Goal: Transaction & Acquisition: Purchase product/service

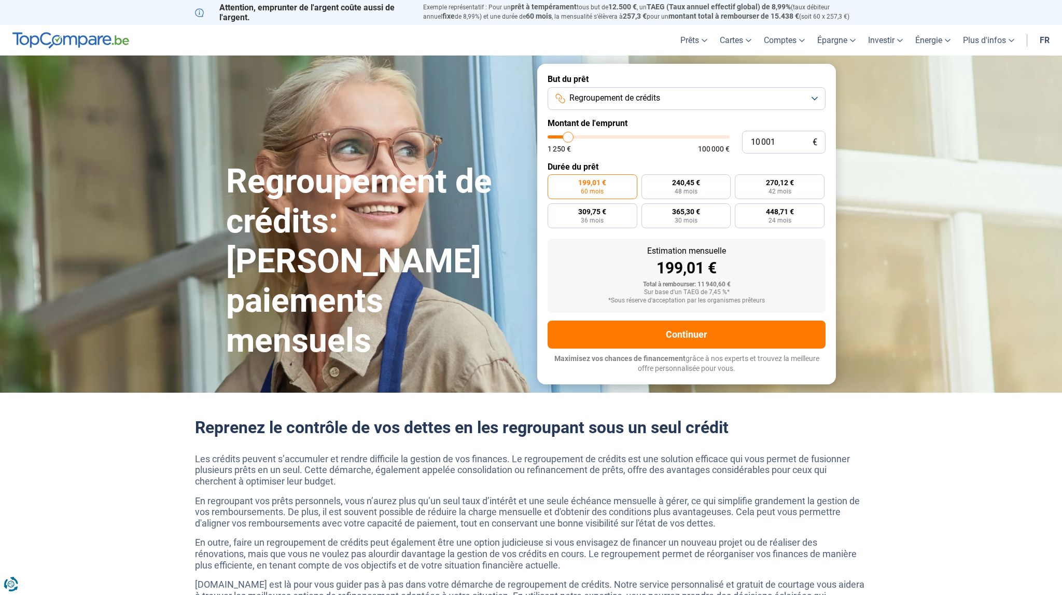
click at [816, 99] on button "Regroupement de crédits" at bounding box center [686, 98] width 278 height 23
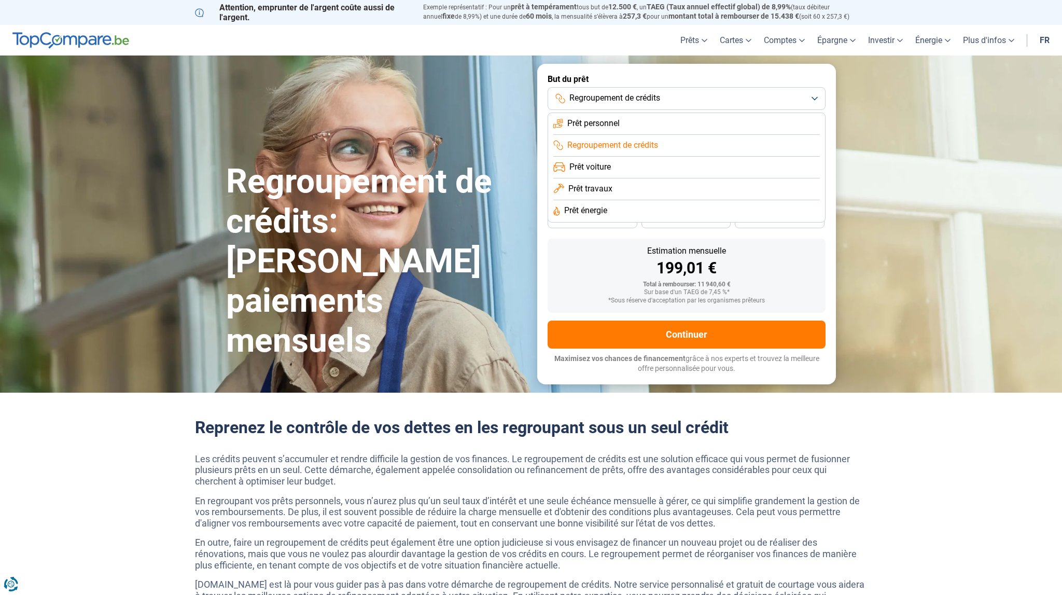
click at [593, 124] on span "Prêt personnel" at bounding box center [593, 123] width 52 height 11
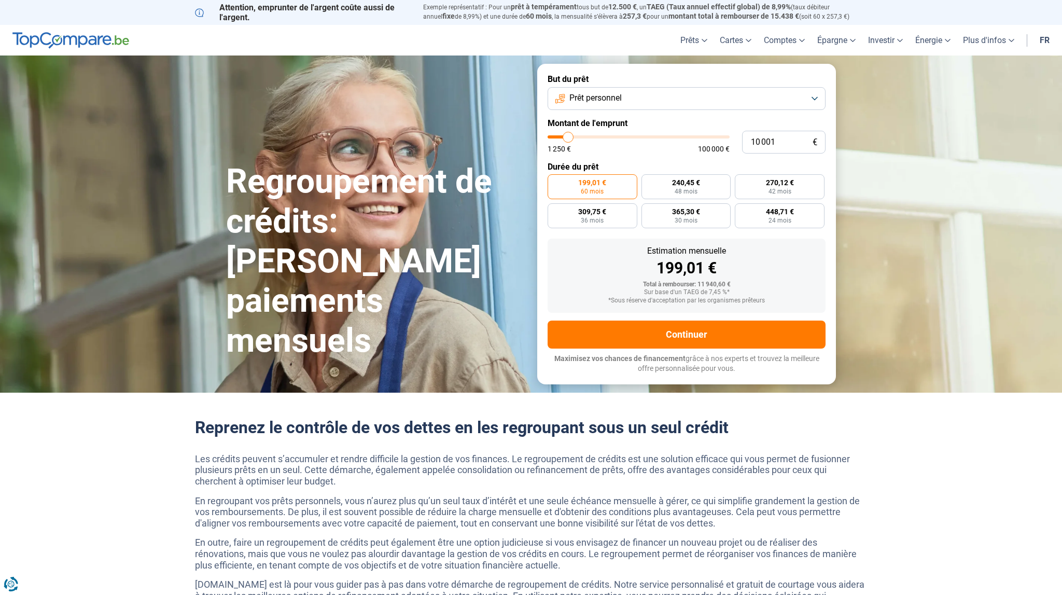
type input "11 250"
type input "11250"
type input "11 500"
type input "11500"
type input "11 750"
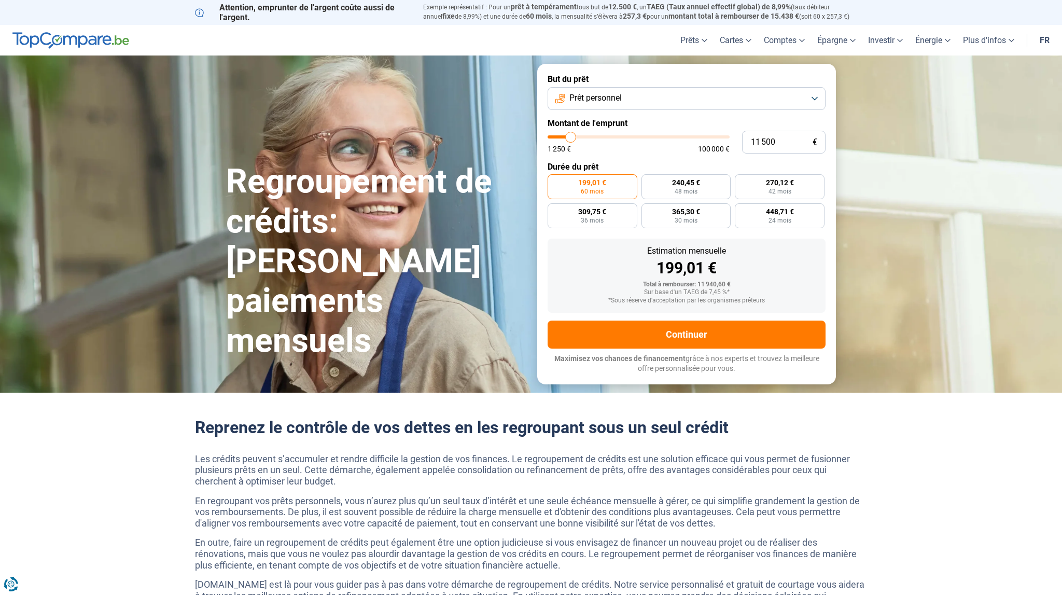
type input "11750"
type input "12 250"
type input "12250"
type input "13 000"
type input "13000"
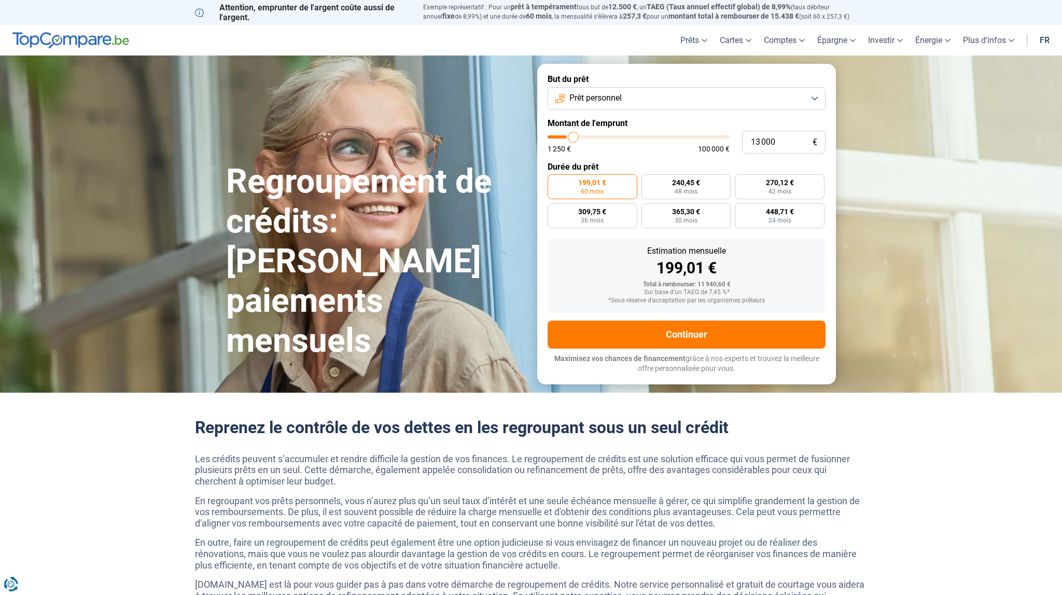
type input "13 500"
type input "13500"
type input "14 500"
type input "14500"
type input "16 250"
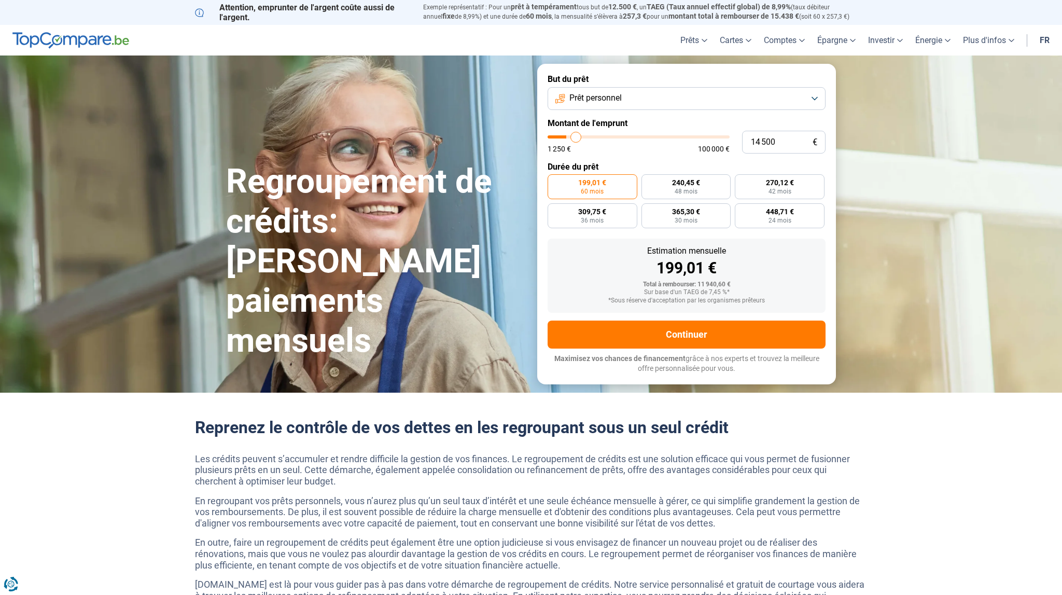
type input "16250"
type input "17 750"
type input "17750"
type input "20 000"
type input "20000"
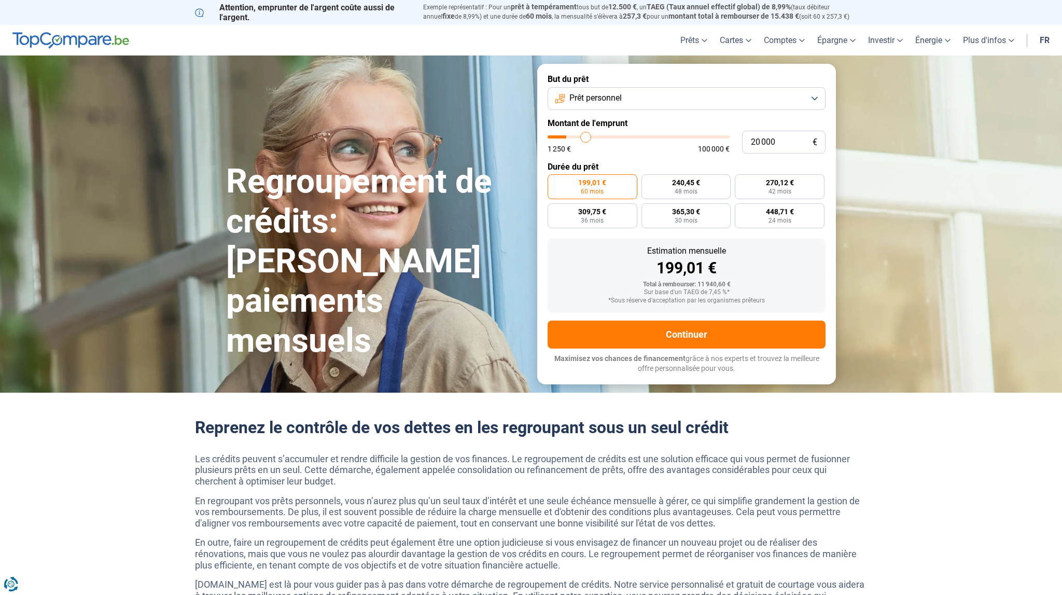
type input "22 500"
type input "22500"
type input "25 250"
type input "25250"
type input "28 500"
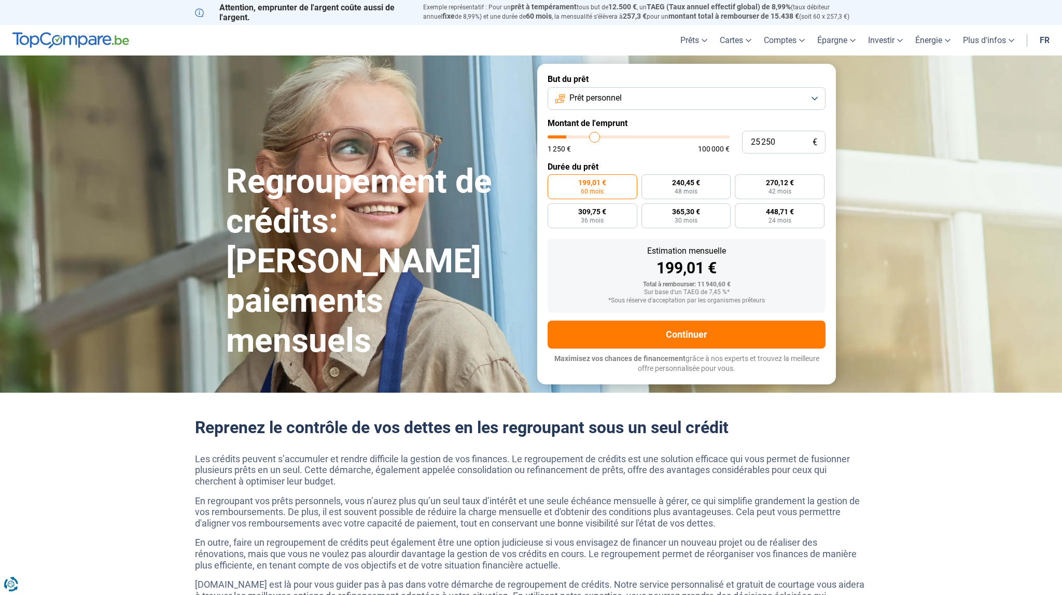
type input "28500"
type input "31 750"
type input "31750"
type input "35 000"
type input "35000"
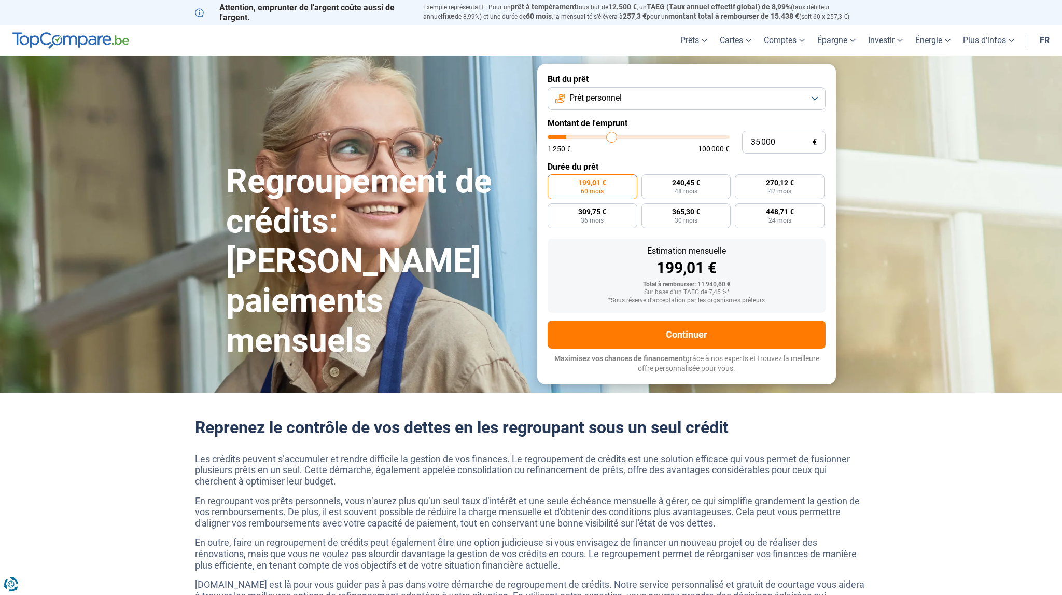
type input "38 500"
type input "38500"
type input "42 000"
type input "42000"
type input "45 750"
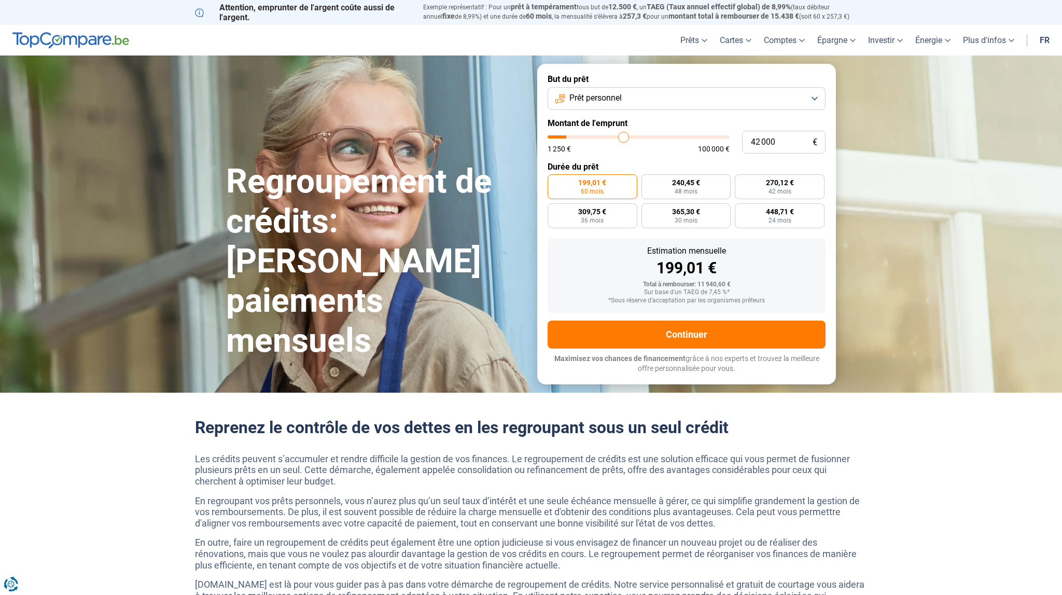
type input "45750"
type input "49 500"
type input "49500"
type input "53 250"
type input "53250"
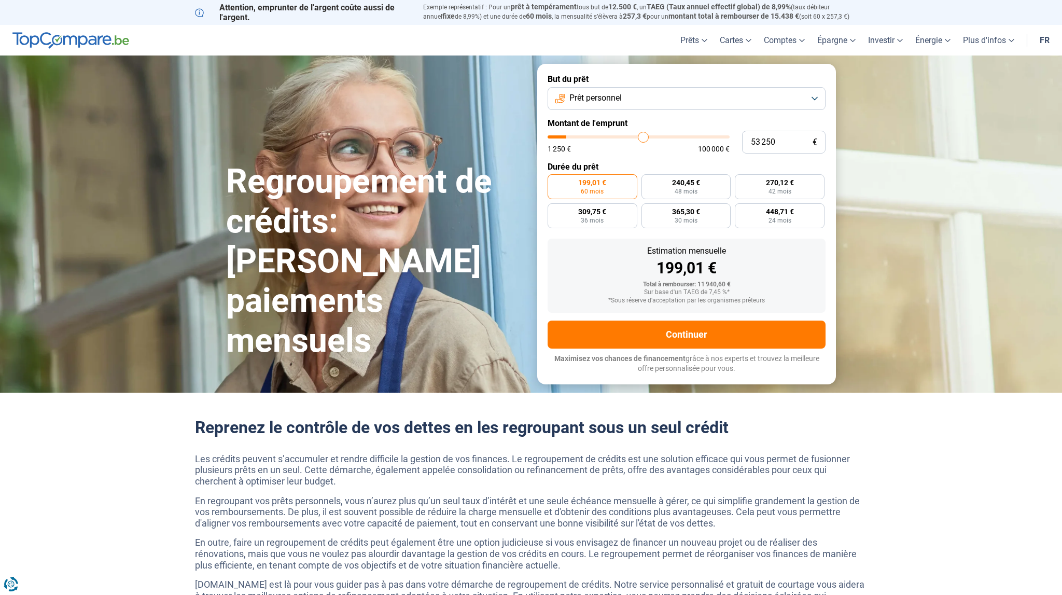
type input "57 250"
type input "57250"
type input "60 750"
type input "60750"
type input "64 500"
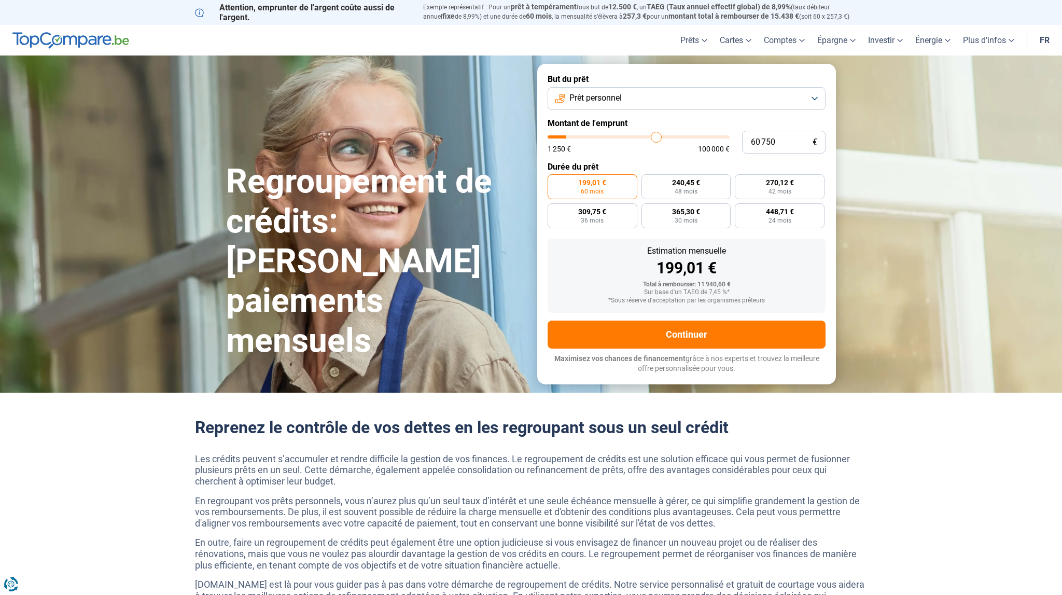
type input "64500"
type input "67 500"
type input "67500"
type input "70 500"
type input "70500"
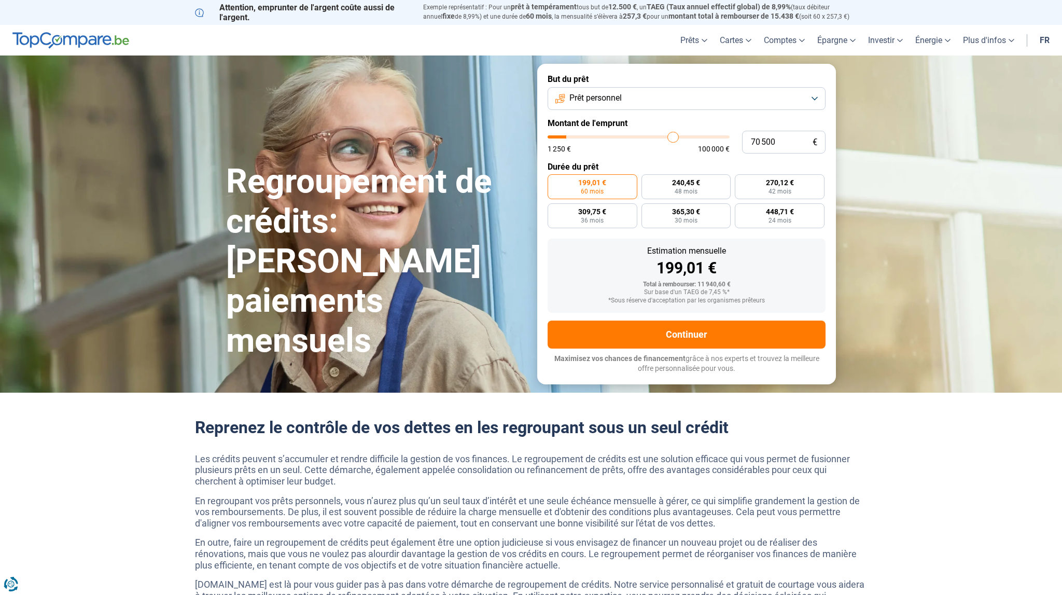
type input "72 750"
type input "72750"
type input "75 250"
type input "75250"
type input "77 500"
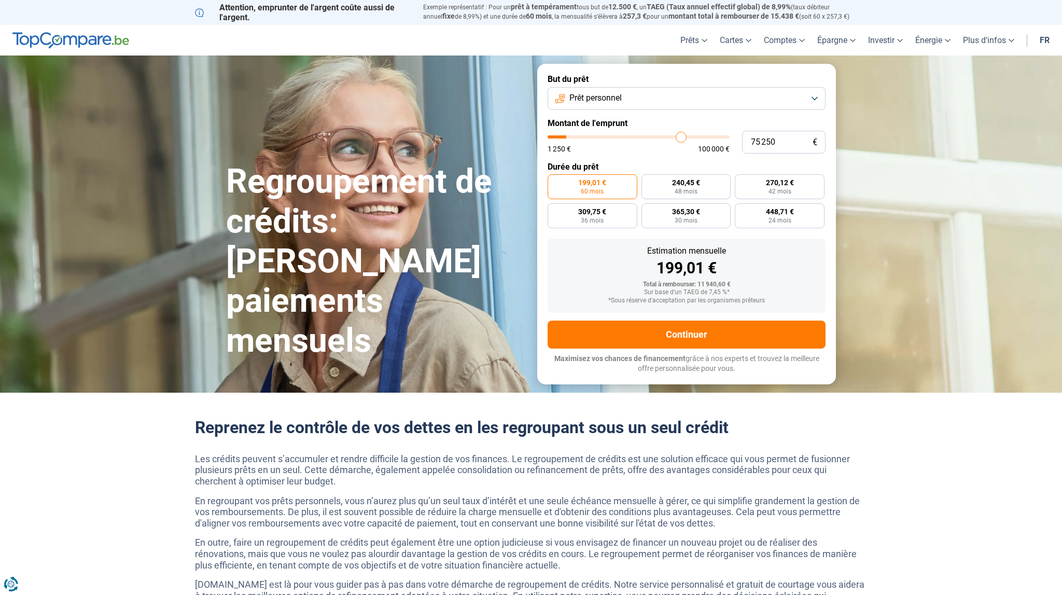
type input "77500"
type input "79 250"
type input "79250"
type input "80 500"
type input "80500"
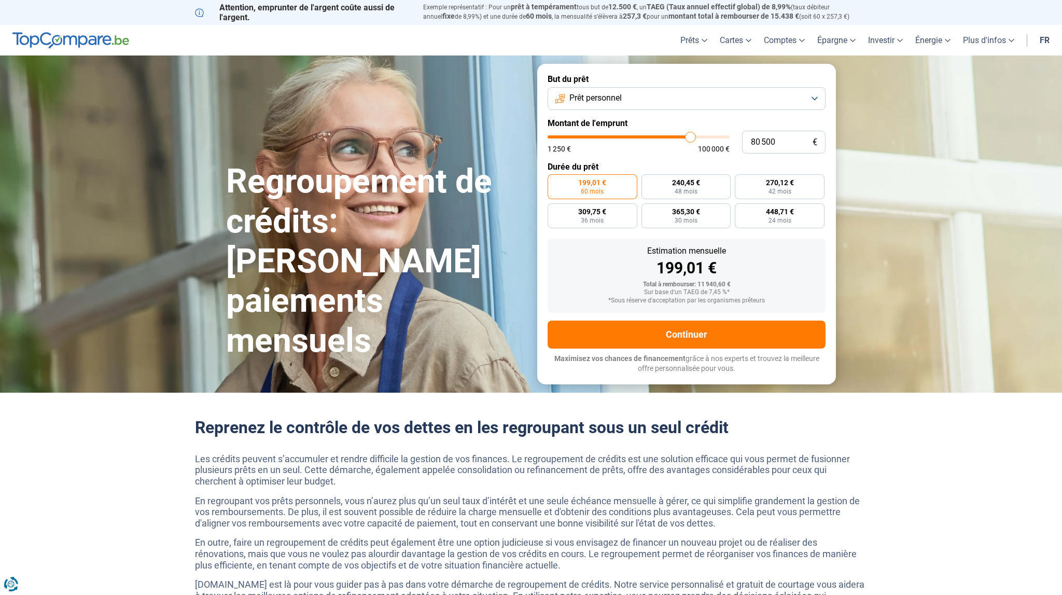
type input "81 750"
type input "81750"
type input "82 500"
type input "82500"
type input "83 250"
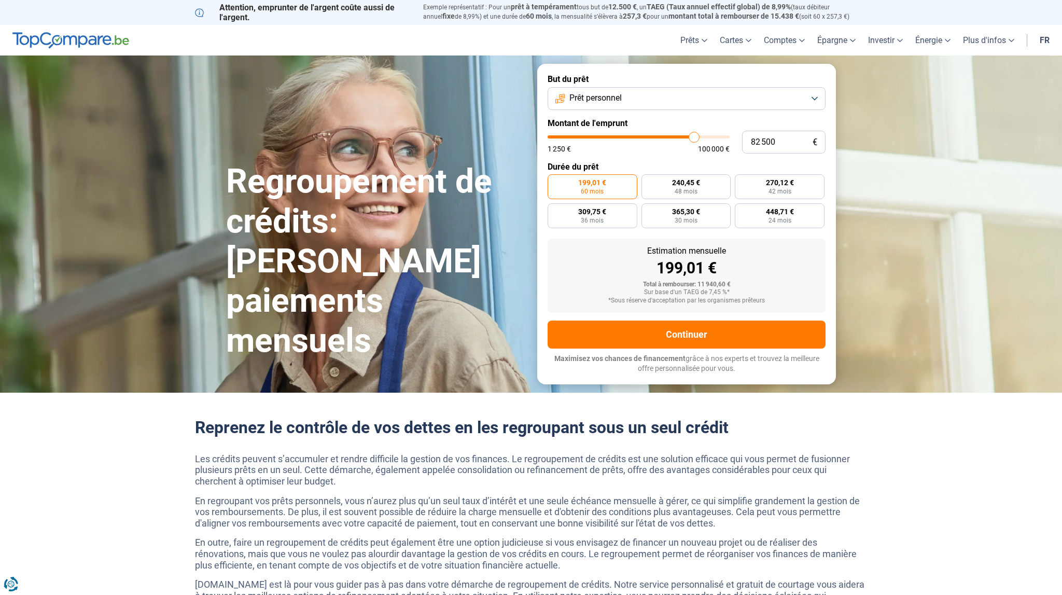
type input "83250"
type input "84 250"
type input "84250"
type input "85 500"
type input "85500"
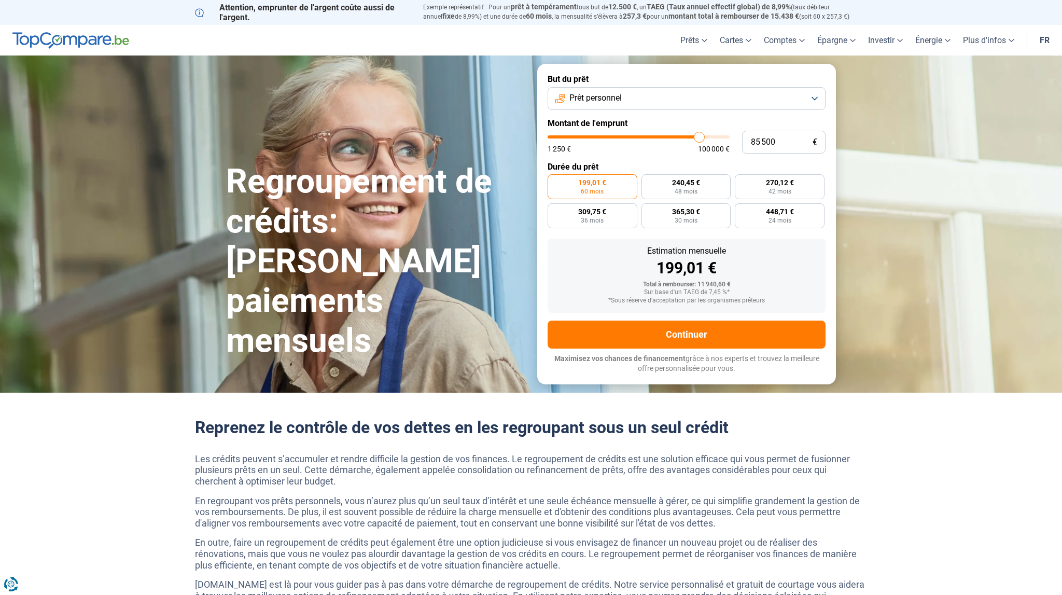
type input "86 250"
type input "86250"
type input "87 250"
type input "87250"
type input "87 750"
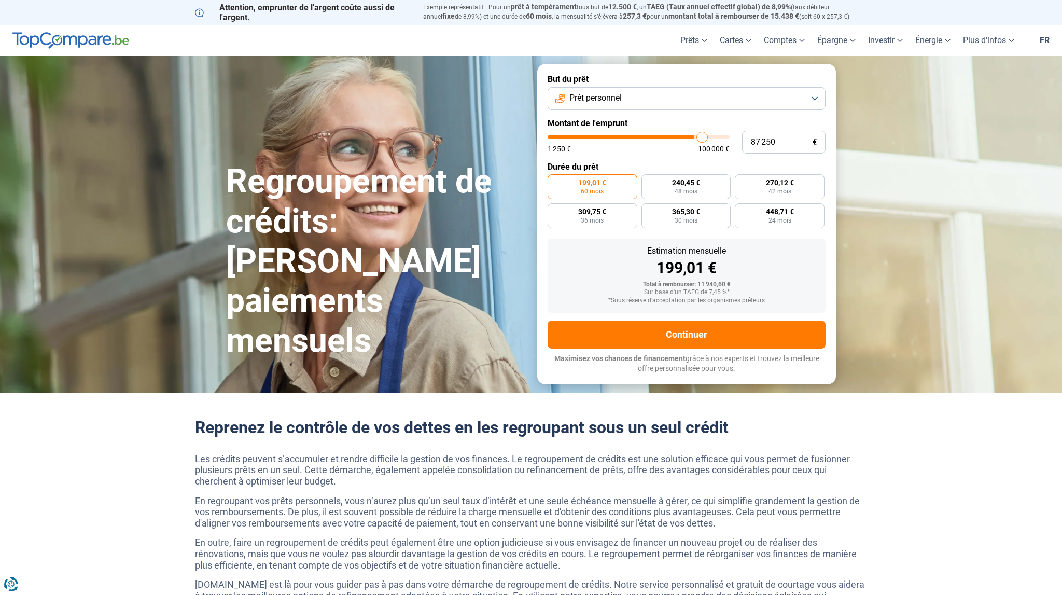
type input "87750"
type input "88 750"
type input "88750"
type input "89 750"
type input "89750"
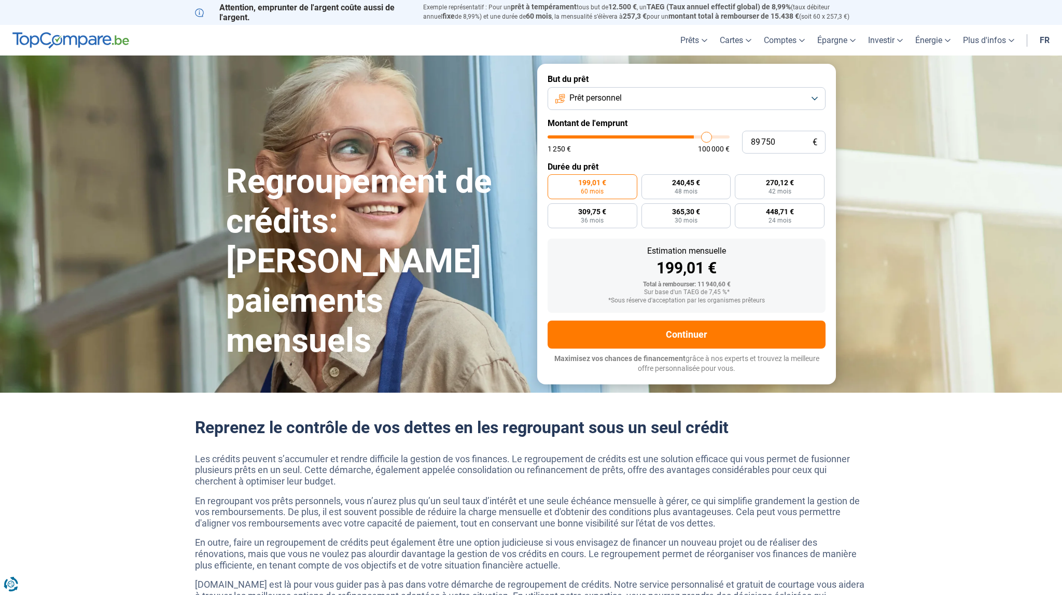
type input "90 750"
type input "90750"
type input "91 000"
type input "91000"
type input "91 500"
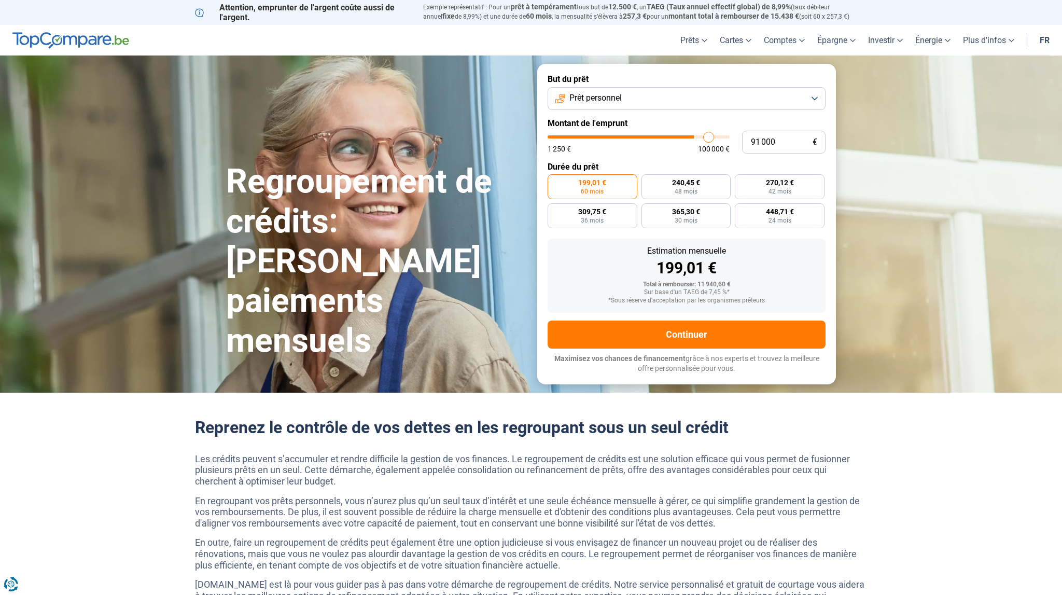
type input "91500"
type input "91 750"
type input "91750"
type input "92 000"
type input "92000"
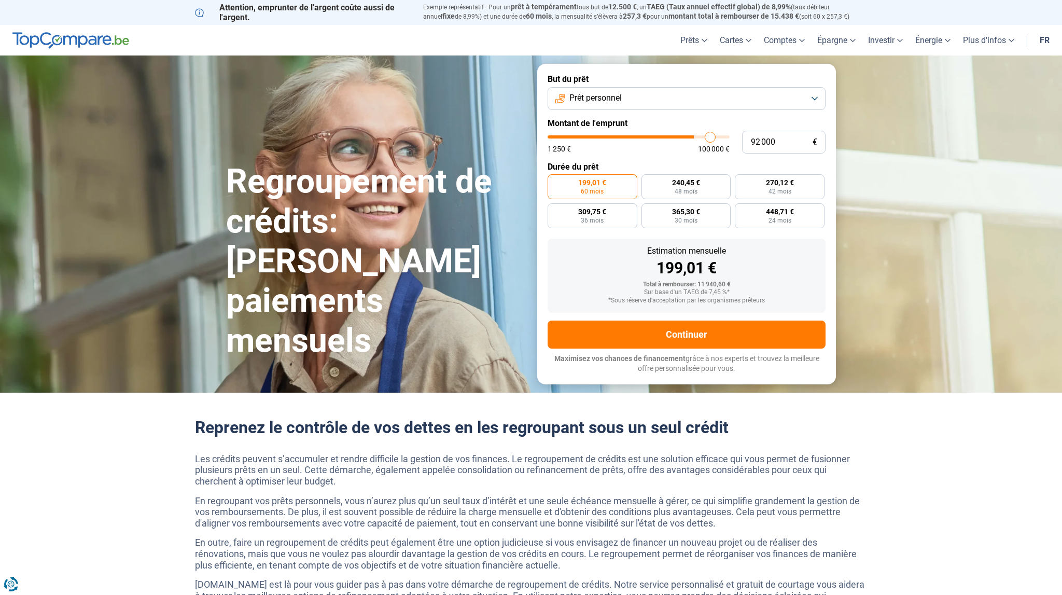
type input "92 250"
type input "92250"
type input "92 500"
type input "92500"
type input "92 750"
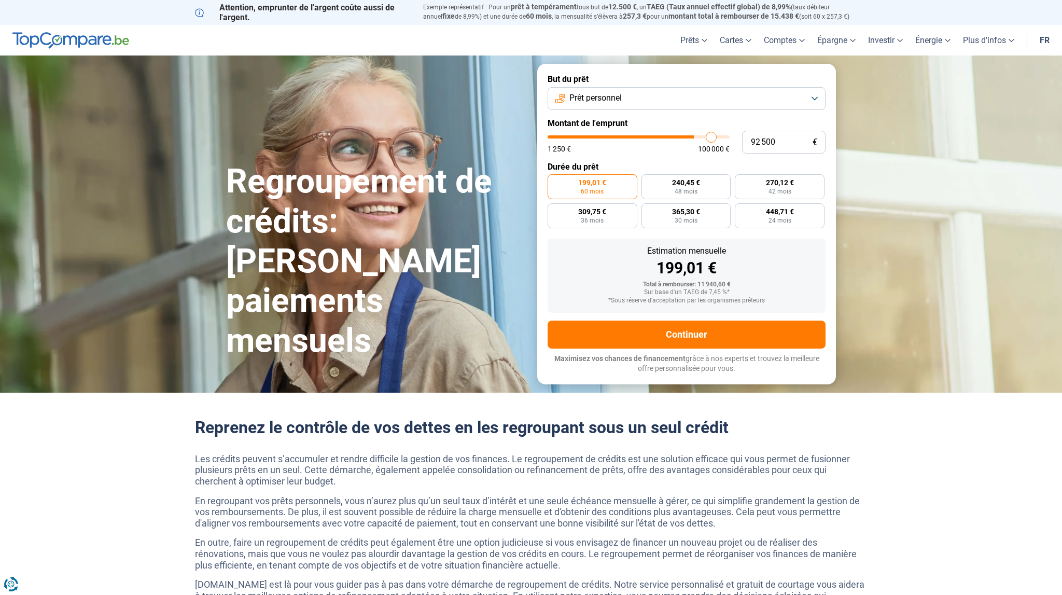
type input "92750"
type input "93 500"
type input "93500"
type input "94 500"
type input "94500"
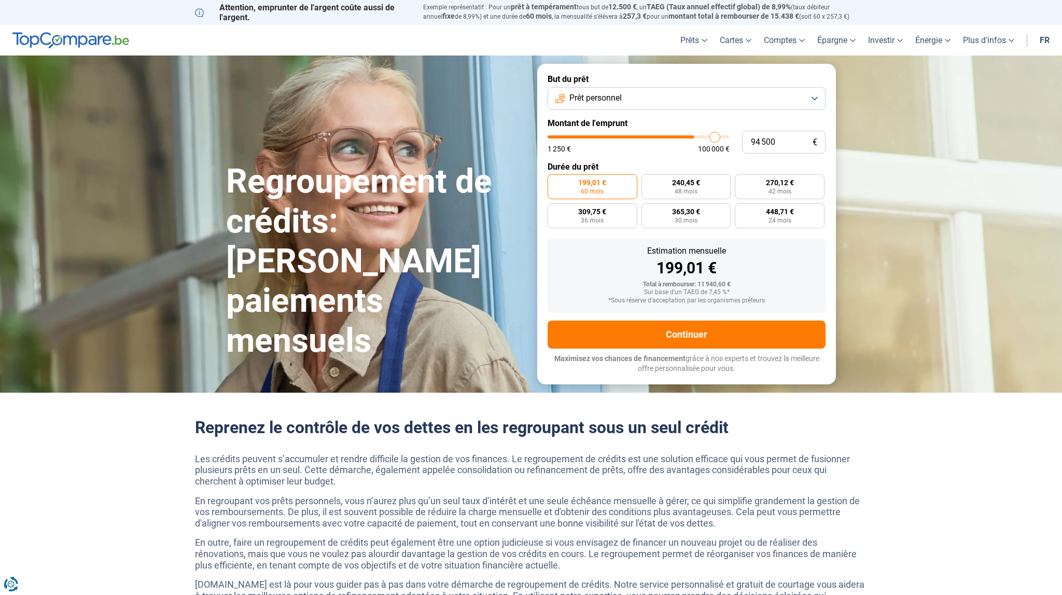
type input "95 500"
type input "95500"
type input "96 750"
type input "96750"
type input "97 500"
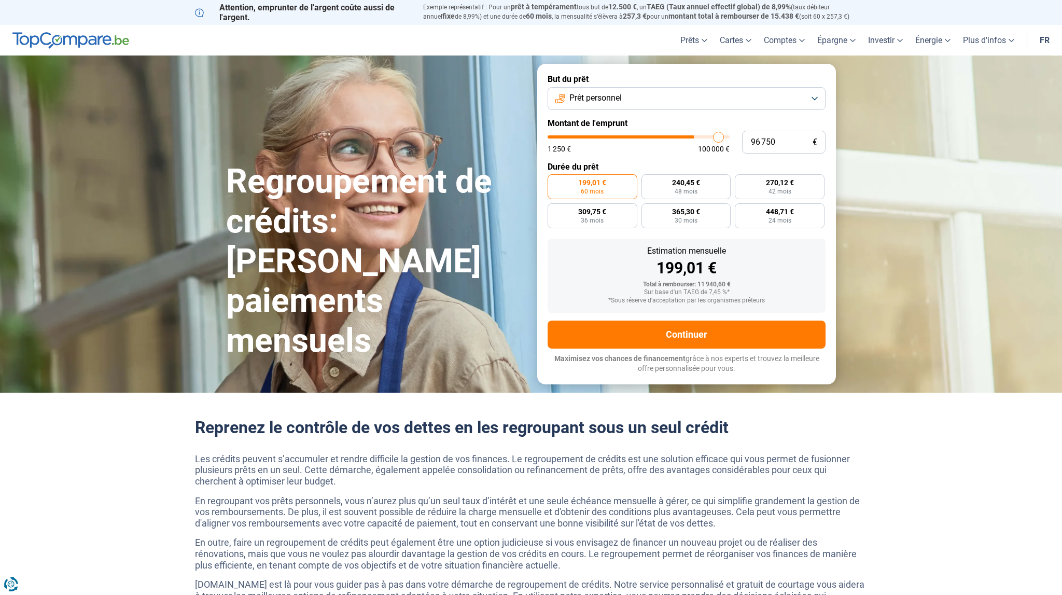
type input "97500"
type input "98 500"
type input "98500"
type input "99 000"
type input "99000"
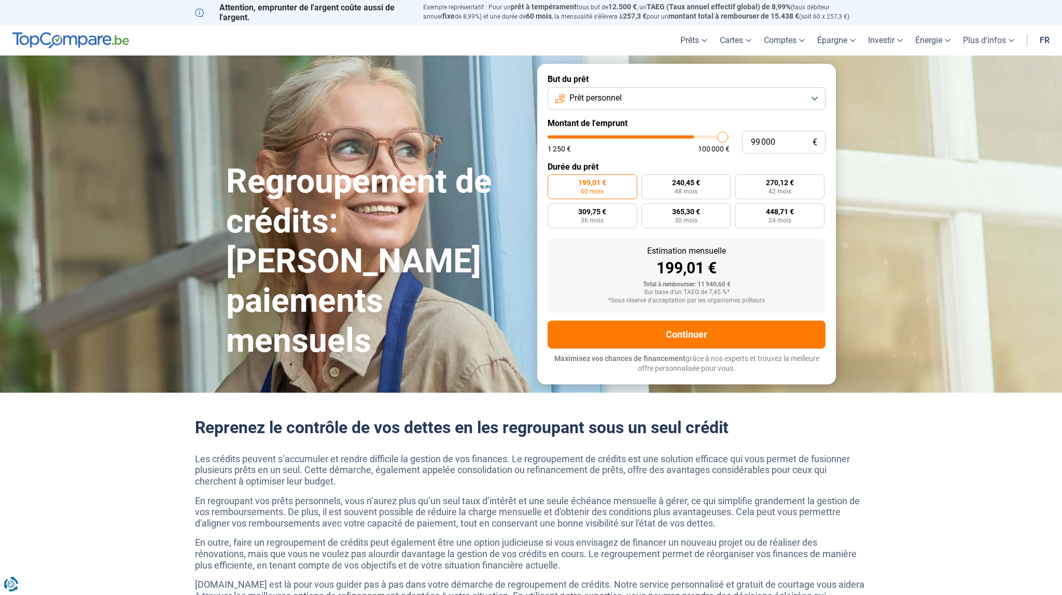
type input "99 750"
type input "99750"
type input "100 000"
drag, startPoint x: 571, startPoint y: 138, endPoint x: 741, endPoint y: 144, distance: 170.2
type input "100000"
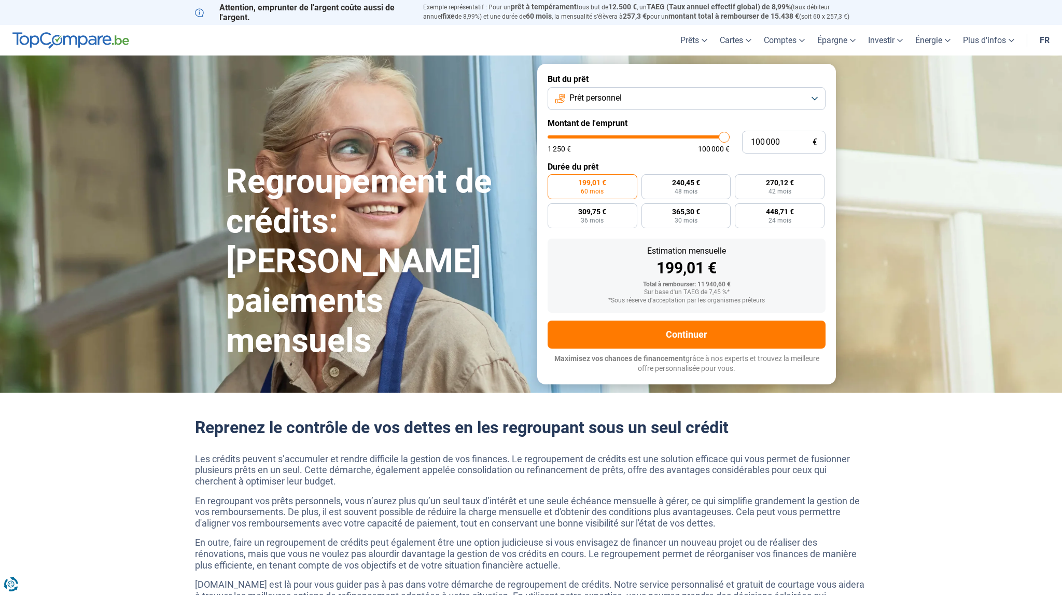
click at [729, 138] on input "range" at bounding box center [638, 136] width 182 height 3
radio input "false"
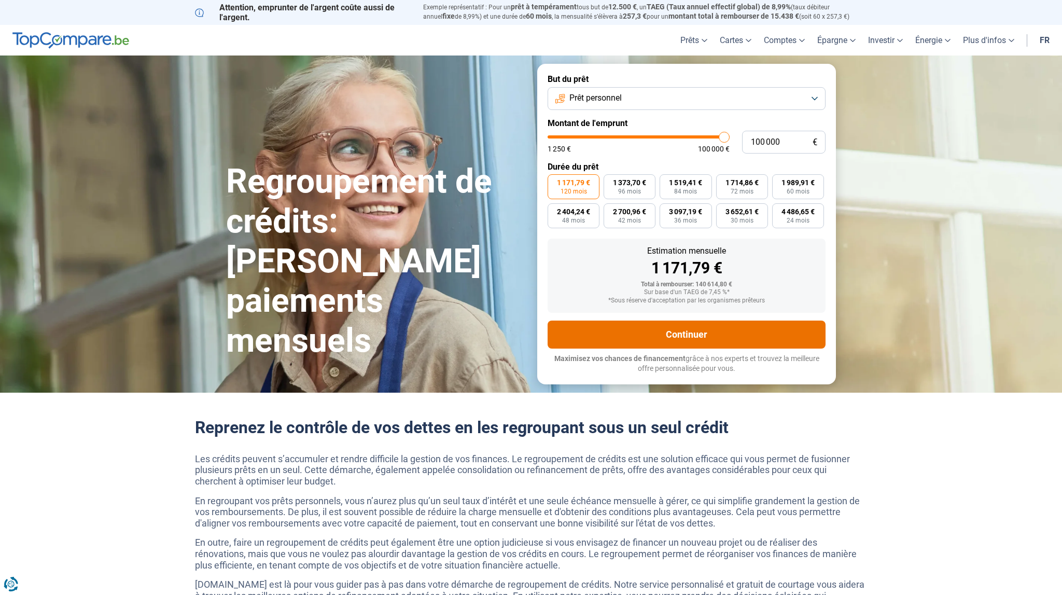
click at [702, 335] on button "Continuer" at bounding box center [686, 334] width 278 height 28
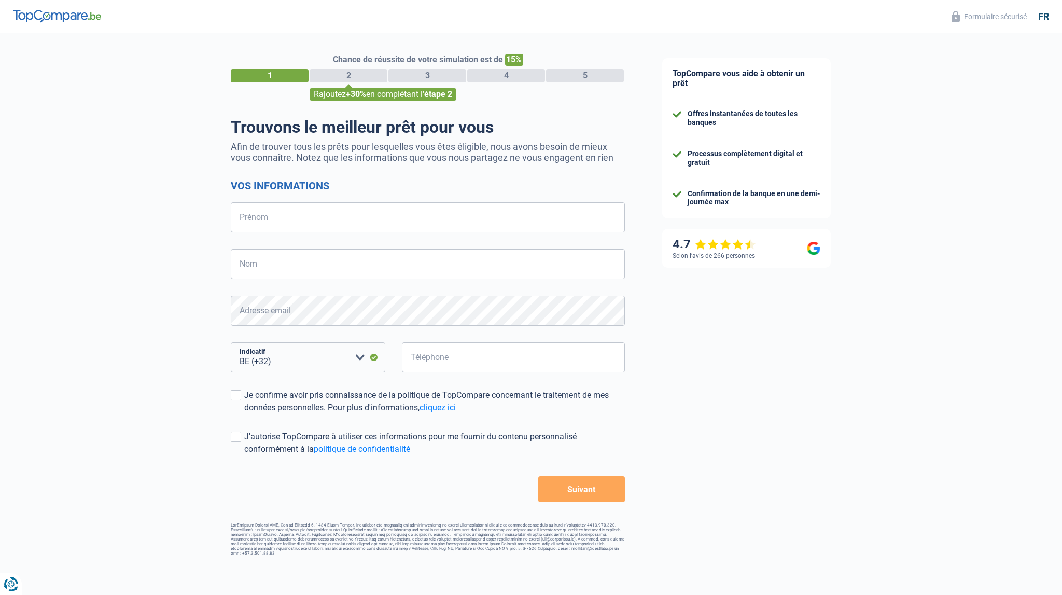
select select "32"
click at [292, 222] on input "Prénom" at bounding box center [428, 217] width 394 height 30
type input "Stephane"
click at [287, 270] on input "Nom" at bounding box center [428, 264] width 394 height 30
type input "Libert"
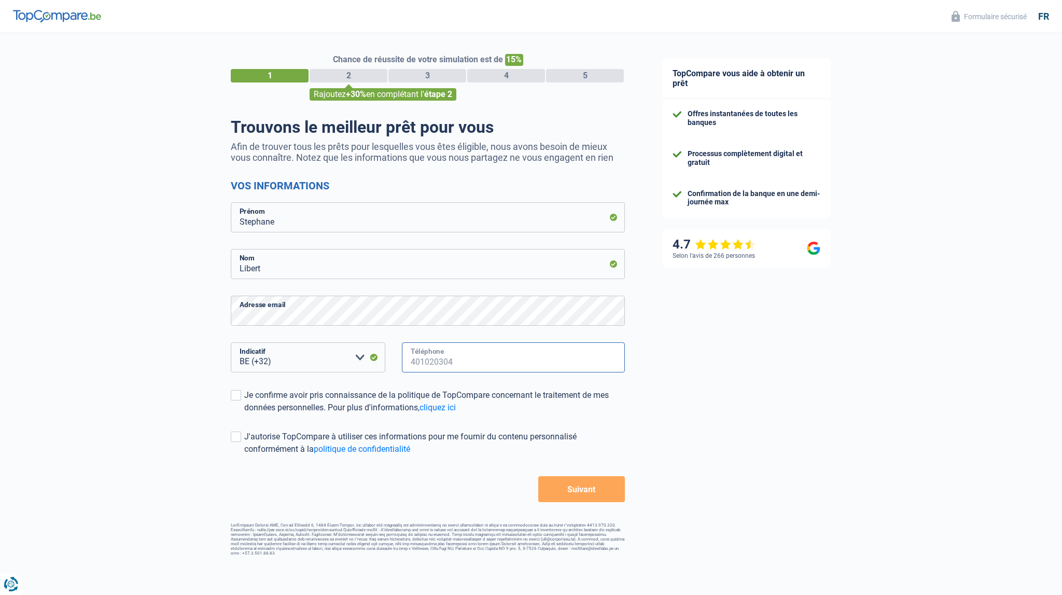
click at [432, 356] on input "Téléphone" at bounding box center [513, 357] width 223 height 30
type input "496245229"
click at [303, 404] on div "Je confirme avoir pris connaissance de la politique de TopCompare concernant le…" at bounding box center [434, 401] width 381 height 25
click at [244, 414] on input "Je confirme avoir pris connaissance de la politique de TopCompare concernant le…" at bounding box center [244, 414] width 0 height 0
click at [280, 432] on div "J'autorise TopCompare à utiliser ces informations pour me fournir du contenu pe…" at bounding box center [434, 442] width 381 height 25
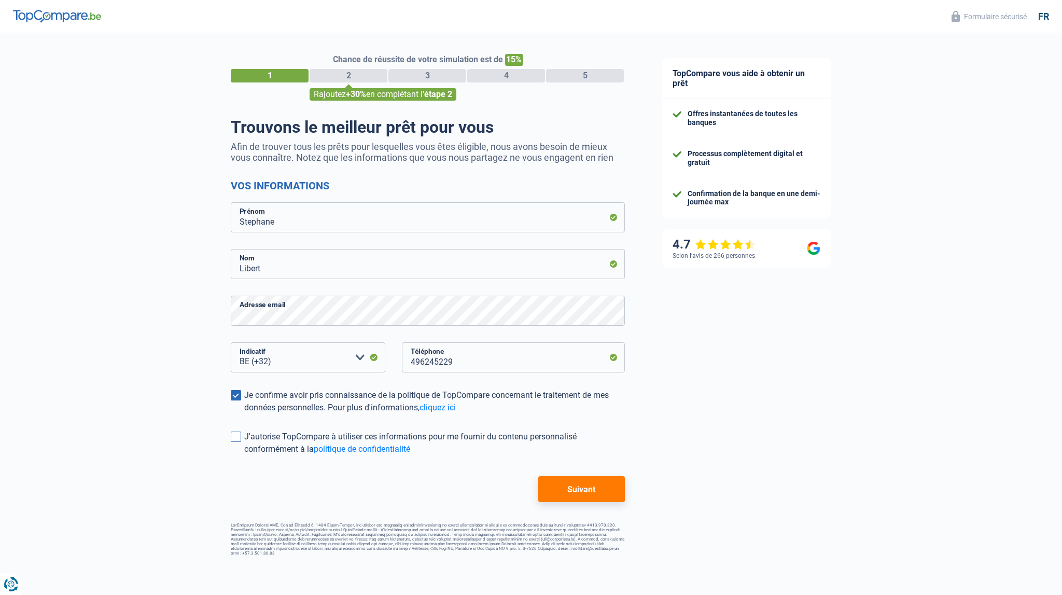
click at [244, 455] on input "J'autorise TopCompare à utiliser ces informations pour me fournir du contenu pe…" at bounding box center [244, 455] width 0 height 0
click at [592, 487] on button "Suivant" at bounding box center [581, 489] width 87 height 26
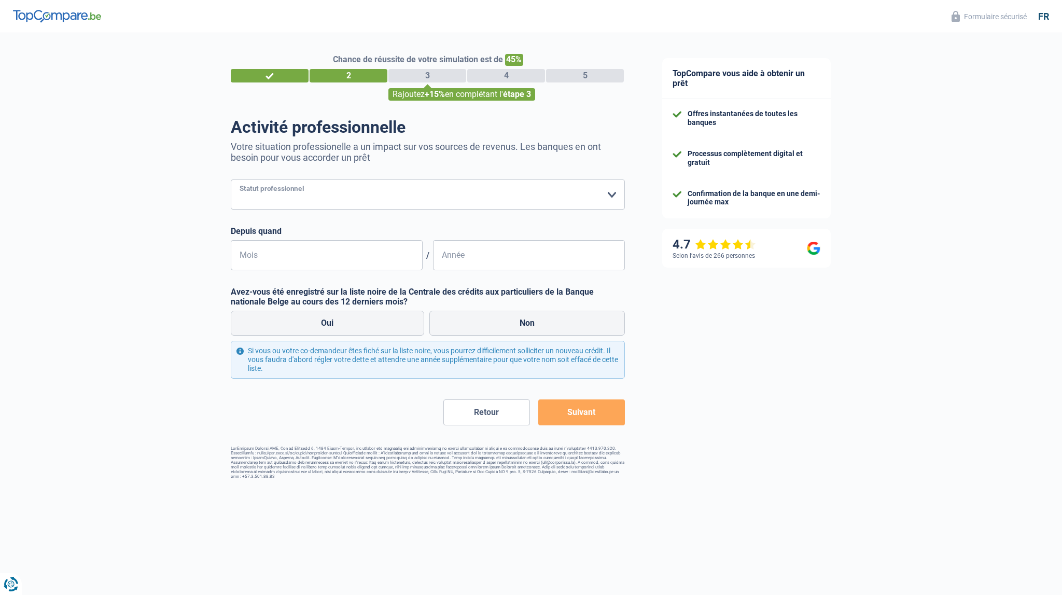
click at [231, 179] on select "Ouvrier Employé privé Employé public Invalide Indépendant Pensionné Chômeur Mut…" at bounding box center [428, 194] width 394 height 30
select select "privateEmployee"
click option "Employé privé" at bounding box center [0, 0] width 0 height 0
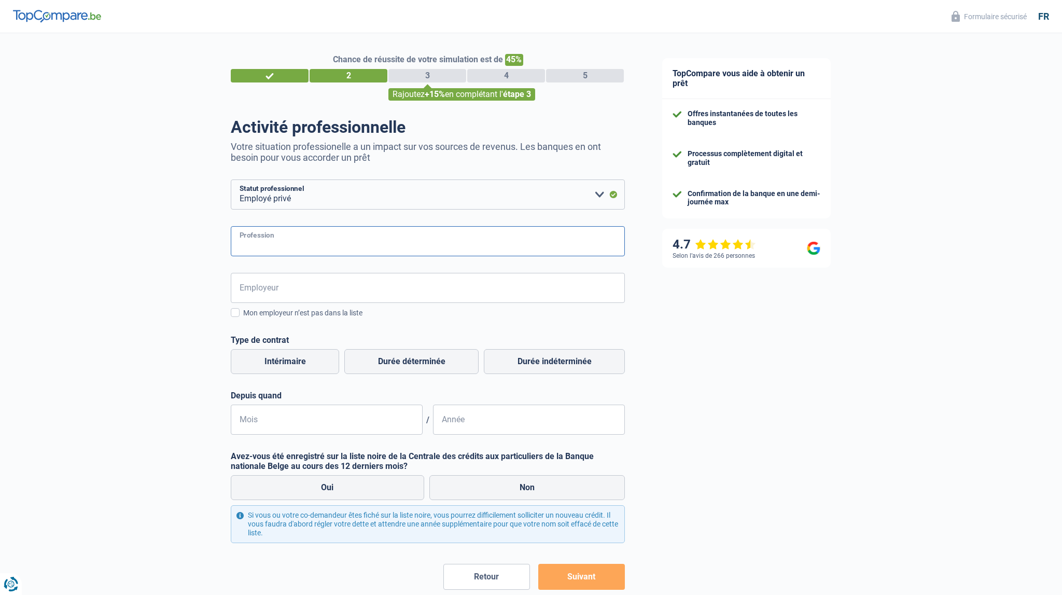
click at [298, 246] on input "Profession" at bounding box center [428, 241] width 394 height 30
type input "Analyste-Automaticien en station d'epuration"
click at [277, 290] on input "Employeur" at bounding box center [428, 288] width 394 height 30
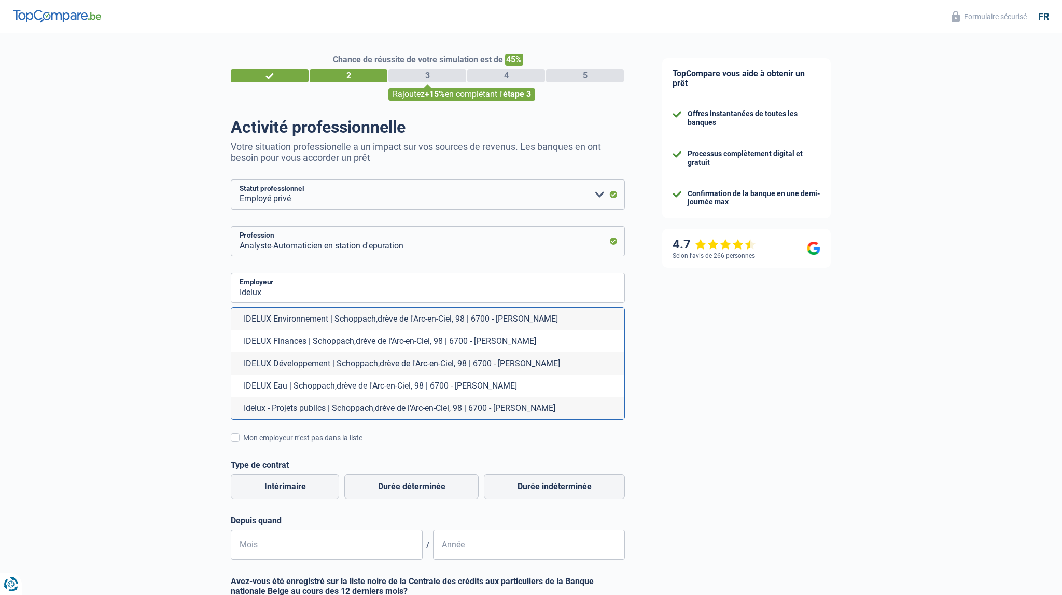
click at [316, 388] on li "IDELUX Eau | Schoppach,drève de l'Arc-en-Ciel, 98 | 6700 - Arlon" at bounding box center [427, 385] width 393 height 22
type input "IDELUX Eau | Schoppach,drève de l'Arc-en-Ciel, 98 | 6700 - Arlon"
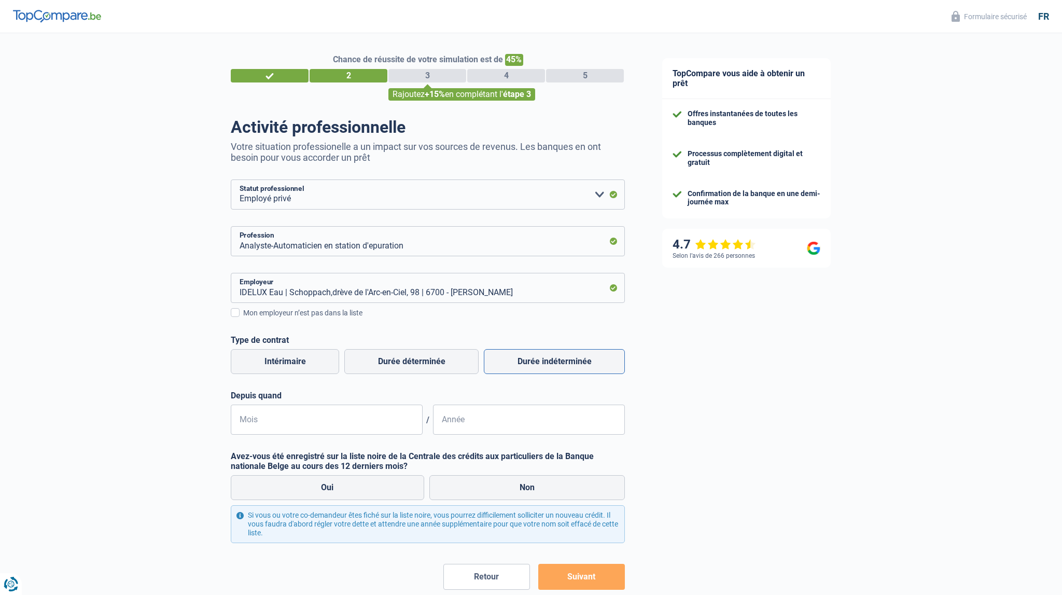
click at [553, 361] on label "Durée indéterminée" at bounding box center [554, 361] width 141 height 25
click at [553, 361] on input "Durée indéterminée" at bounding box center [554, 361] width 141 height 25
radio input "true"
click at [272, 420] on input "Mois" at bounding box center [327, 419] width 192 height 30
type input "01"
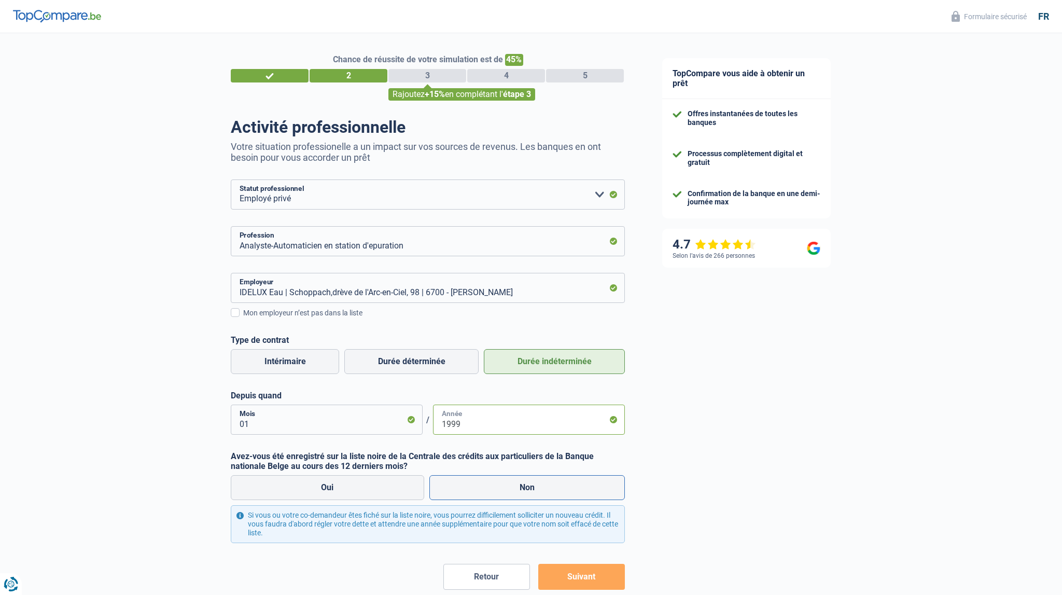
type input "1999"
click at [536, 484] on label "Non" at bounding box center [527, 487] width 196 height 25
click at [536, 484] on input "Non" at bounding box center [527, 487] width 196 height 25
radio input "true"
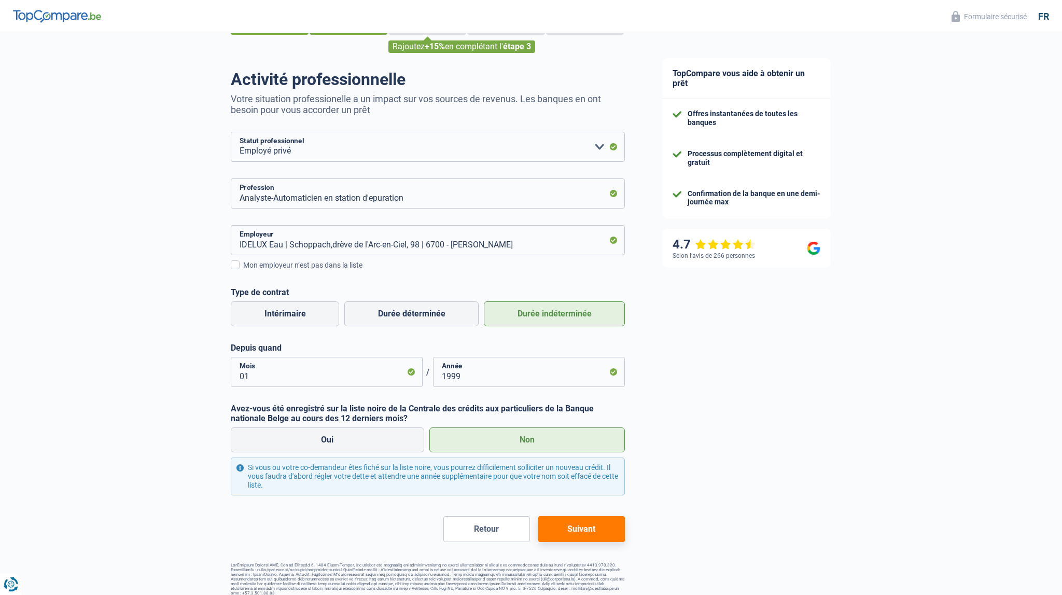
scroll to position [54, 0]
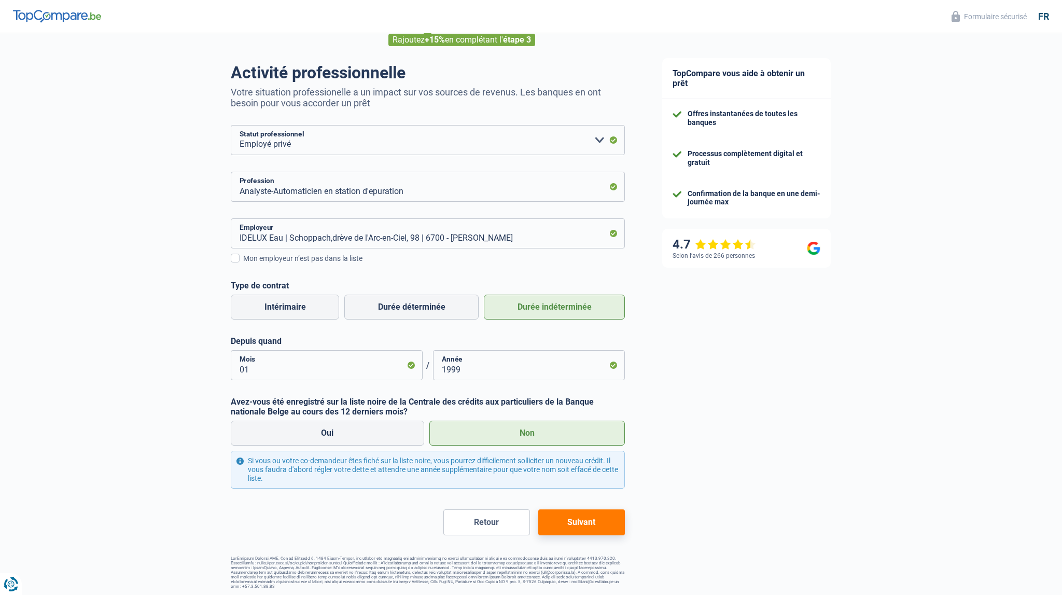
click at [580, 524] on button "Suivant" at bounding box center [581, 522] width 87 height 26
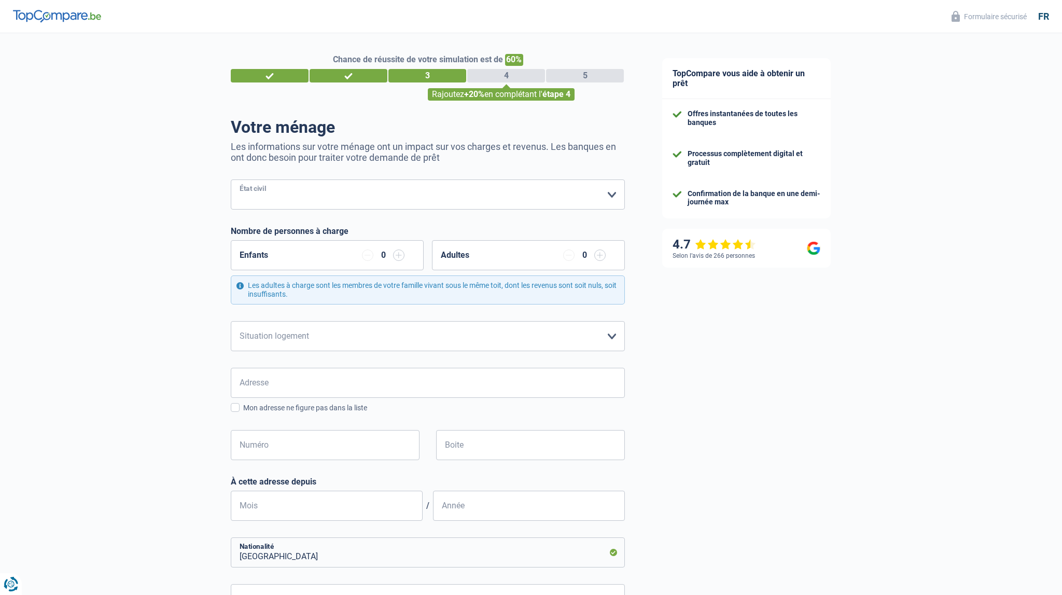
click at [231, 179] on select "Célibataire Marié(e) Cohabitant(e) légal(e) Divorcé(e) Veuf(ve) Séparé (de fait…" at bounding box center [428, 194] width 394 height 30
select select "single"
click option "Célibataire" at bounding box center [0, 0] width 0 height 0
click at [231, 321] on select "Locataire Propriétaire avec prêt hypothécaire Propriétaire sans prêt hypothécai…" at bounding box center [428, 336] width 394 height 30
select select "ownerWithMortgage"
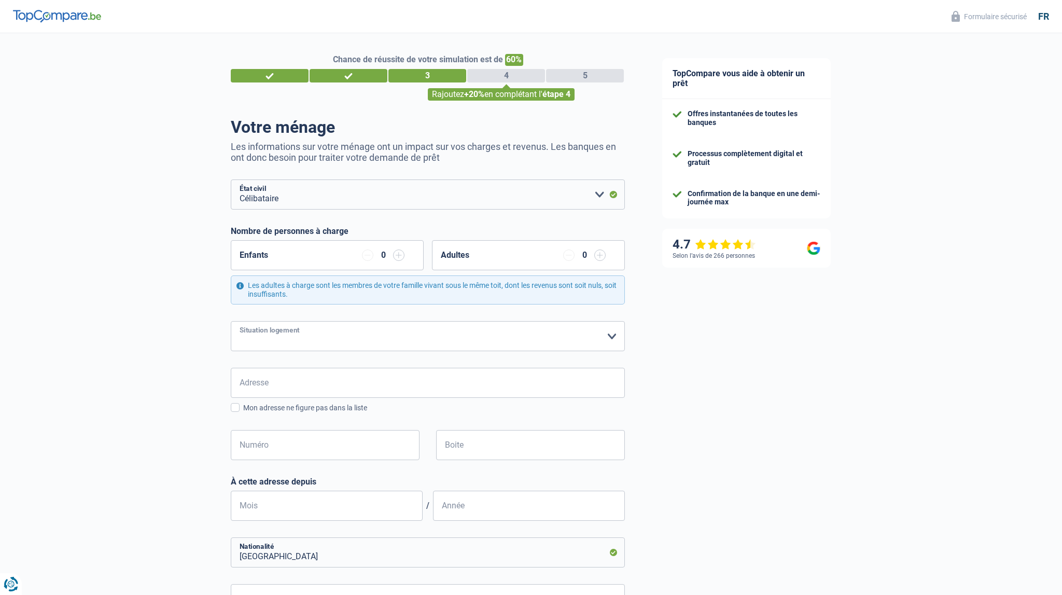
click option "Propriétaire avec prêt hypothécaire" at bounding box center [0, 0] width 0 height 0
click at [282, 381] on input "Adresse" at bounding box center [428, 383] width 394 height 30
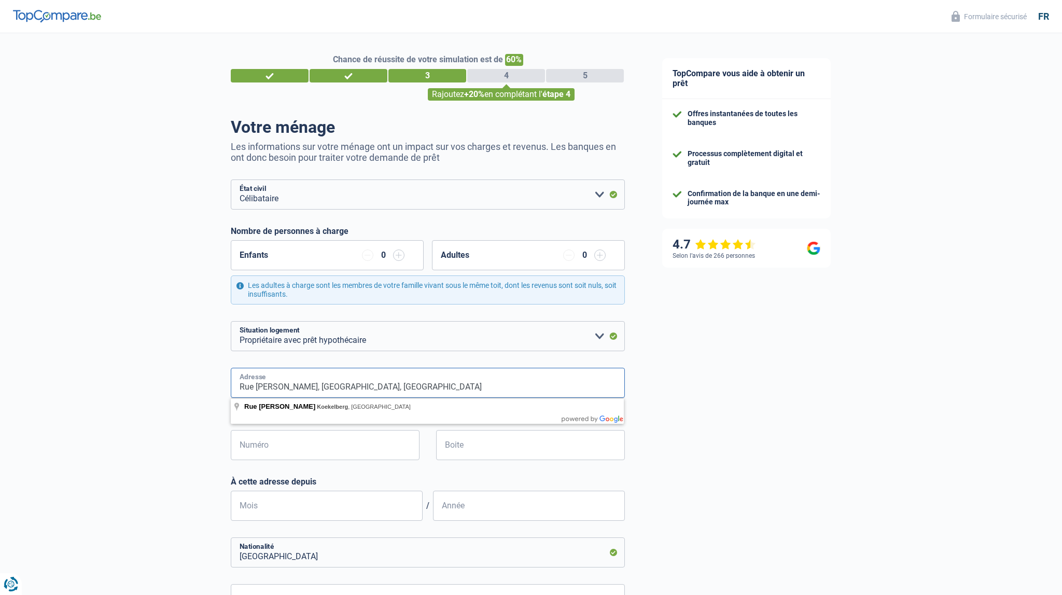
drag, startPoint x: 437, startPoint y: 389, endPoint x: 206, endPoint y: 393, distance: 230.2
click at [231, 394] on input "Rue François Hellinckx, Koekelberg, Belgiquerahet" at bounding box center [428, 383] width 394 height 30
drag, startPoint x: 423, startPoint y: 388, endPoint x: 194, endPoint y: 385, distance: 228.7
click at [231, 389] on input "Rue François Hellinckx, Koekelberg, BelgiqueRahet" at bounding box center [428, 383] width 394 height 30
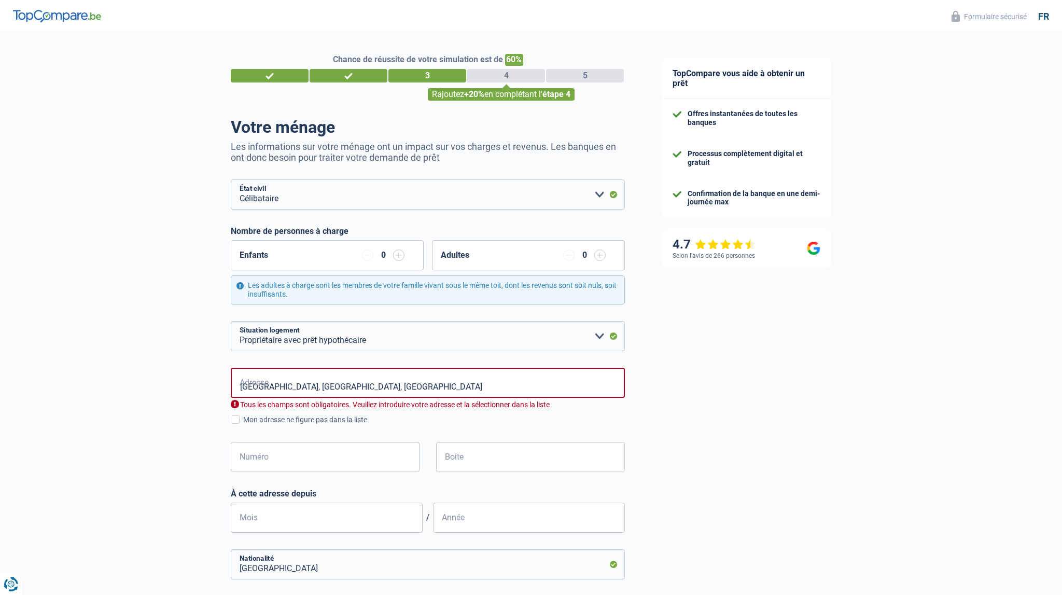
type input "Parc de Rahet, 6990, Hotton, BE"
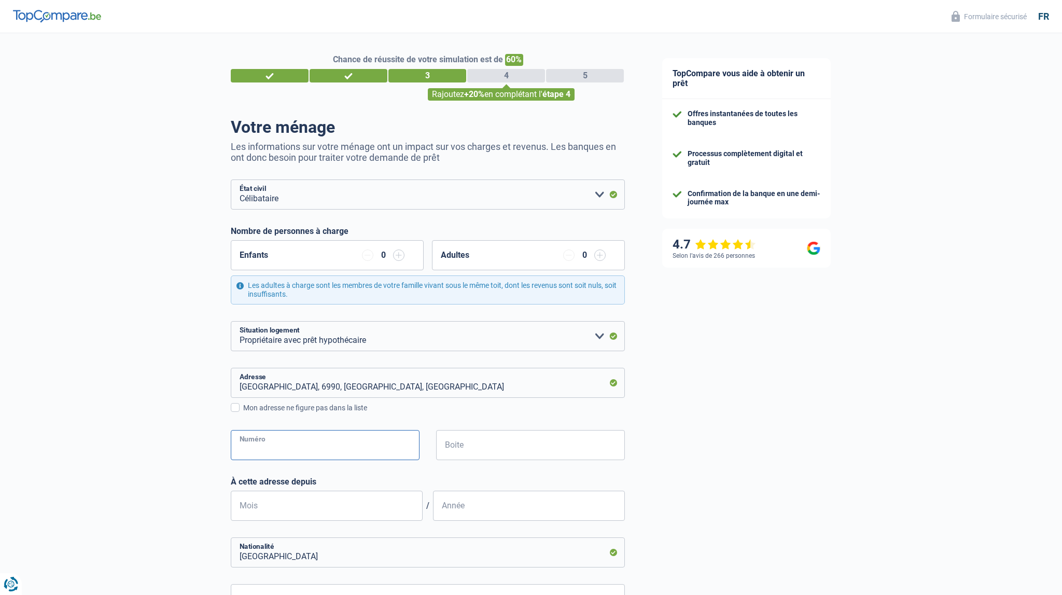
click at [294, 451] on input "Numéro" at bounding box center [325, 445] width 189 height 30
type input "33"
click at [310, 511] on input "Mois" at bounding box center [327, 505] width 192 height 30
type input "10"
click at [480, 512] on input "Année" at bounding box center [529, 505] width 192 height 30
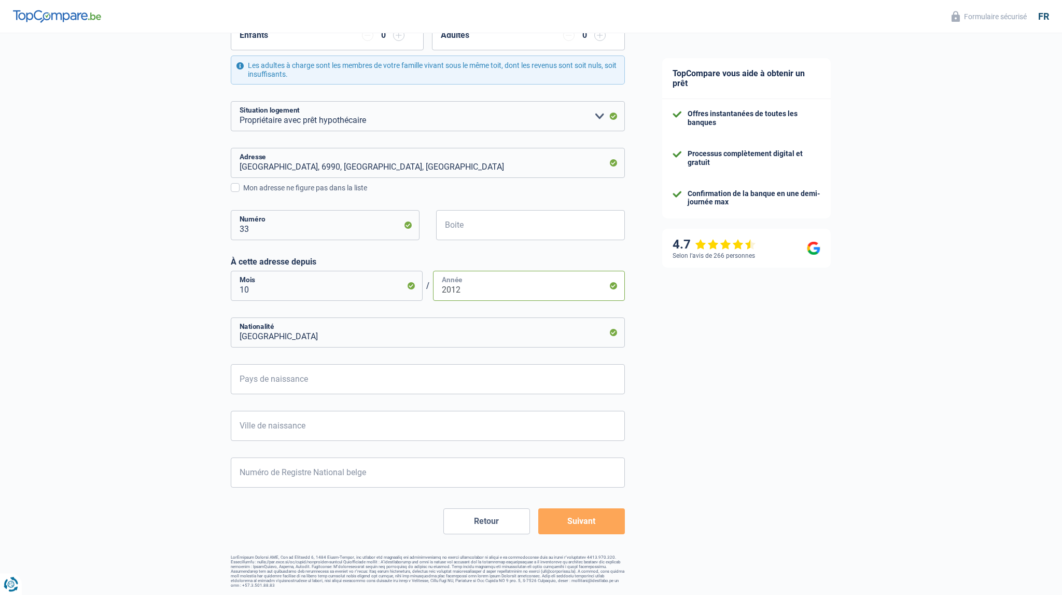
scroll to position [220, 0]
type input "2012"
click at [302, 377] on input "Pays de naissance" at bounding box center [428, 378] width 394 height 30
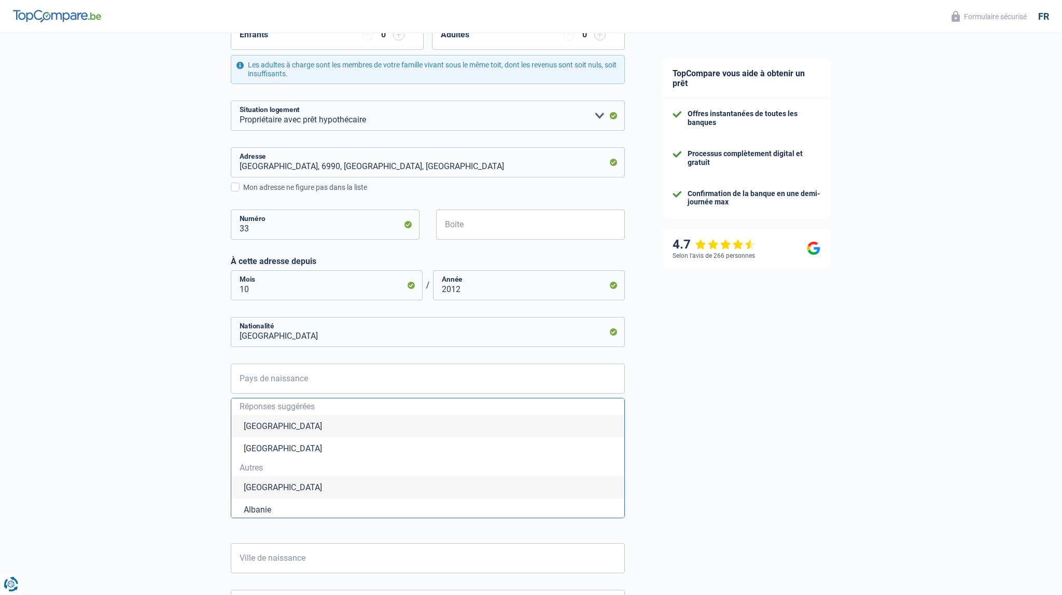
click at [271, 426] on li "Belgique" at bounding box center [427, 426] width 393 height 22
type input "Belgique"
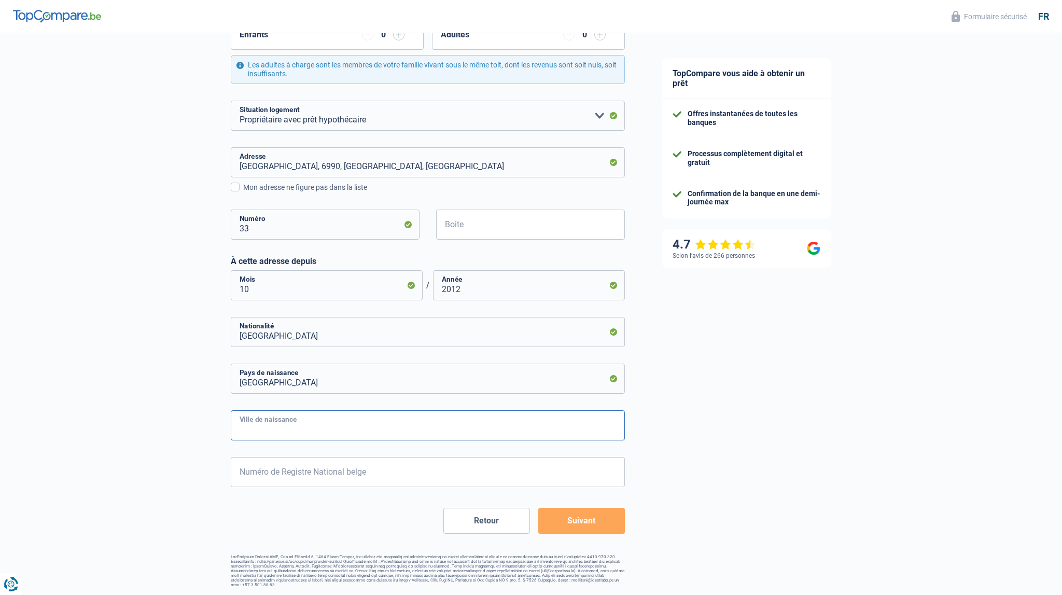
click at [279, 427] on input "Ville de naissance" at bounding box center [428, 425] width 394 height 30
type input "Marche-en-Famenne"
click at [310, 477] on input "Numéro de Registre National belge" at bounding box center [428, 472] width 394 height 30
type input "79.05.18-217.64"
click at [571, 518] on button "Suivant" at bounding box center [581, 521] width 87 height 26
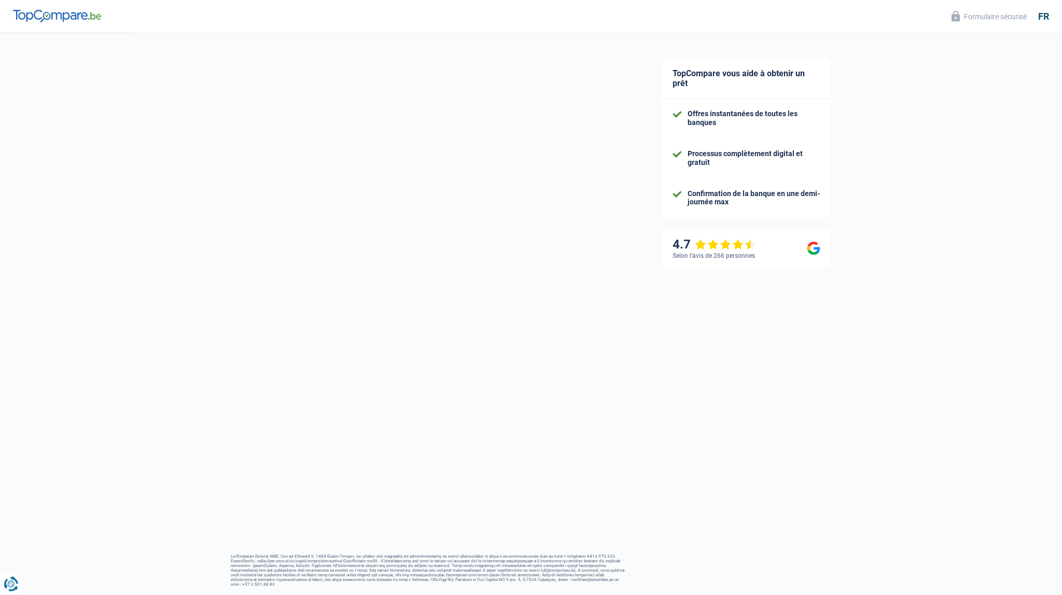
select select "netSalary"
select select "mealVouchers"
select select "mortgage"
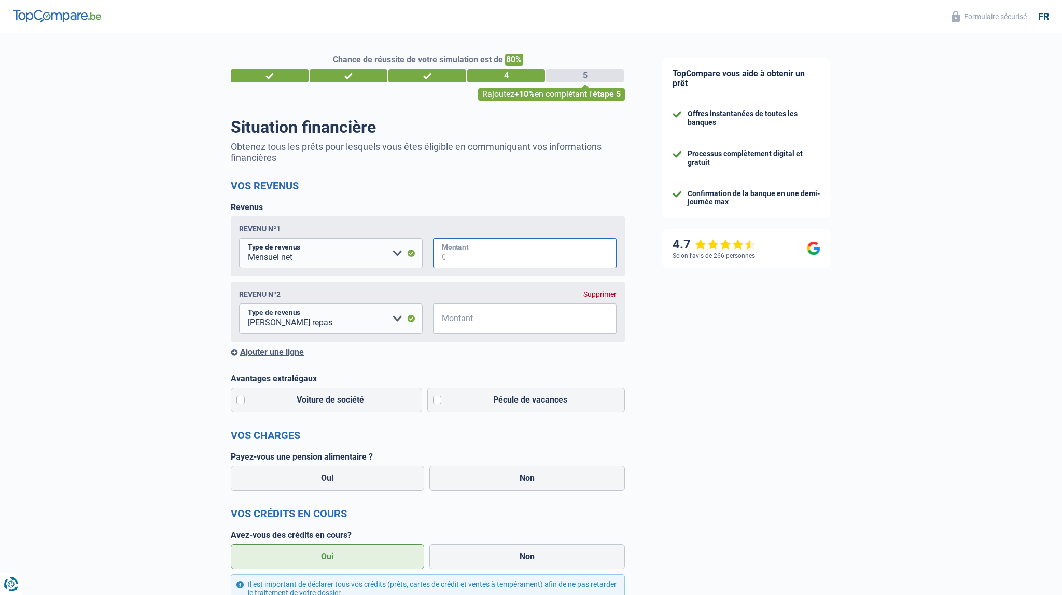
click at [459, 255] on input "Montant" at bounding box center [531, 253] width 171 height 30
type input "2.700"
click at [496, 325] on input "Montant" at bounding box center [531, 318] width 171 height 30
type input "180"
click at [235, 353] on div "Ajouter une ligne" at bounding box center [428, 352] width 394 height 10
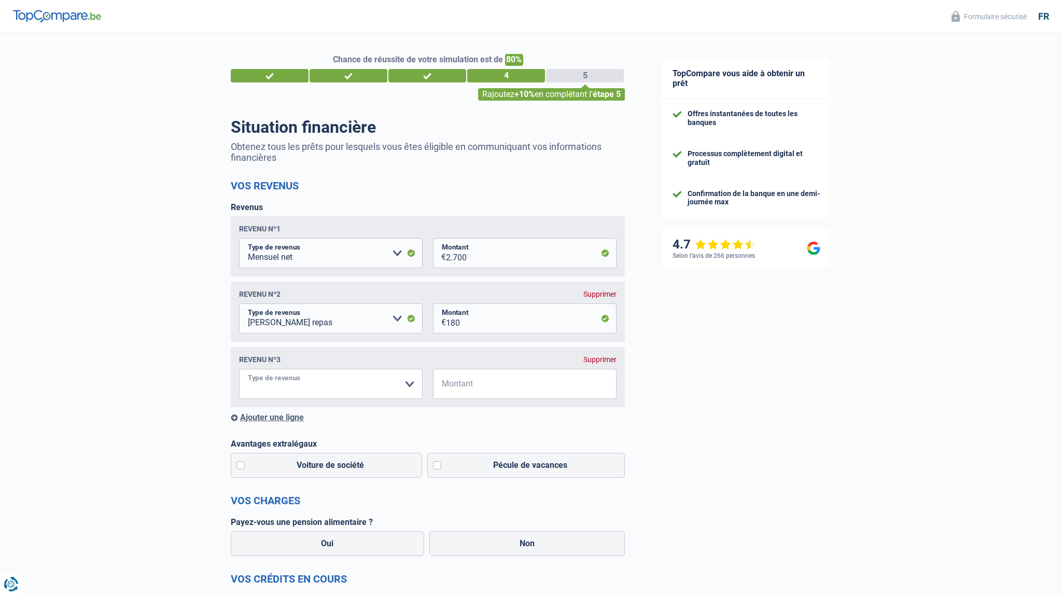
click at [239, 369] on select "Allocation d'handicap Allocations chômage Allocations familiales Chèques repas …" at bounding box center [331, 384] width 184 height 30
select select "rentalIncome"
click option "Revenus locatifs" at bounding box center [0, 0] width 0 height 0
click at [478, 390] on input "Montant" at bounding box center [531, 384] width 171 height 30
type input "450"
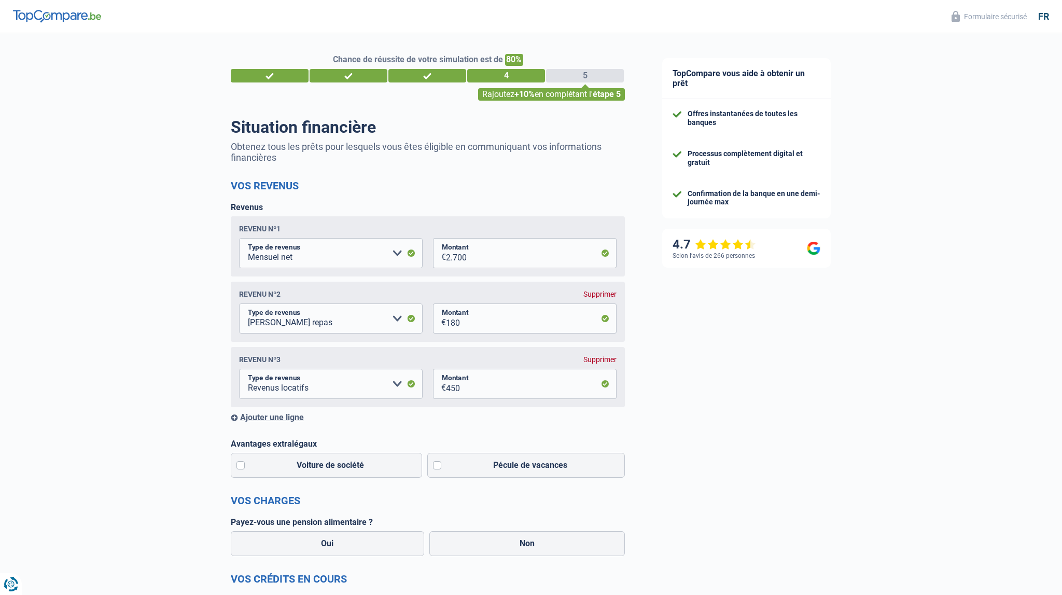
click at [235, 418] on div "Ajouter une ligne" at bounding box center [428, 417] width 394 height 10
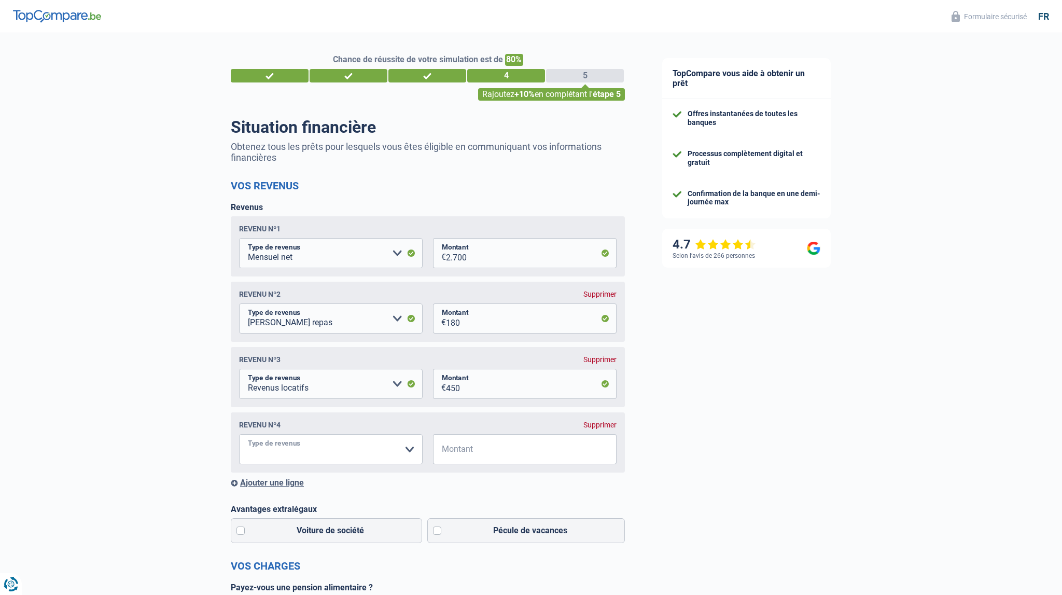
click at [239, 434] on select "Allocation d'handicap Allocations chômage Allocations familiales Chèques repas …" at bounding box center [331, 449] width 184 height 30
select select "rentalIncome"
click option "Revenus locatifs" at bounding box center [0, 0] width 0 height 0
click at [503, 453] on input "Montant" at bounding box center [531, 449] width 171 height 30
click at [490, 455] on input "Montant" at bounding box center [531, 449] width 171 height 30
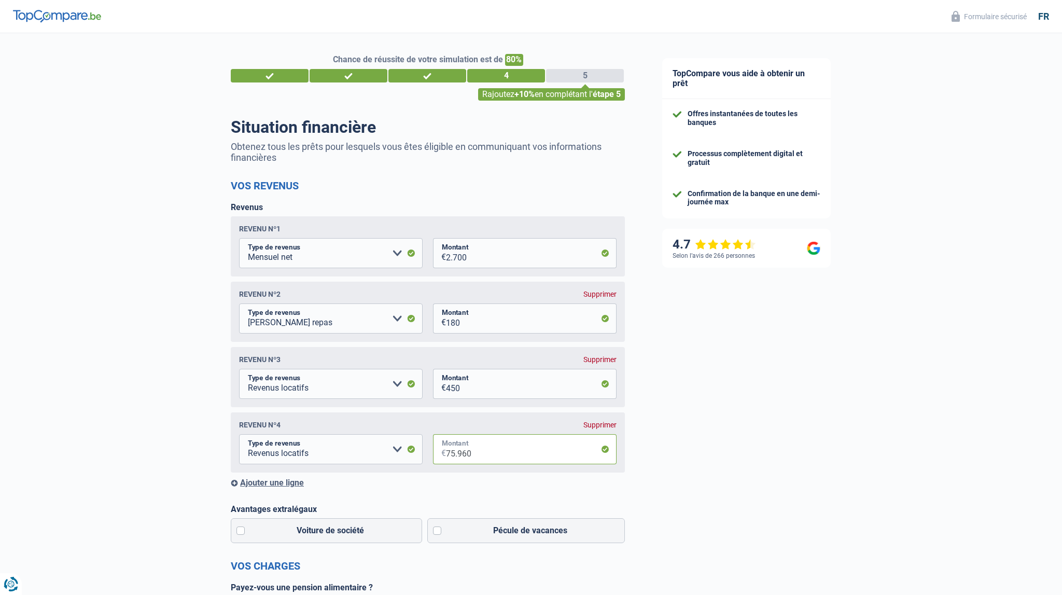
click at [485, 455] on input "75.960" at bounding box center [531, 449] width 171 height 30
type input "7"
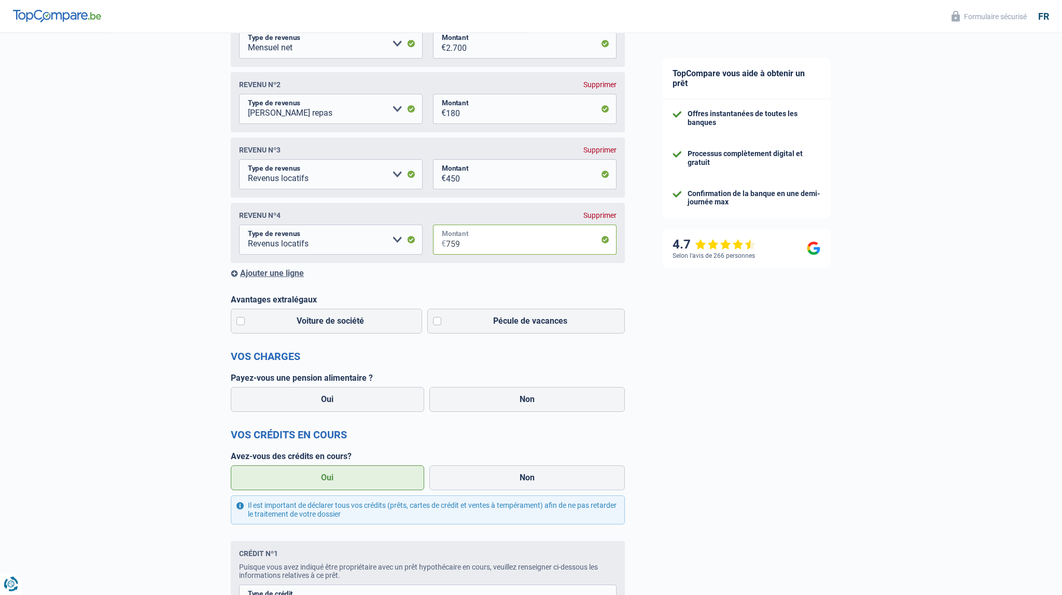
scroll to position [219, 0]
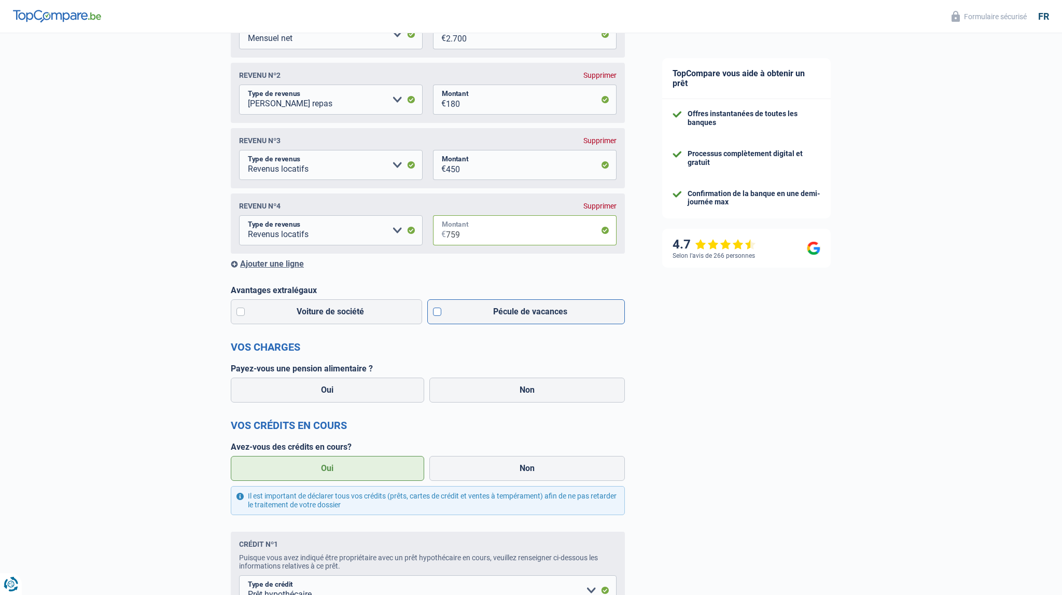
type input "759"
click at [440, 314] on label "Pécule de vacances" at bounding box center [526, 311] width 198 height 25
click at [440, 314] on input "Pécule de vacances" at bounding box center [526, 311] width 198 height 25
checkbox input "true"
click at [341, 391] on label "Oui" at bounding box center [327, 389] width 193 height 25
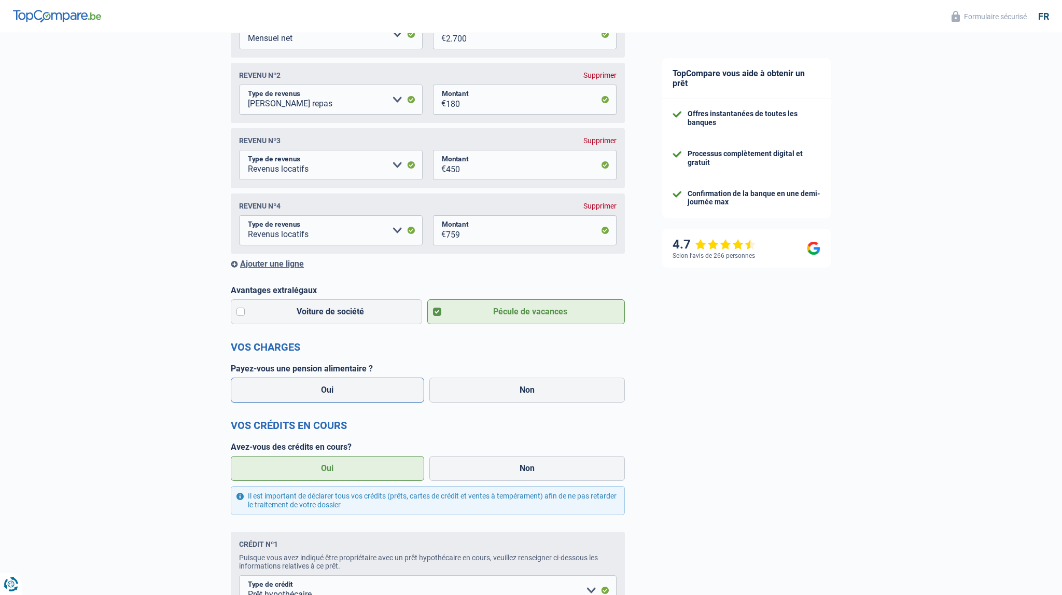
click at [341, 391] on input "Oui" at bounding box center [327, 389] width 193 height 25
radio input "true"
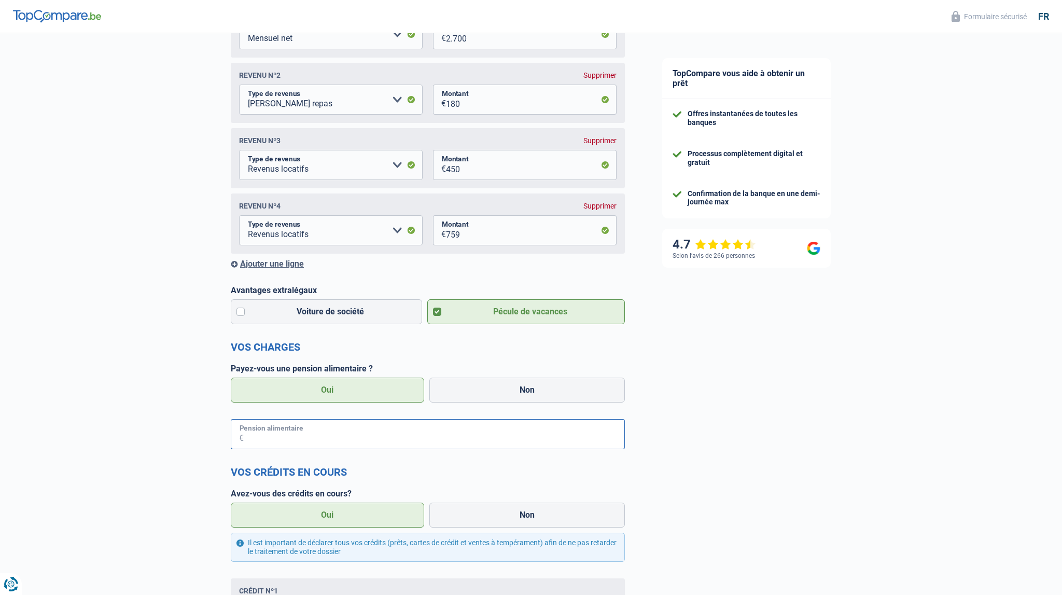
click at [289, 437] on input "Pension alimentaire" at bounding box center [434, 434] width 381 height 30
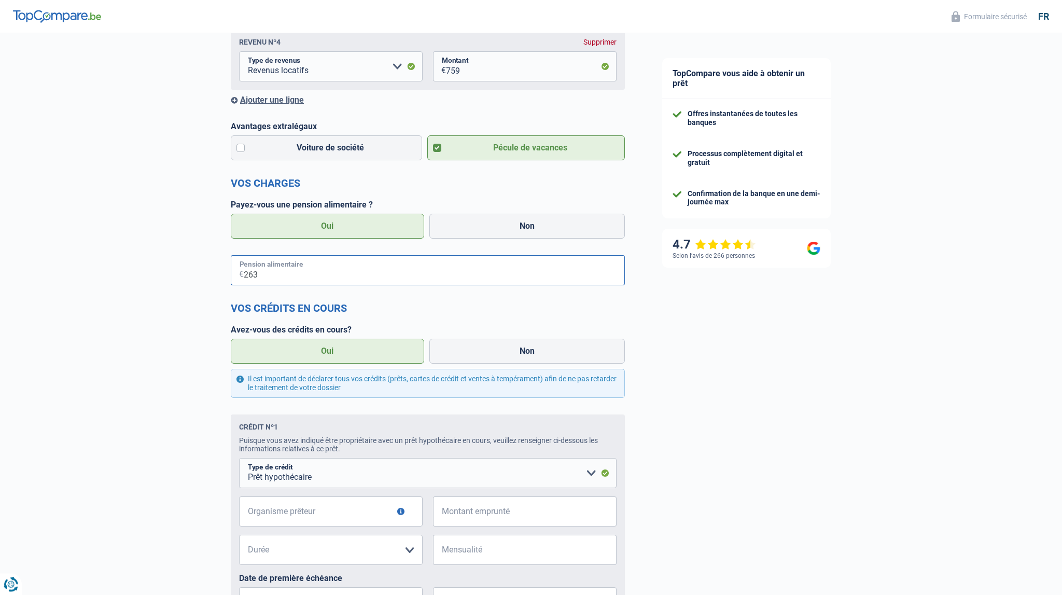
scroll to position [383, 0]
type input "263"
click at [343, 354] on label "Oui" at bounding box center [327, 350] width 193 height 25
click at [343, 354] on input "Oui" at bounding box center [327, 350] width 193 height 25
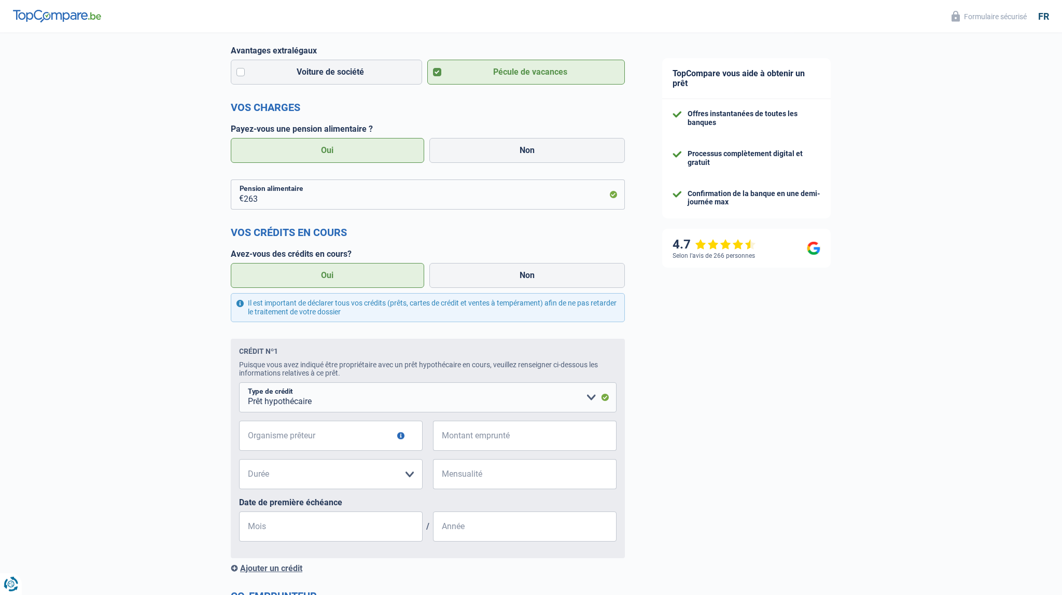
scroll to position [547, 0]
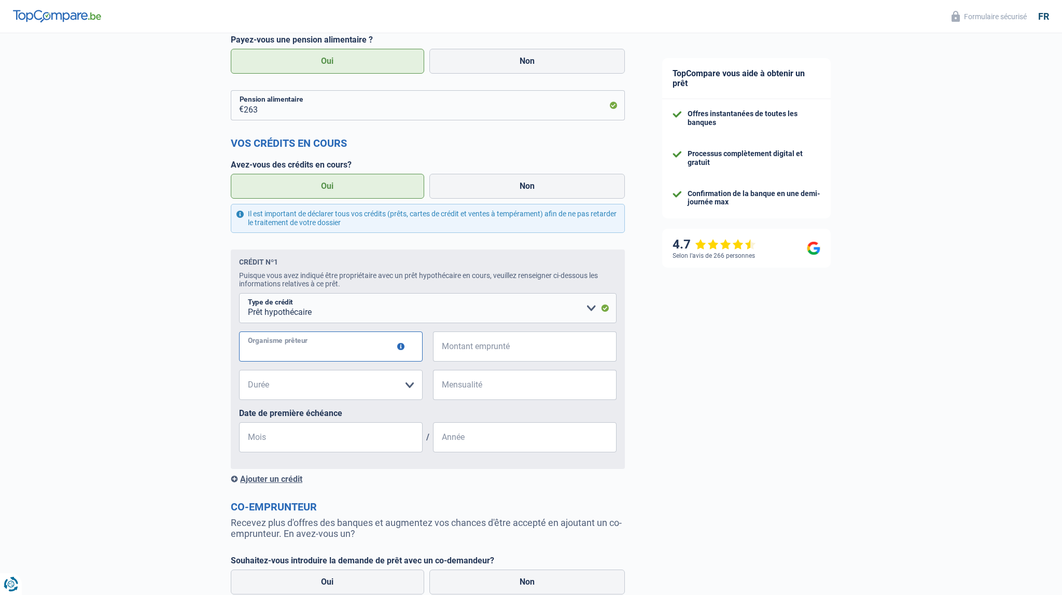
click at [328, 353] on input "Organisme prêteur" at bounding box center [331, 346] width 184 height 30
type input "ING"
click at [480, 354] on input "Montant emprunté" at bounding box center [531, 346] width 171 height 30
type input "185.000"
click at [239, 370] on select "120 mois 180 mois 240 mois 300 mois 360 mois 420 mois Veuillez sélectionner une…" at bounding box center [331, 385] width 184 height 30
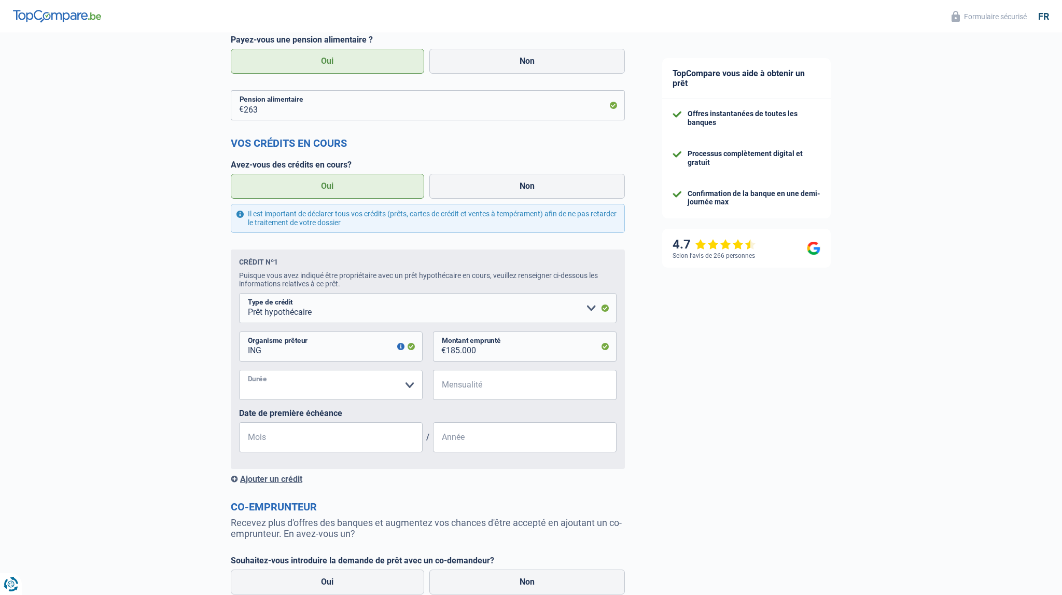
select select "360"
click option "360 mois" at bounding box center [0, 0] width 0 height 0
click at [476, 390] on input "Mensualité" at bounding box center [531, 385] width 171 height 30
type input "653"
click at [295, 445] on input "Mois" at bounding box center [331, 437] width 184 height 30
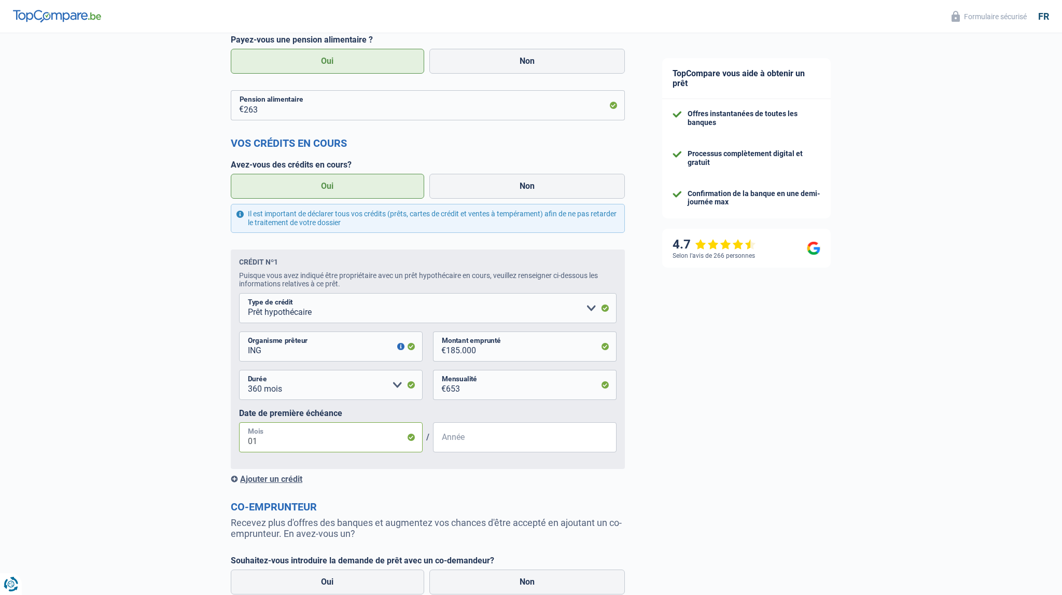
click at [327, 441] on input "01" at bounding box center [331, 437] width 184 height 30
type input "0"
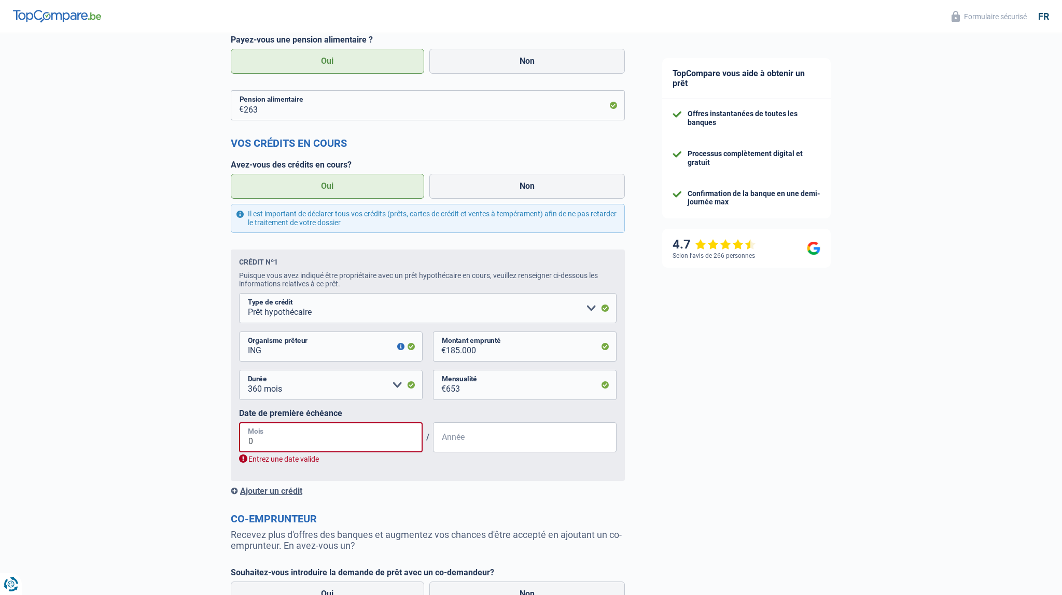
type input "05"
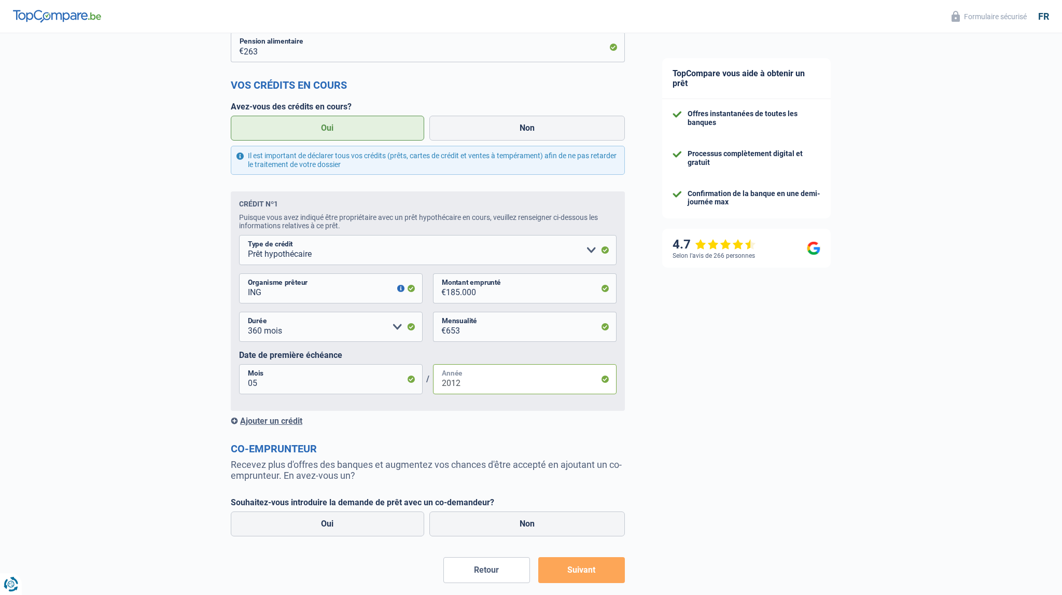
scroll to position [657, 0]
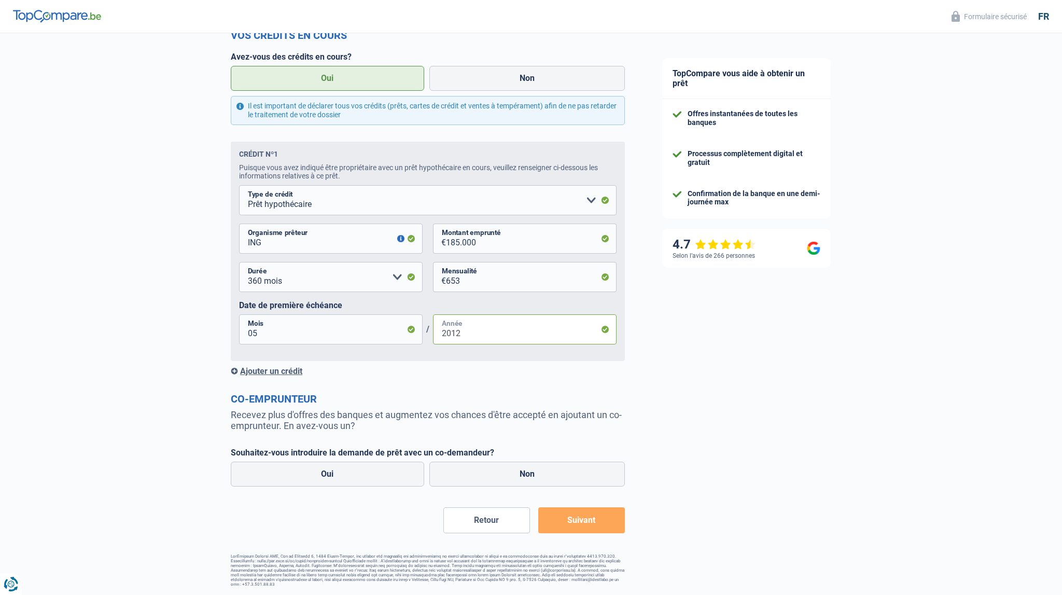
type input "2012"
click at [234, 373] on div "Ajouter un crédit" at bounding box center [428, 371] width 394 height 10
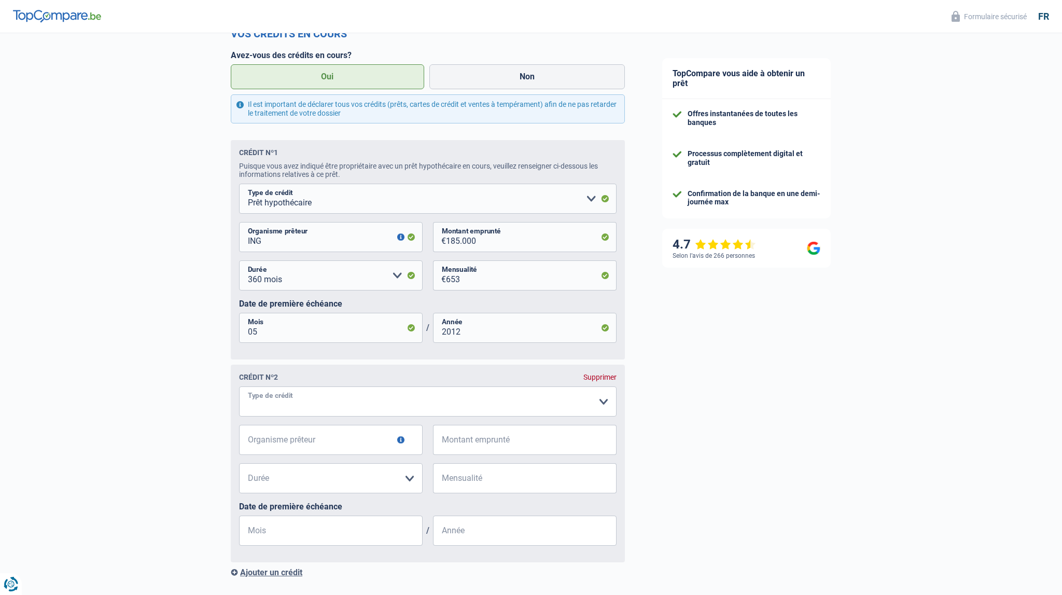
click at [239, 386] on select "Carte ou ouverture de crédit Prêt hypothécaire Vente à tempérament Prêt à tempé…" at bounding box center [427, 401] width 377 height 30
select select "mortgage"
click option "Prêt hypothécaire" at bounding box center [0, 0] width 0 height 0
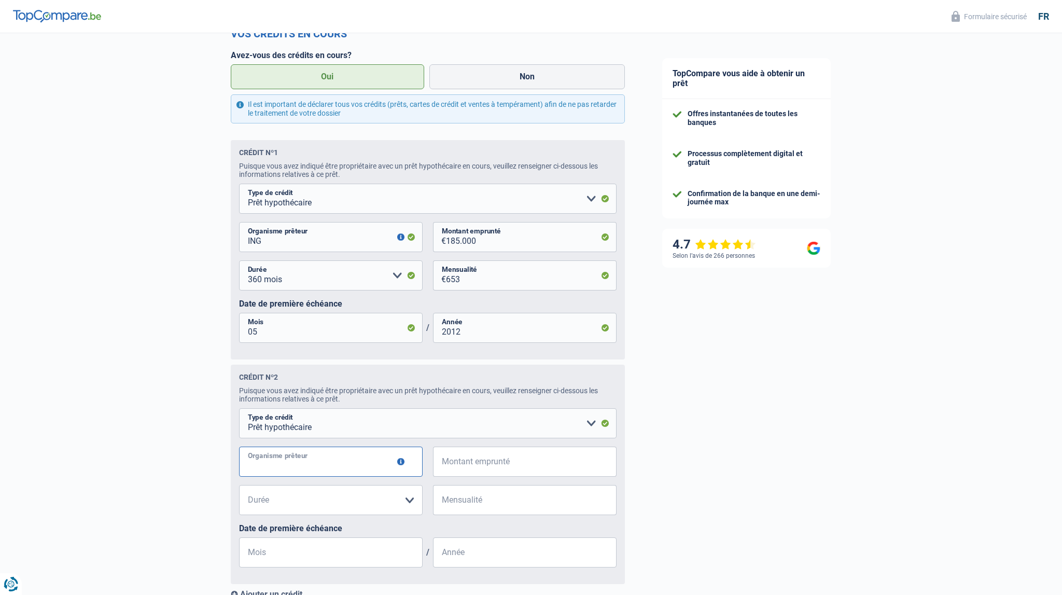
click at [288, 468] on input "Organisme prêteur" at bounding box center [331, 461] width 184 height 30
type input "Belfius"
click at [470, 470] on input "Montant emprunté" at bounding box center [531, 461] width 171 height 30
type input "60.000"
click at [239, 485] on select "120 mois 180 mois 240 mois 300 mois 360 mois 420 mois Veuillez sélectionner une…" at bounding box center [331, 500] width 184 height 30
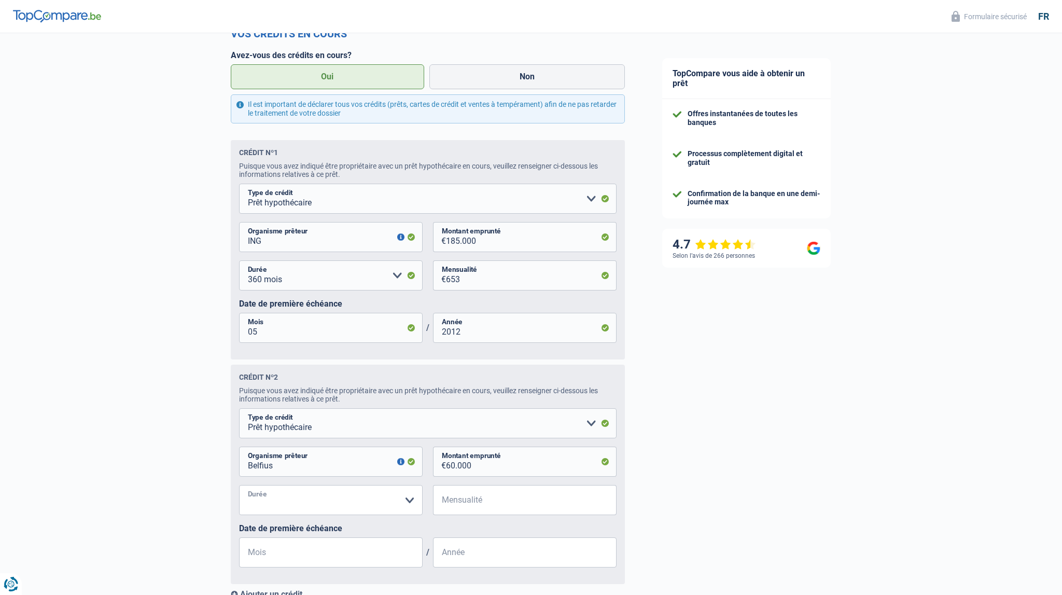
select select "240"
click option "240 mois" at bounding box center [0, 0] width 0 height 0
click at [487, 505] on input "Mensualité" at bounding box center [531, 500] width 171 height 30
click at [473, 509] on input "Mensualité" at bounding box center [531, 500] width 171 height 30
type input "307"
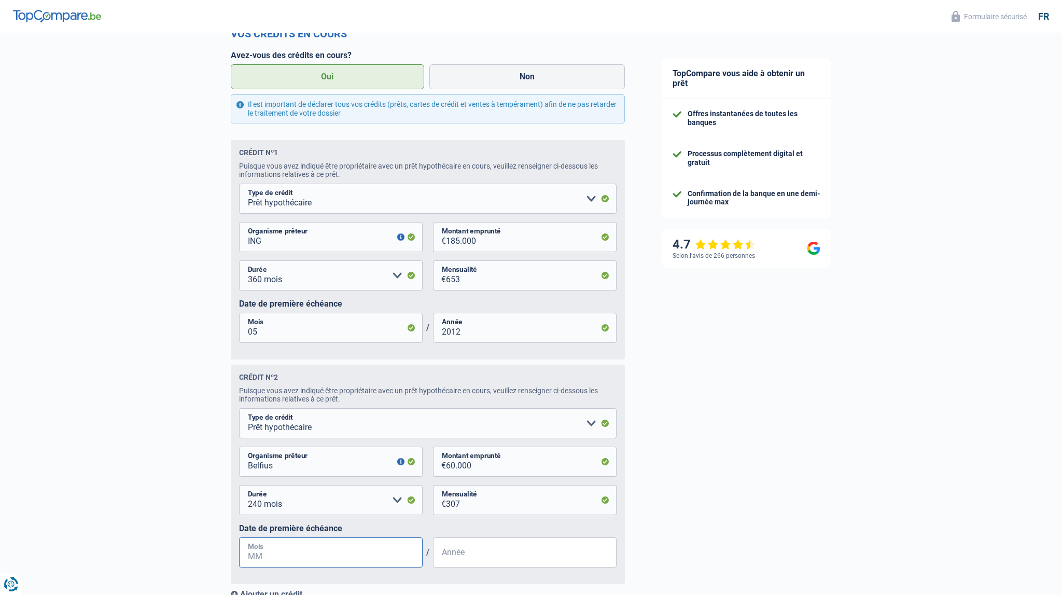
click at [297, 560] on input "Mois" at bounding box center [331, 552] width 184 height 30
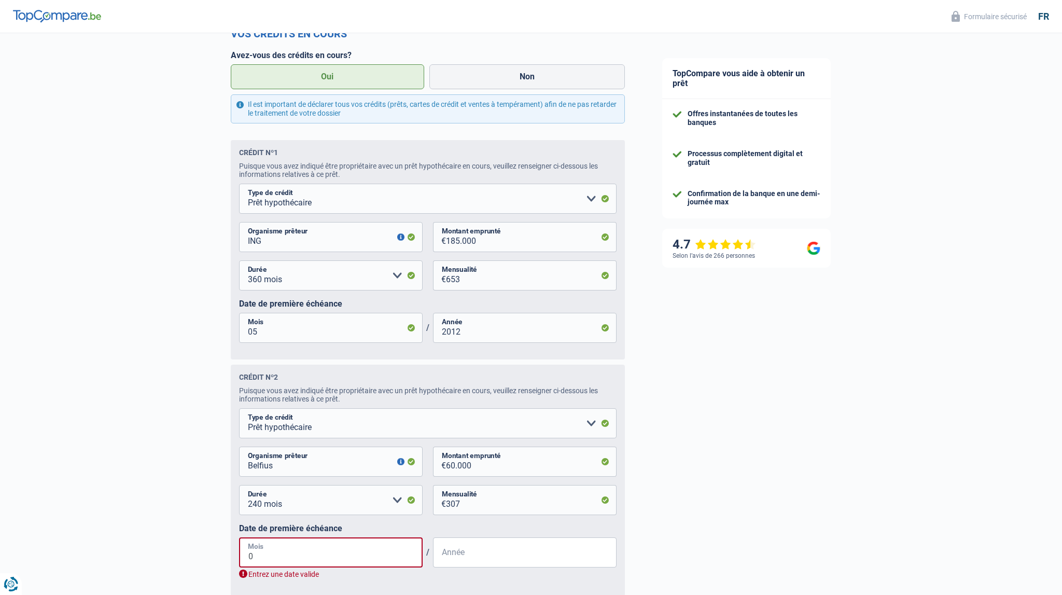
type input "05"
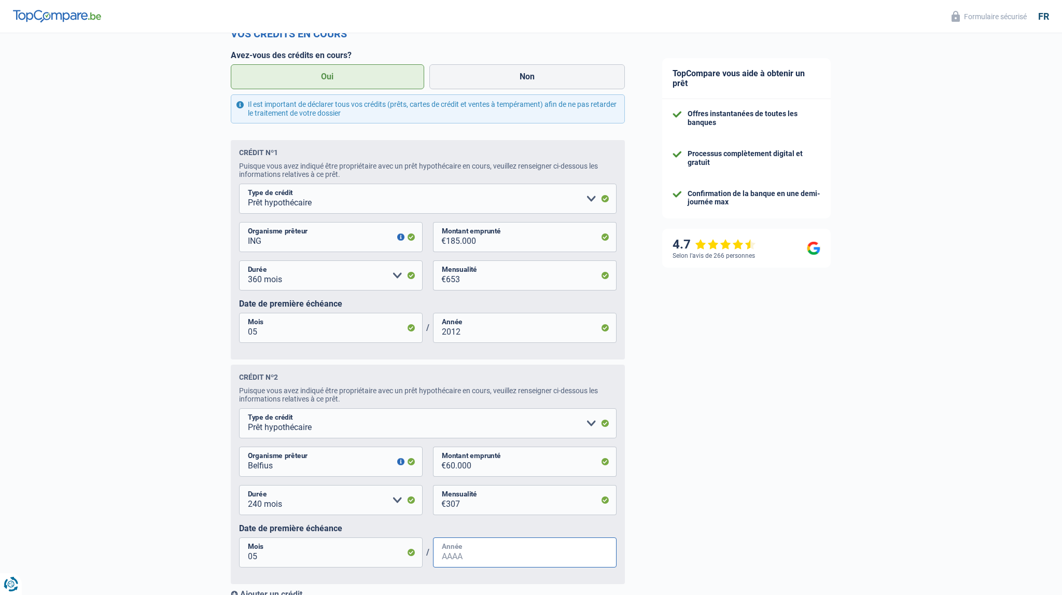
click at [480, 567] on input "Année" at bounding box center [525, 552] width 184 height 30
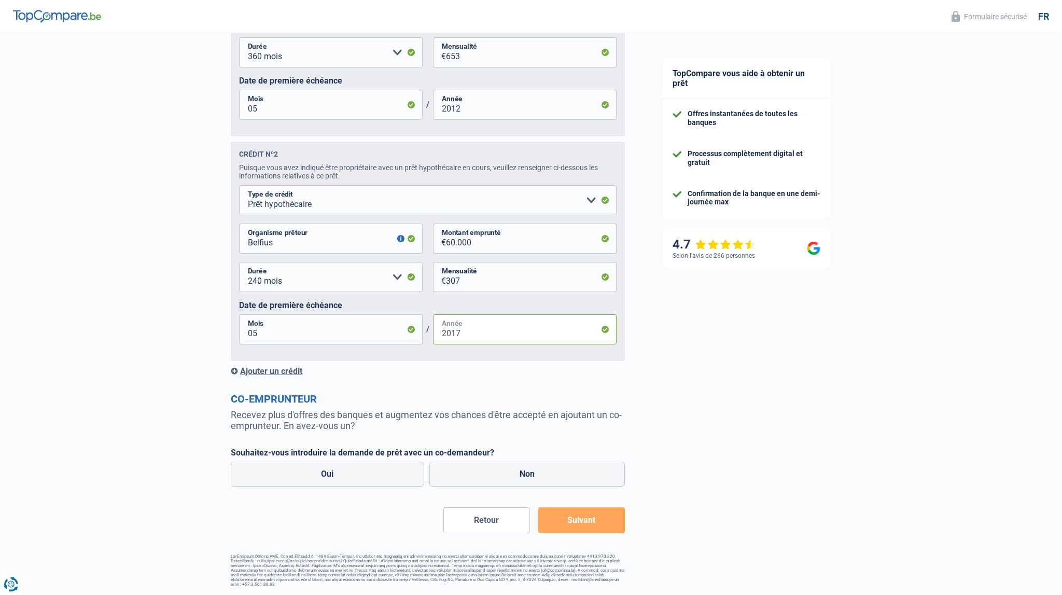
scroll to position [885, 0]
type input "2017"
click at [233, 371] on div "Ajouter un crédit" at bounding box center [428, 371] width 394 height 10
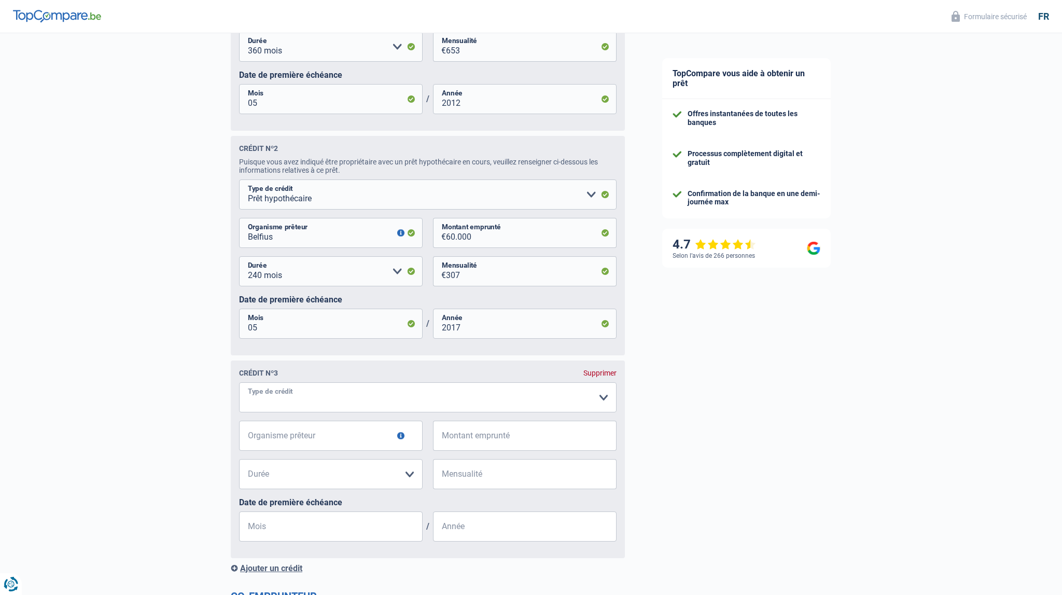
click at [239, 382] on select "Carte ou ouverture de crédit Prêt hypothécaire Vente à tempérament Prêt à tempé…" at bounding box center [427, 397] width 377 height 30
select select "personalLoan"
click option "Prêt à tempérament" at bounding box center [0, 0] width 0 height 0
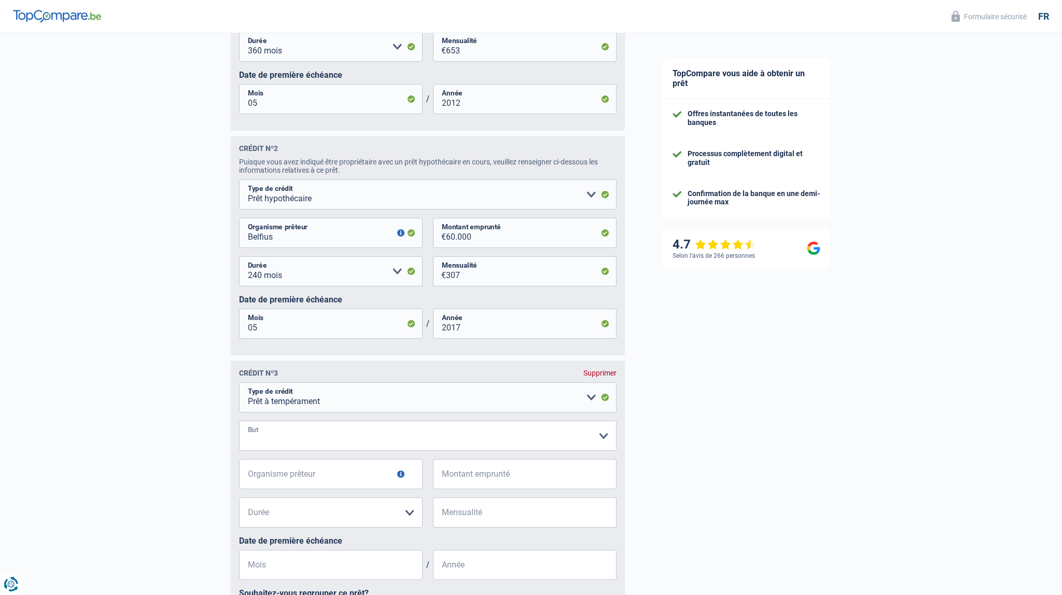
click at [239, 420] on select "Confort maison: meubles, textile, peinture, électroménager, outillage non-profe…" at bounding box center [427, 435] width 377 height 30
select select "homeFurnishingOrRelocation"
click option "Confort maison: meubles, textile, peinture, électroménager, outillage non-profe…" at bounding box center [0, 0] width 0 height 0
click at [339, 484] on input "Organisme prêteur" at bounding box center [331, 474] width 184 height 30
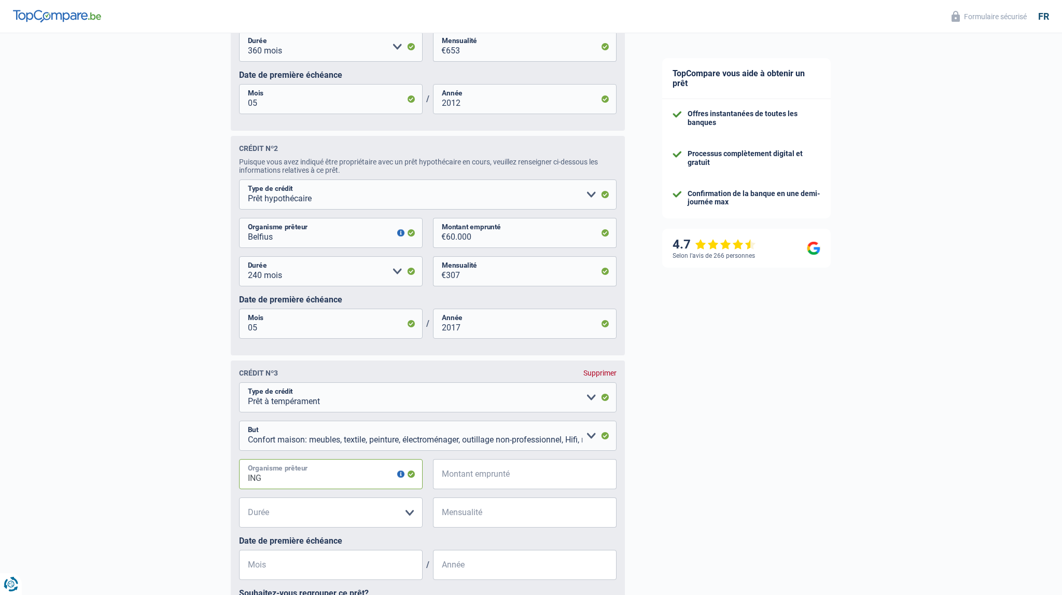
type input "ING"
click at [494, 484] on input "Montant emprunté" at bounding box center [531, 474] width 171 height 30
type input "6.000"
click at [239, 497] on select "12 mois 18 mois 24 mois 30 mois 36 mois 42 mois Veuillez sélectionner une option" at bounding box center [331, 512] width 184 height 30
click at [271, 514] on select "12 mois 18 mois 24 mois 30 mois 36 mois 42 mois Veuillez sélectionner une option" at bounding box center [331, 512] width 184 height 30
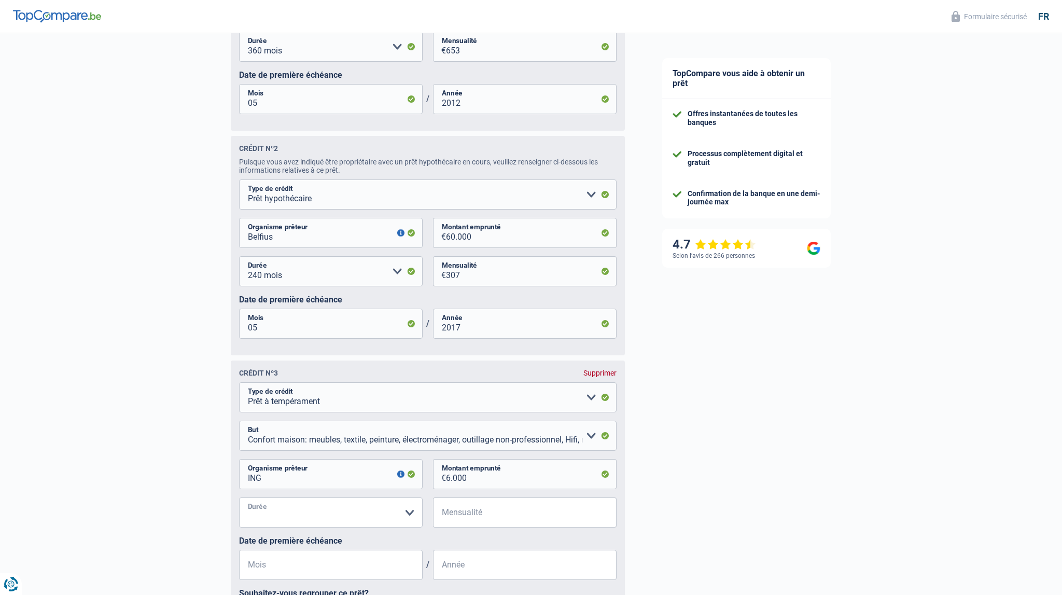
click at [239, 497] on select "12 mois 18 mois 24 mois 30 mois 36 mois 42 mois Veuillez sélectionner une option" at bounding box center [331, 512] width 184 height 30
select select "36"
click option "36 mois" at bounding box center [0, 0] width 0 height 0
click at [494, 522] on input "Mensualité" at bounding box center [531, 512] width 171 height 30
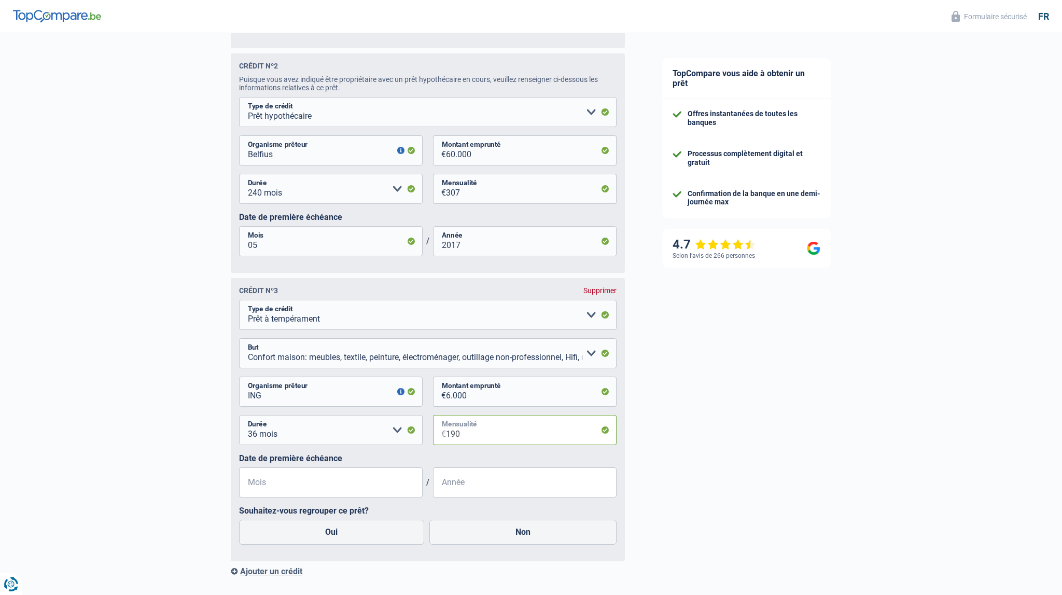
scroll to position [995, 0]
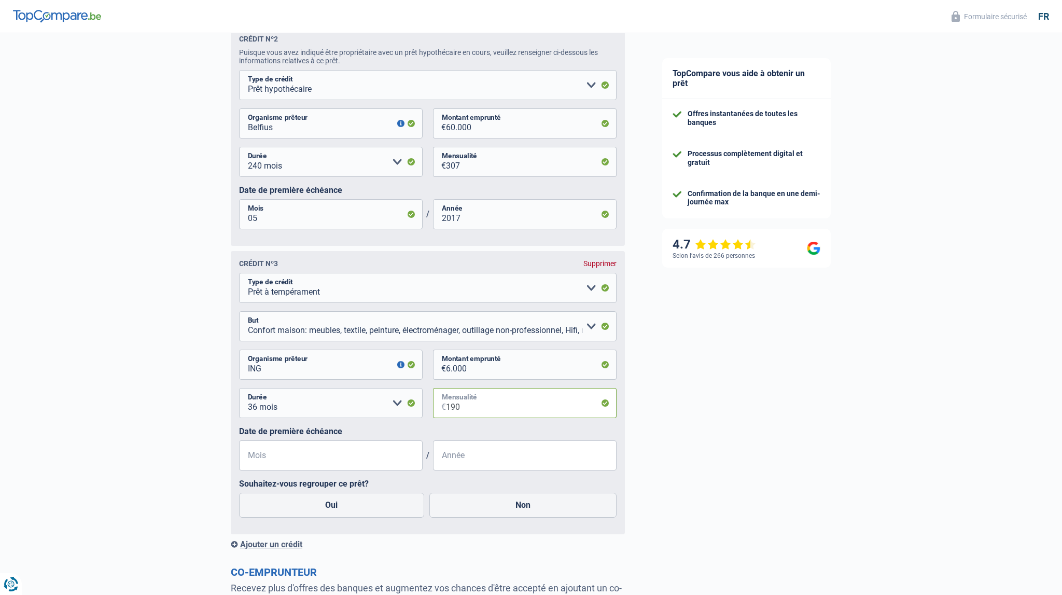
type input "190"
click at [314, 463] on input "Mois" at bounding box center [331, 455] width 184 height 30
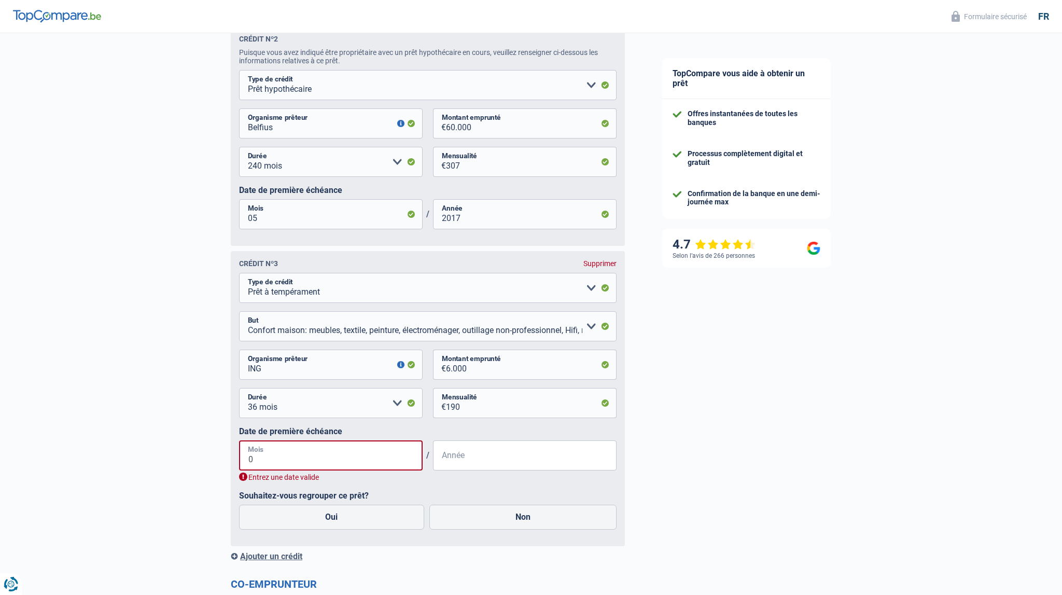
type input "05"
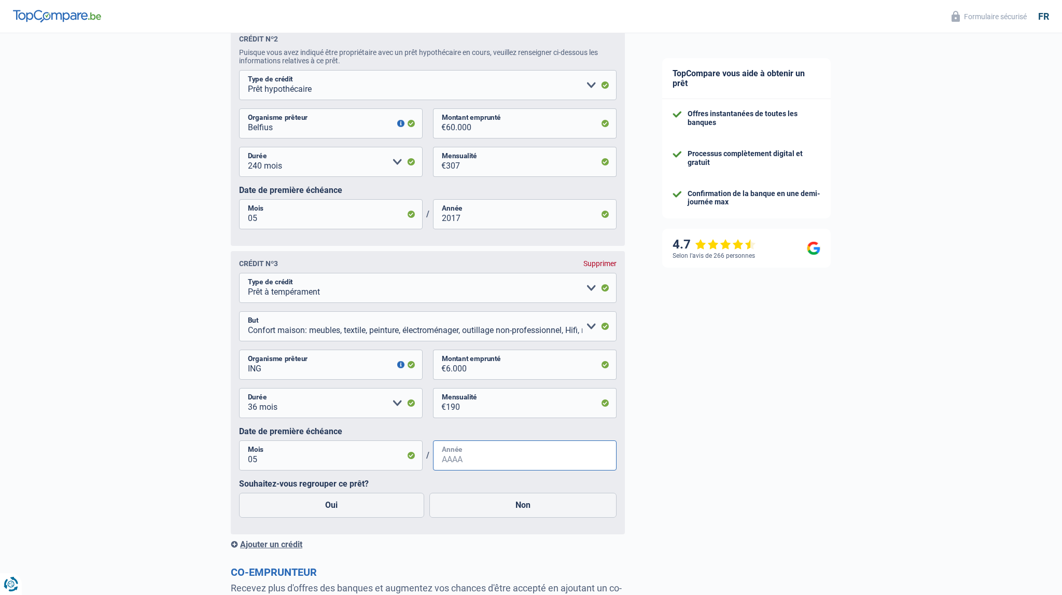
click at [478, 465] on input "Année" at bounding box center [525, 455] width 184 height 30
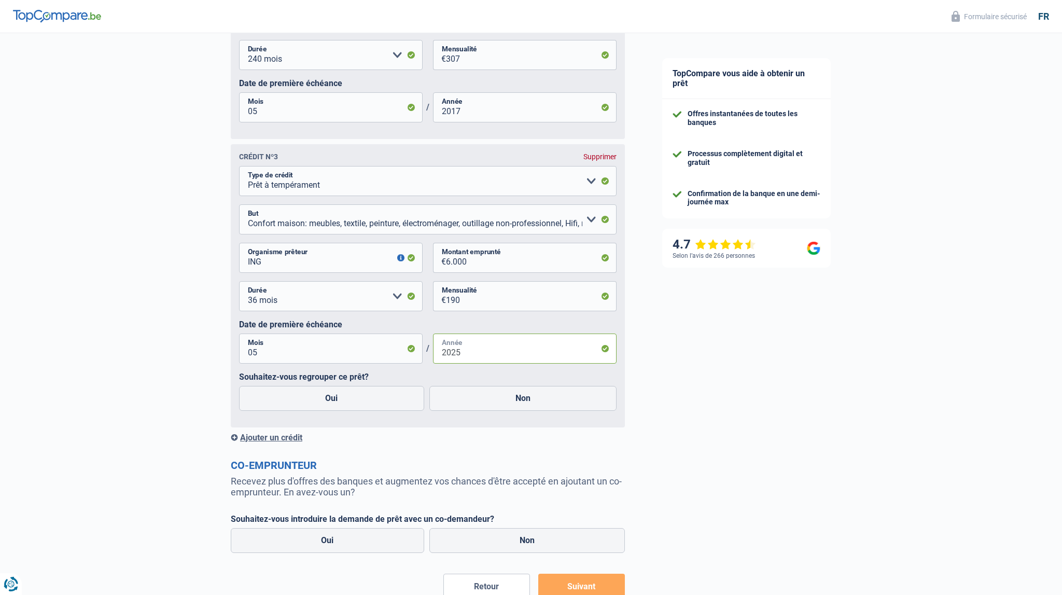
scroll to position [1104, 0]
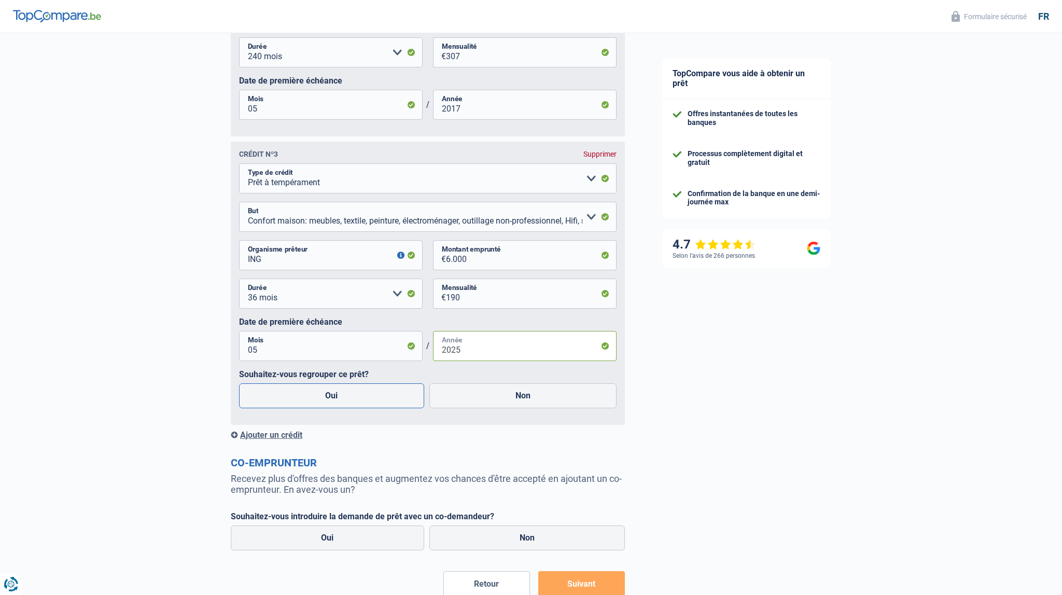
type input "2025"
click at [331, 399] on label "Oui" at bounding box center [331, 395] width 185 height 25
click at [331, 399] on input "Oui" at bounding box center [331, 395] width 185 height 25
radio input "true"
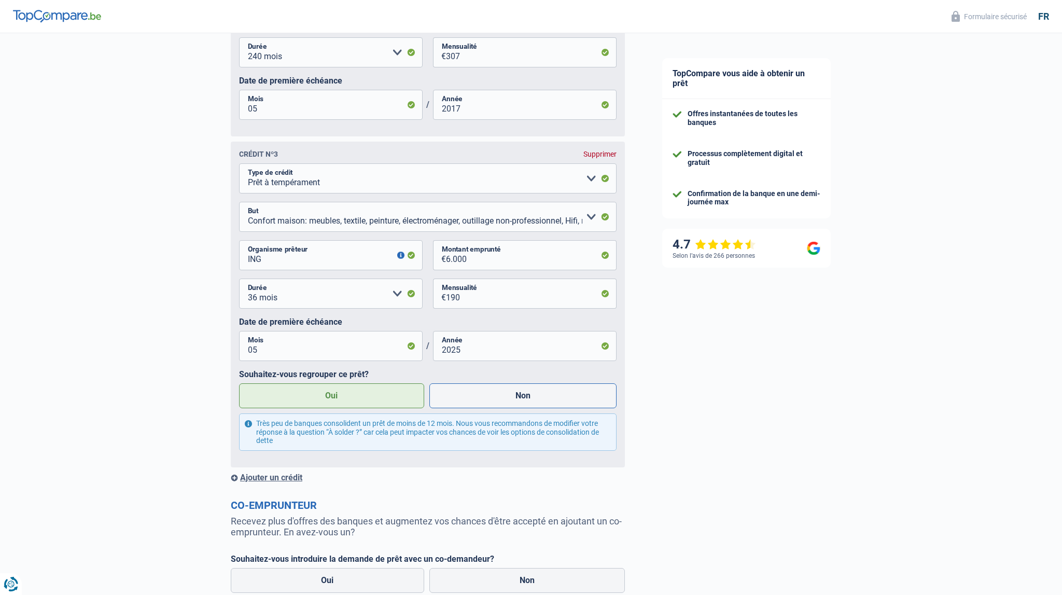
click at [505, 407] on label "Non" at bounding box center [523, 395] width 188 height 25
click at [505, 407] on input "Non" at bounding box center [523, 395] width 188 height 25
radio input "true"
radio input "false"
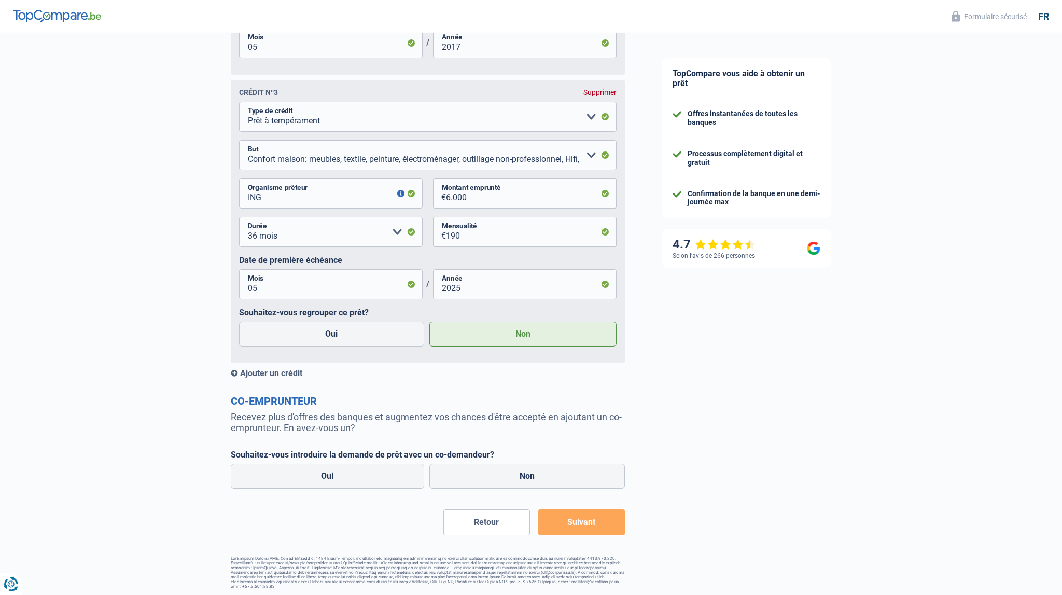
scroll to position [1174, 0]
click at [517, 474] on label "Non" at bounding box center [527, 473] width 196 height 25
click at [517, 474] on input "Non" at bounding box center [527, 473] width 196 height 25
radio input "true"
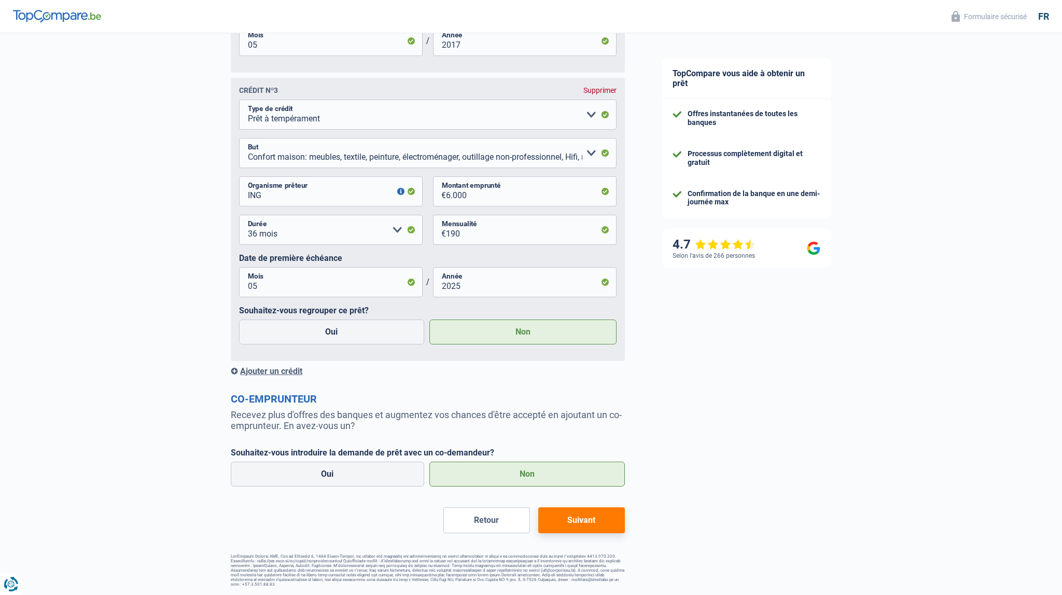
click at [577, 518] on button "Suivant" at bounding box center [581, 520] width 87 height 26
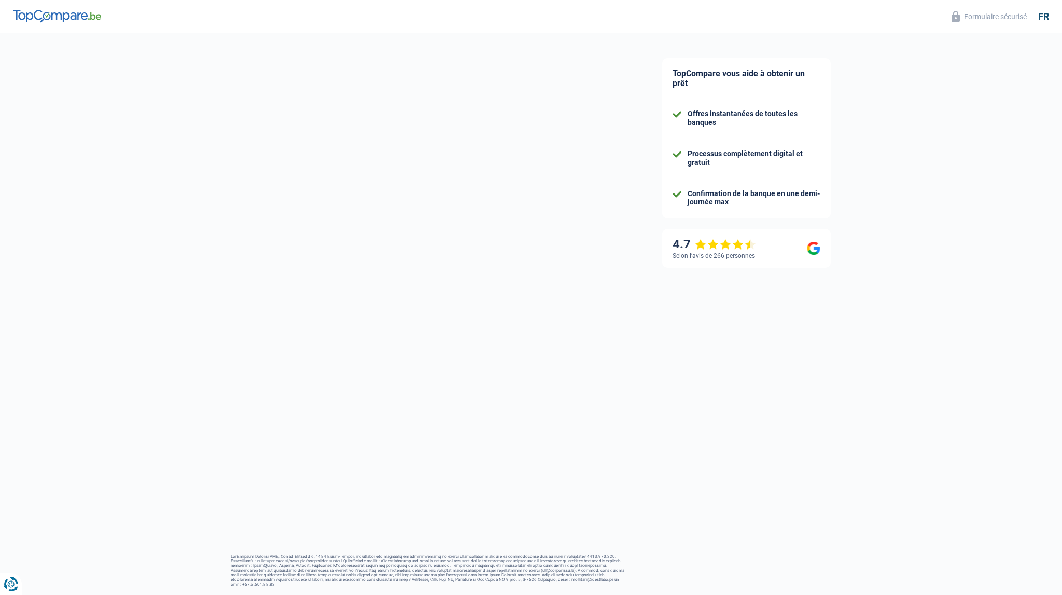
select select "120"
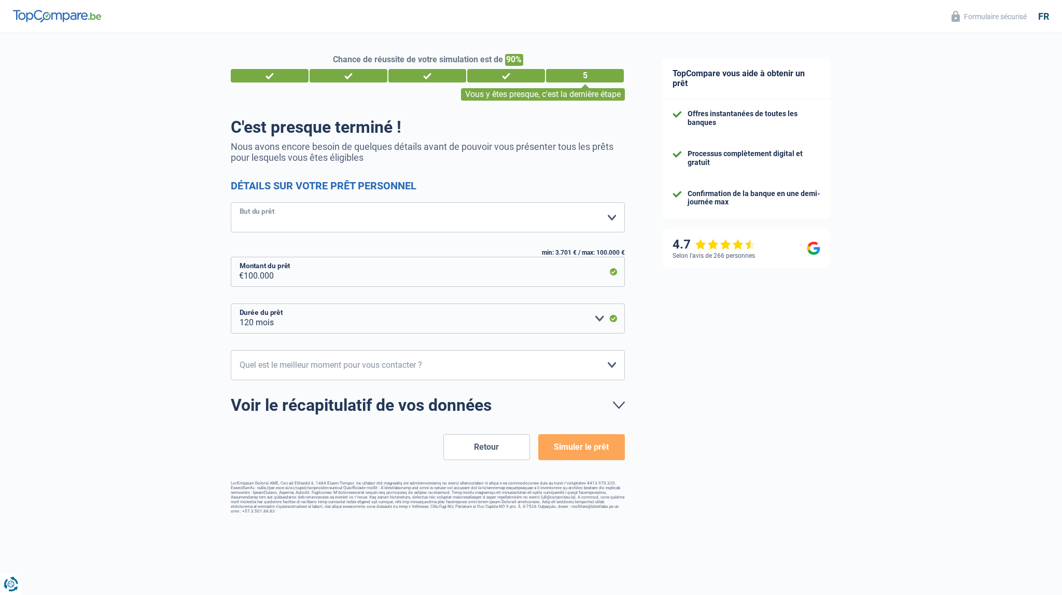
click at [231, 202] on select "Confort maison: meubles, textile, peinture, électroménager, outillage non-profe…" at bounding box center [428, 217] width 394 height 30
select select "other"
click option "Autre" at bounding box center [0, 0] width 0 height 0
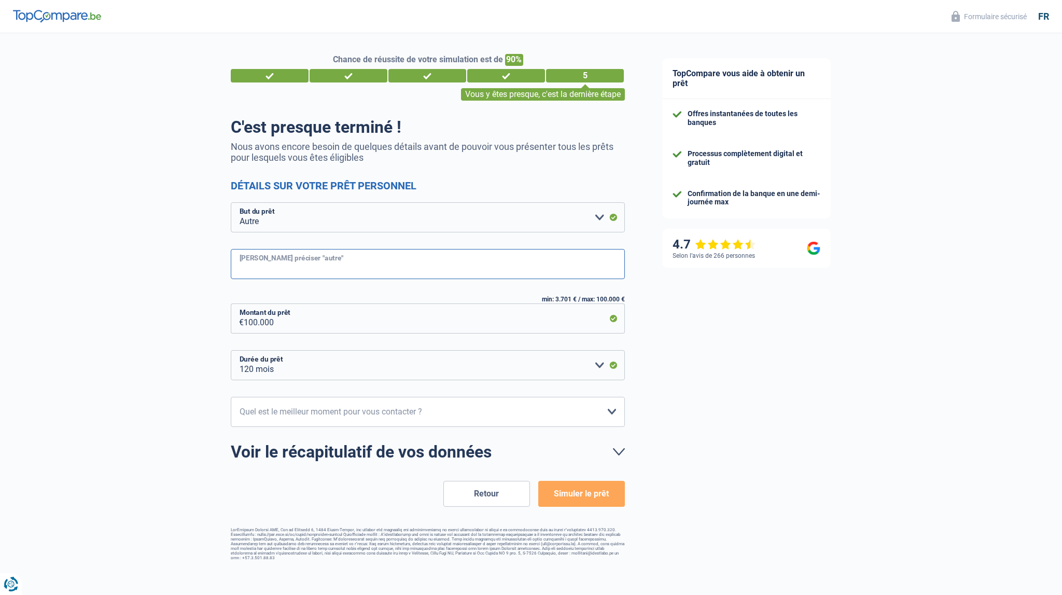
click at [339, 268] on input "Veuillez préciser "autre"" at bounding box center [428, 264] width 394 height 30
type input "Develloppement d'un projet novateur"
click at [231, 397] on select "10h-12h 12h-14h 14h-16h 16h-18h Veuillez sélectionner une option" at bounding box center [428, 412] width 394 height 30
select select "16-18"
click option "16h-18h" at bounding box center [0, 0] width 0 height 0
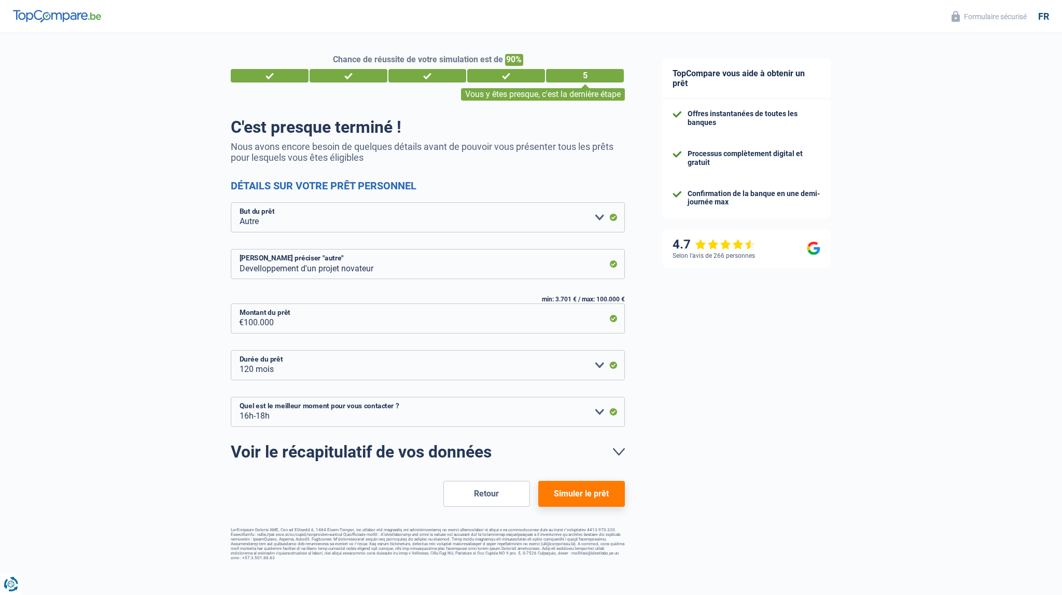
click at [582, 495] on button "Simuler le prêt" at bounding box center [581, 494] width 87 height 26
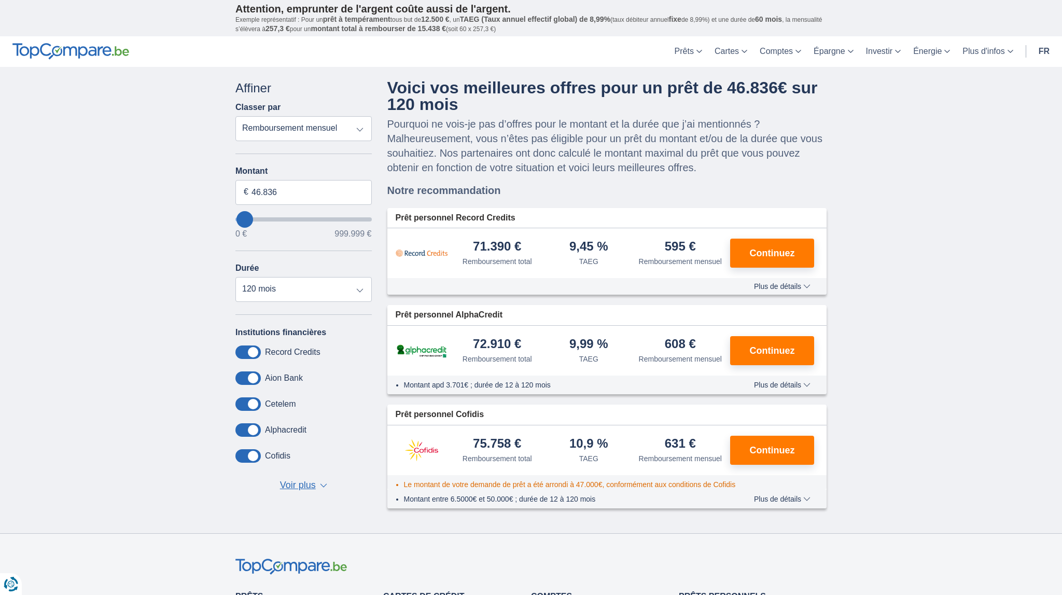
type input "40.000"
type input "40000"
type input "43.000"
type input "43000"
type input "47.000"
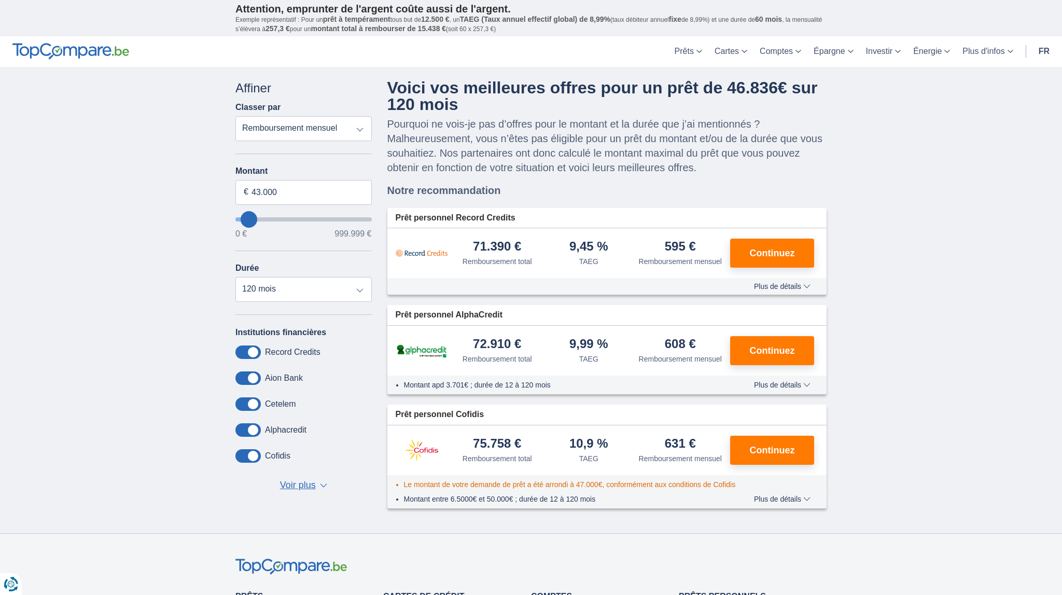
type input "47000"
type input "8.000"
type input "8000"
select select "48"
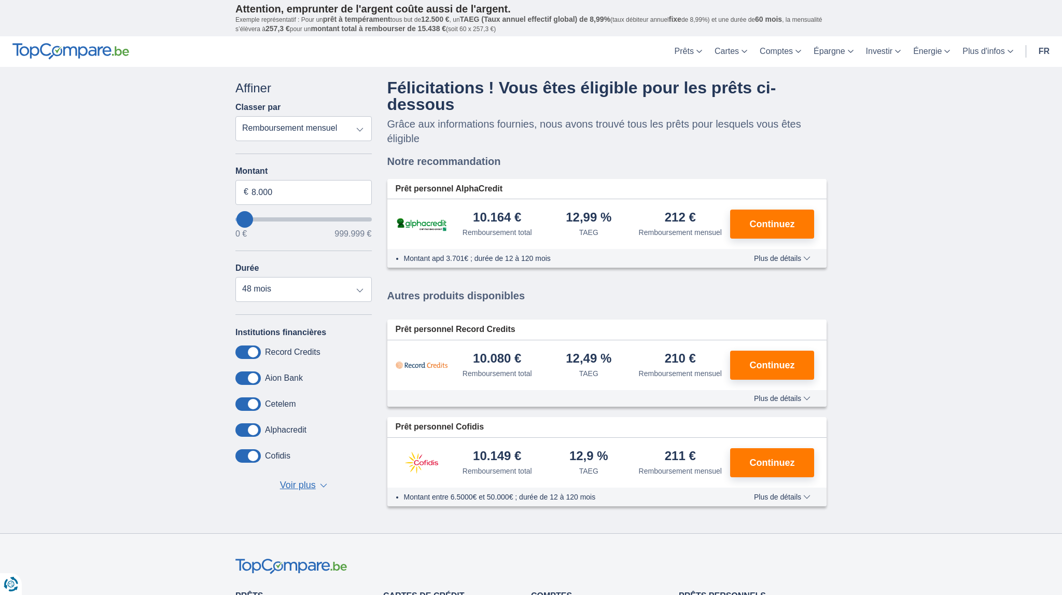
type input "727.000"
type input "727000"
select select "120"
type input "727000"
click at [331, 218] on input "wantToBorrow" at bounding box center [303, 219] width 136 height 4
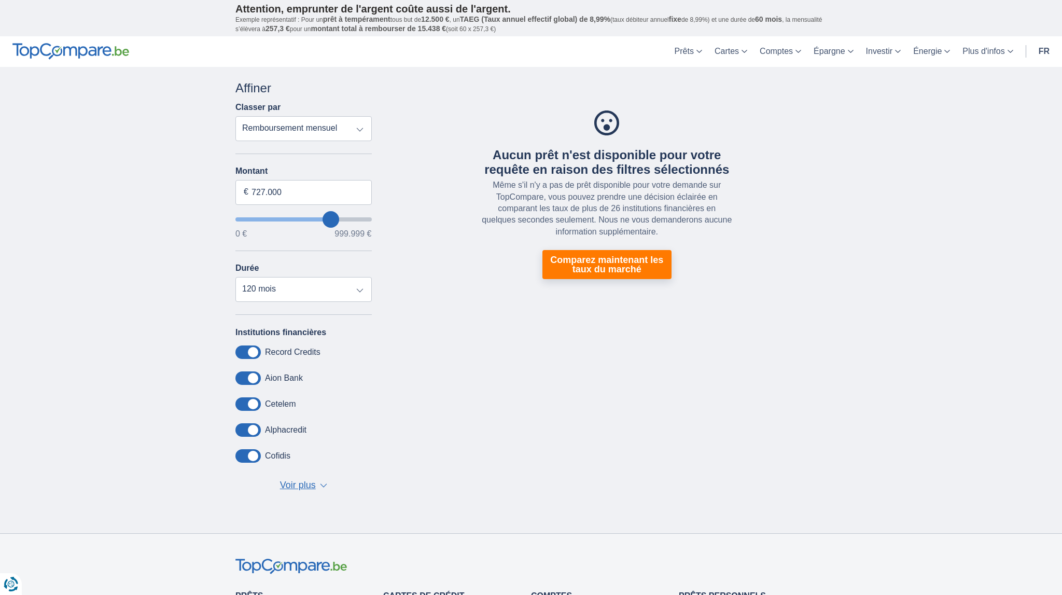
type input "460.000"
type input "460000"
click at [299, 217] on input "wantToBorrow" at bounding box center [303, 219] width 136 height 4
type input "314.000"
type input "314000"
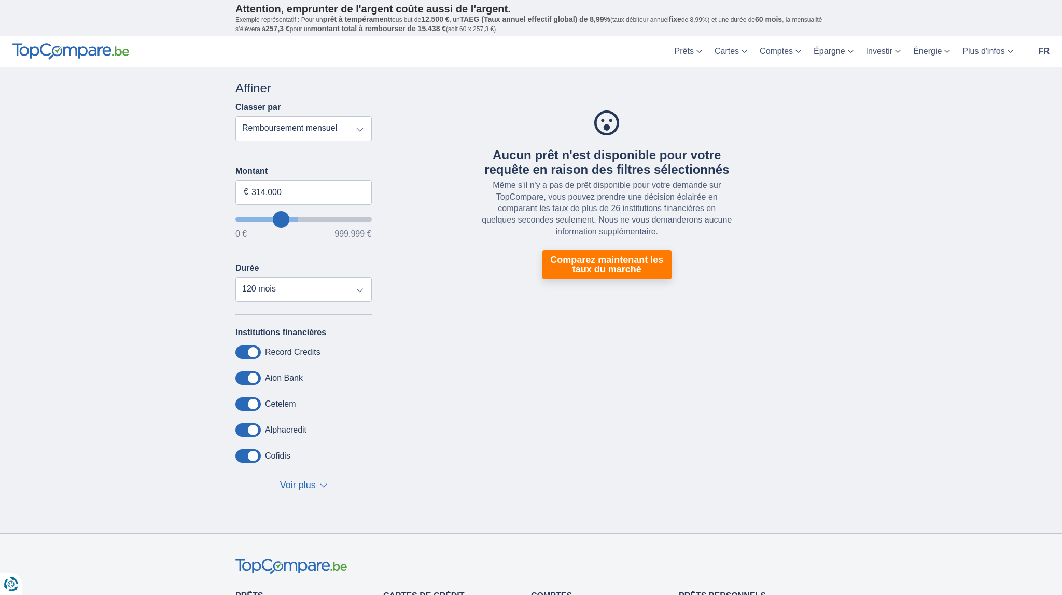
click at [281, 218] on input "wantToBorrow" at bounding box center [303, 219] width 136 height 4
type input "210.000"
type input "210000"
click at [269, 217] on input "wantToBorrow" at bounding box center [303, 219] width 136 height 4
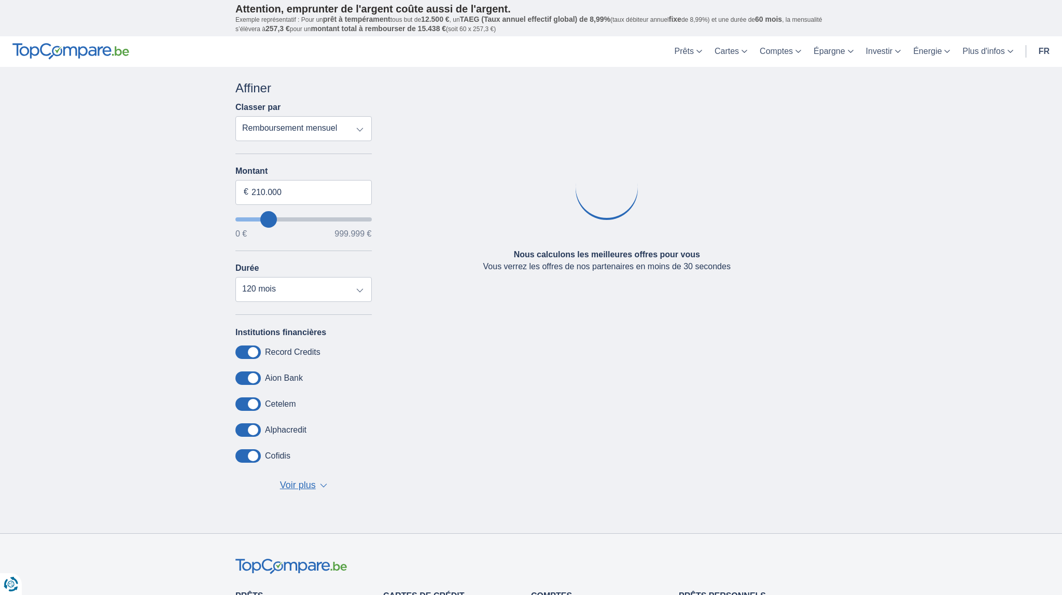
type input "123.000"
type input "123000"
click at [258, 218] on input "wantToBorrow" at bounding box center [303, 219] width 136 height 4
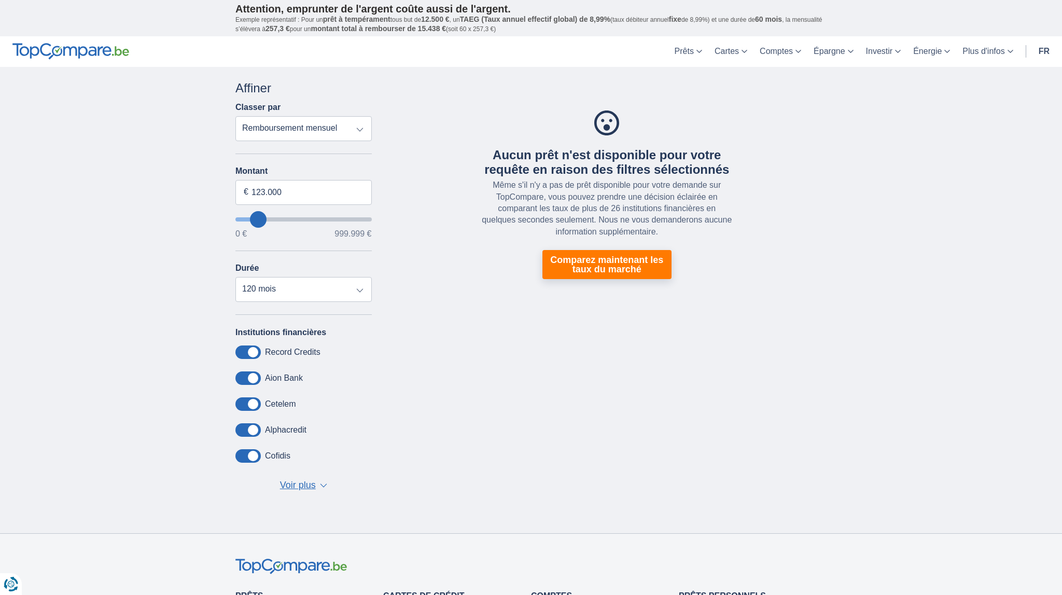
type input "57.000"
type input "57000"
click at [250, 217] on input "wantToBorrow" at bounding box center [303, 219] width 136 height 4
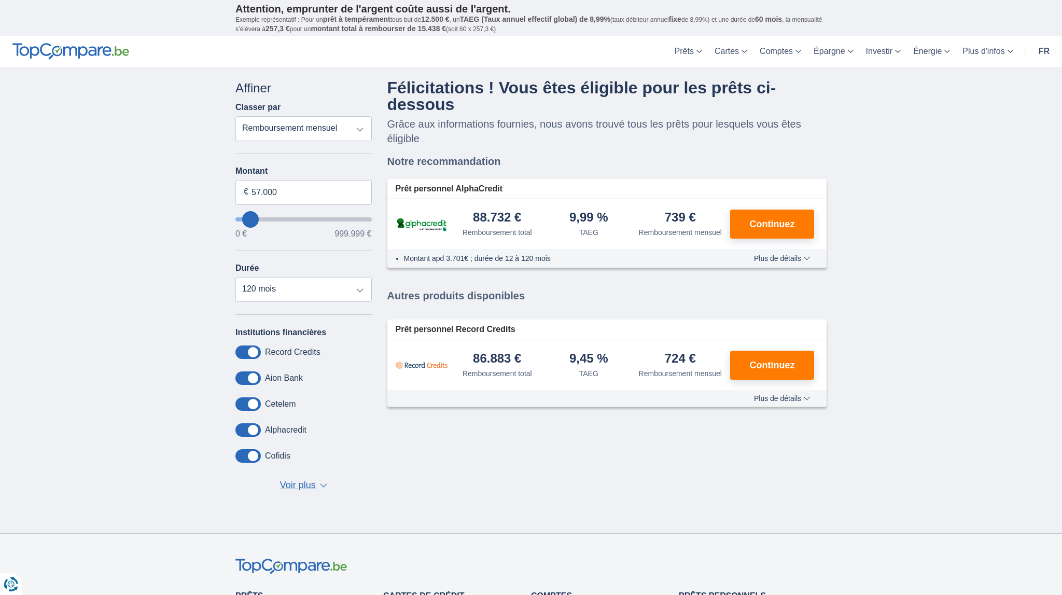
type input "95.000"
type input "95000"
type input "99.000"
type input "99000"
type input "102.000"
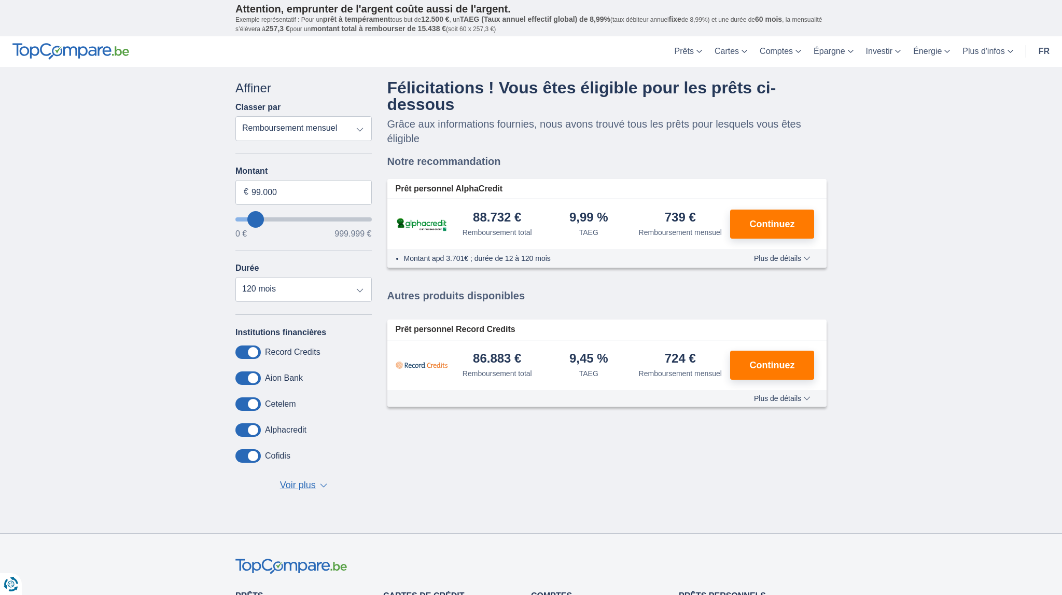
type input "102000"
type input "106.000"
type input "106000"
type input "57.000"
type input "57000"
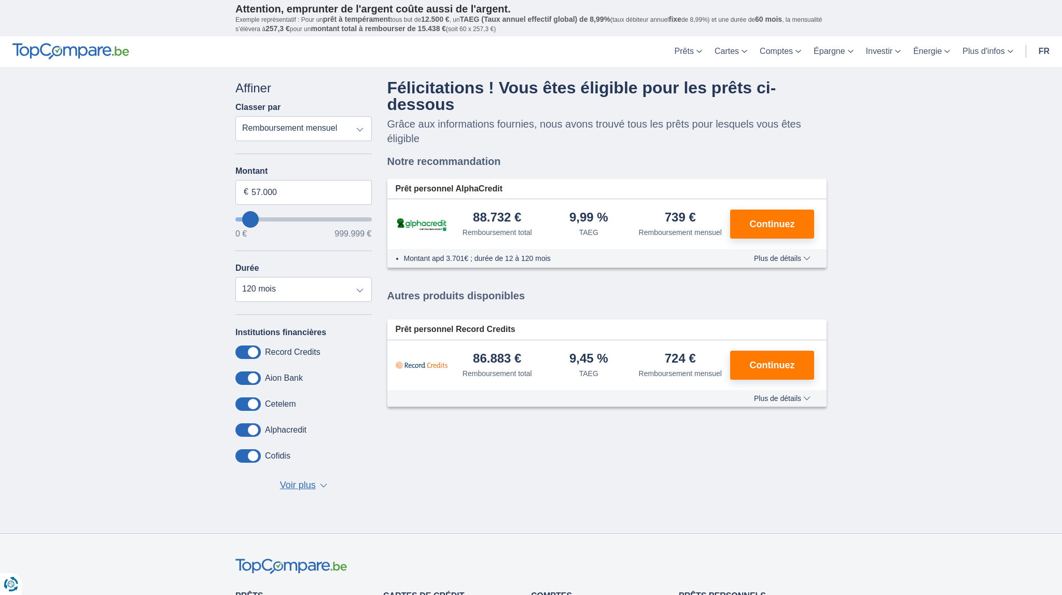
type input "99.000"
type input "99000"
click at [256, 218] on input "wantToBorrow" at bounding box center [303, 219] width 136 height 4
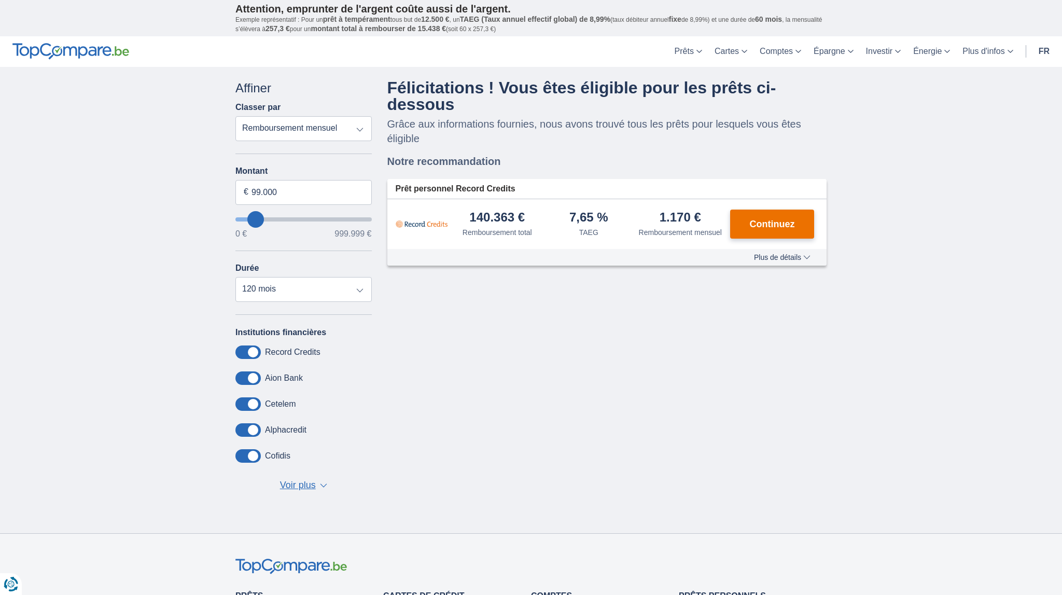
click at [766, 224] on span "Continuez" at bounding box center [772, 223] width 45 height 9
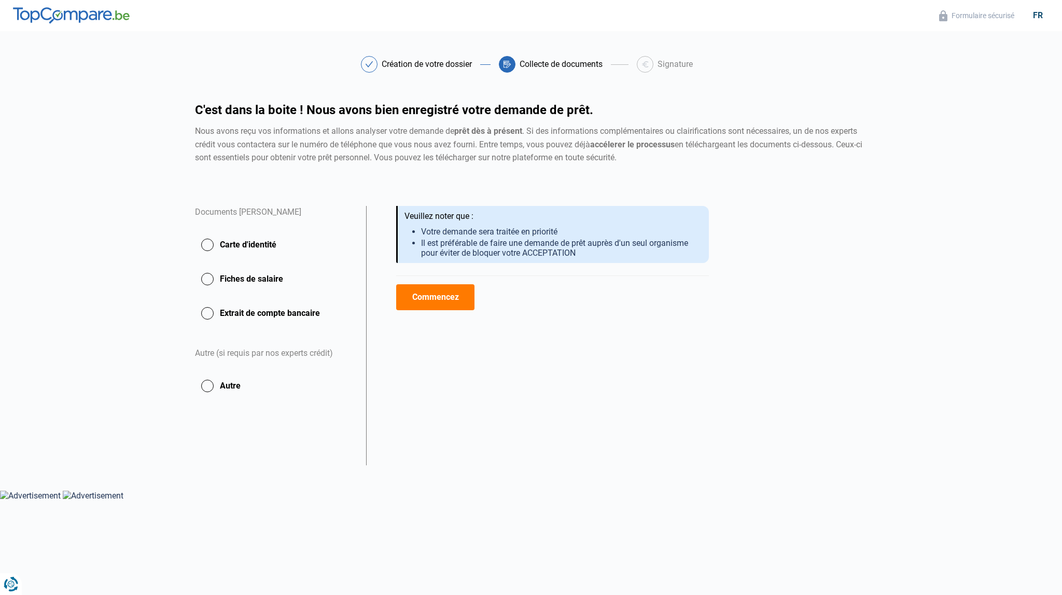
click at [210, 248] on button "Carte d'identité" at bounding box center [274, 245] width 159 height 26
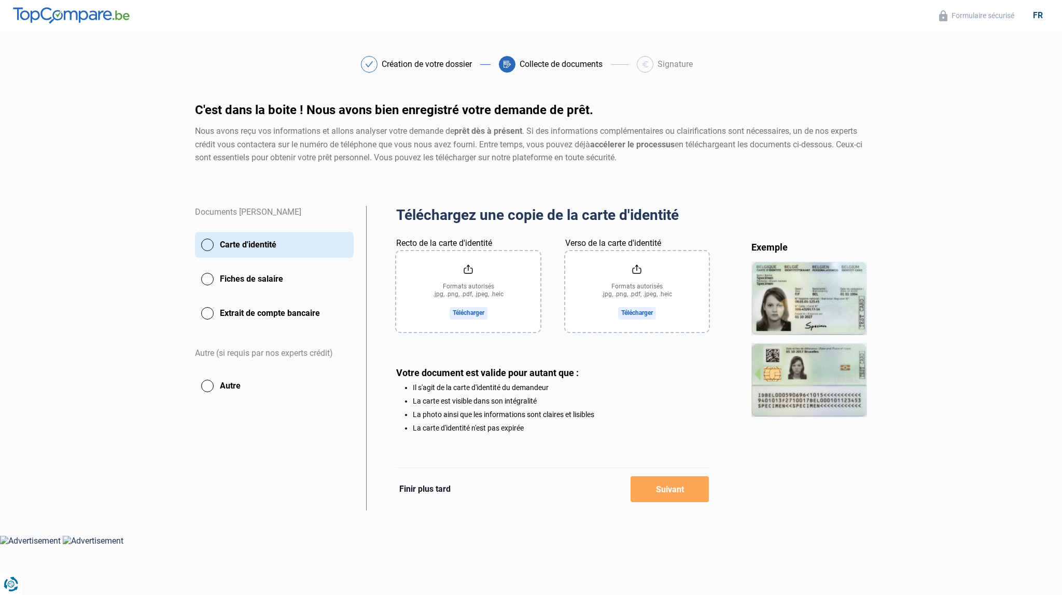
click at [211, 278] on button "Fiches de salaire" at bounding box center [274, 279] width 159 height 26
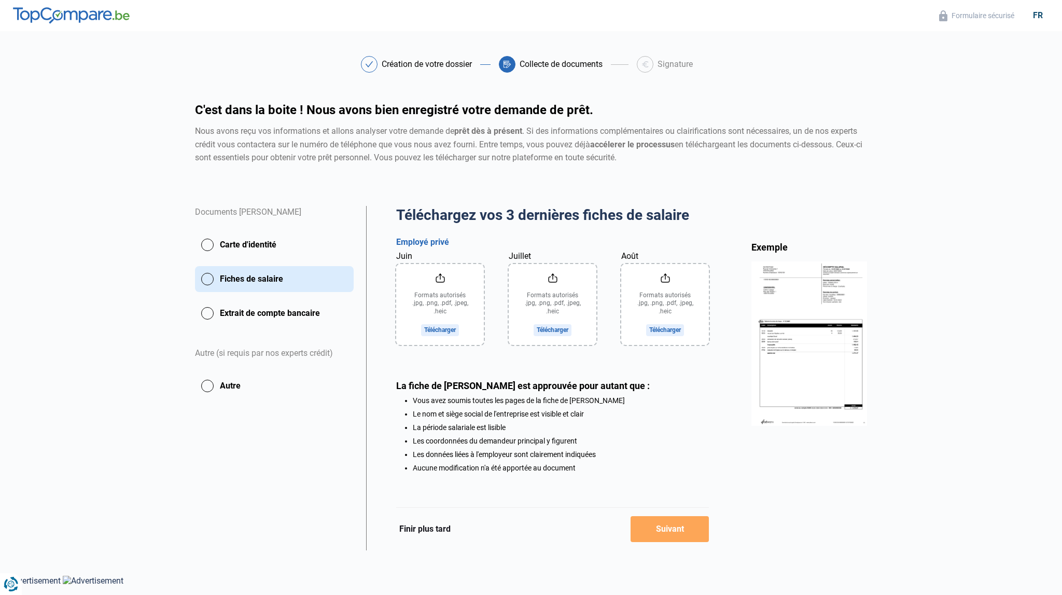
click at [210, 314] on button "Extrait de compte bancaire" at bounding box center [274, 313] width 159 height 26
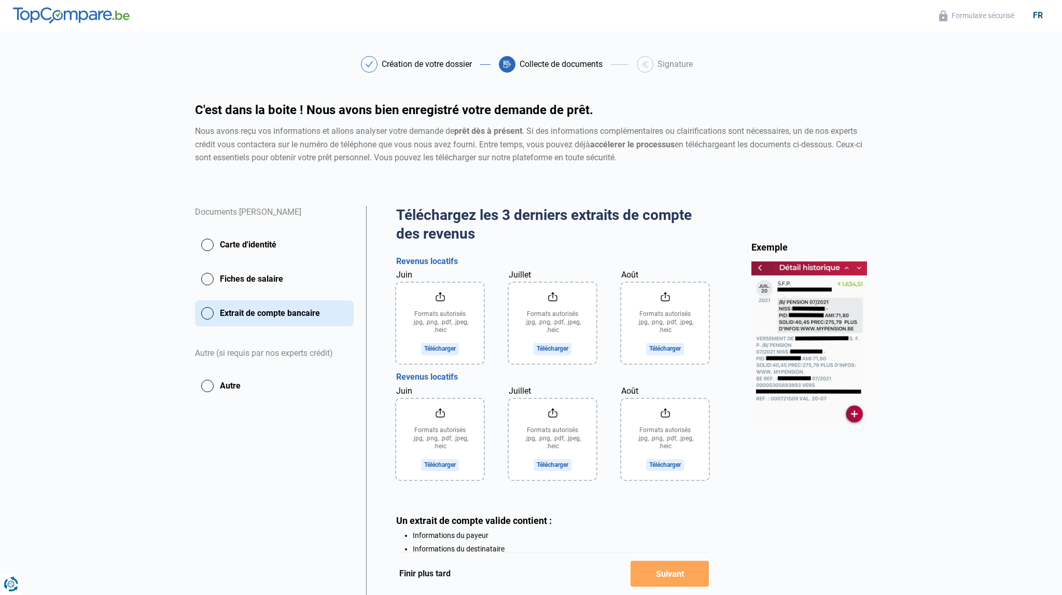
click at [209, 279] on button "Fiches de salaire" at bounding box center [274, 279] width 159 height 26
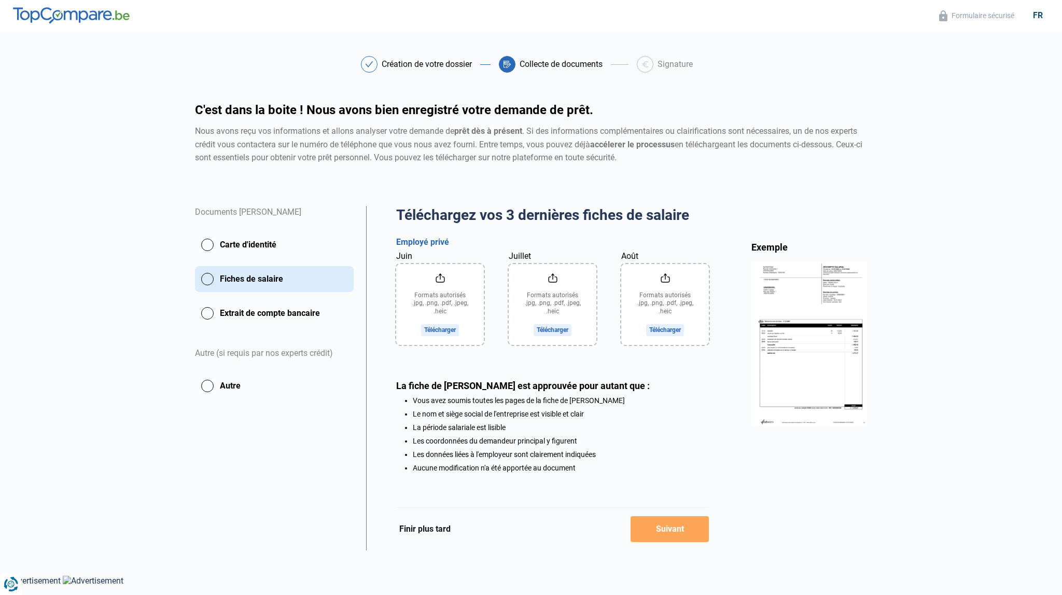
click at [209, 313] on button "Extrait de compte bancaire" at bounding box center [274, 313] width 159 height 26
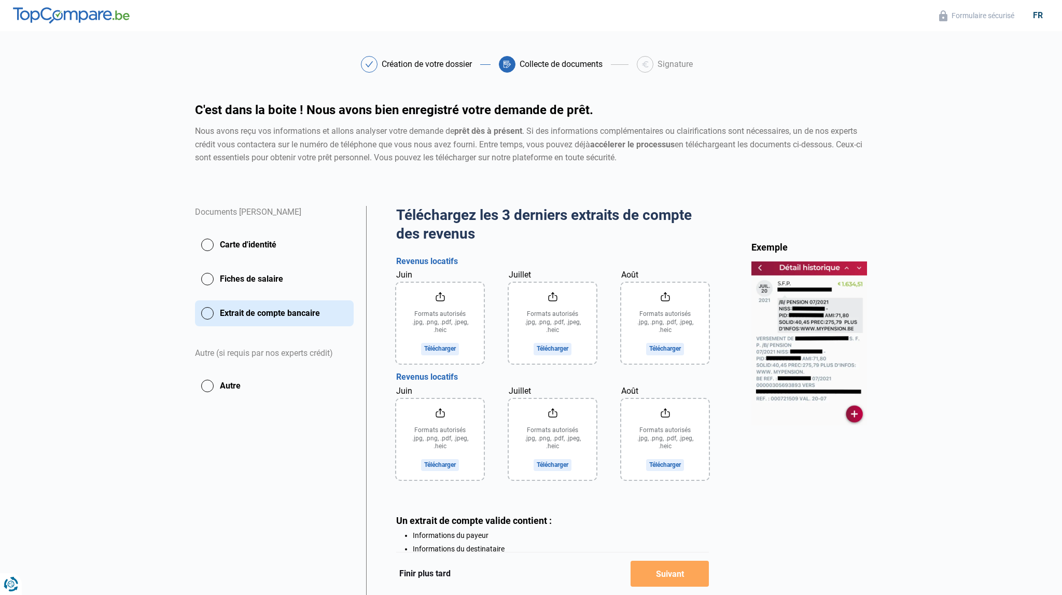
click at [212, 387] on button "Autre" at bounding box center [274, 386] width 159 height 26
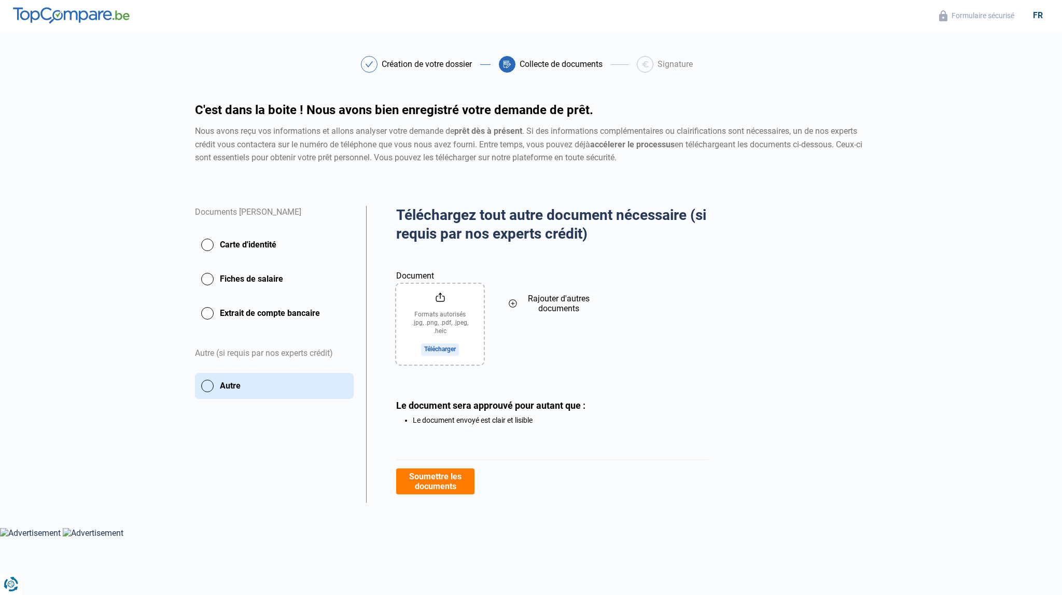
click at [208, 311] on button "Extrait de compte bancaire" at bounding box center [274, 313] width 159 height 26
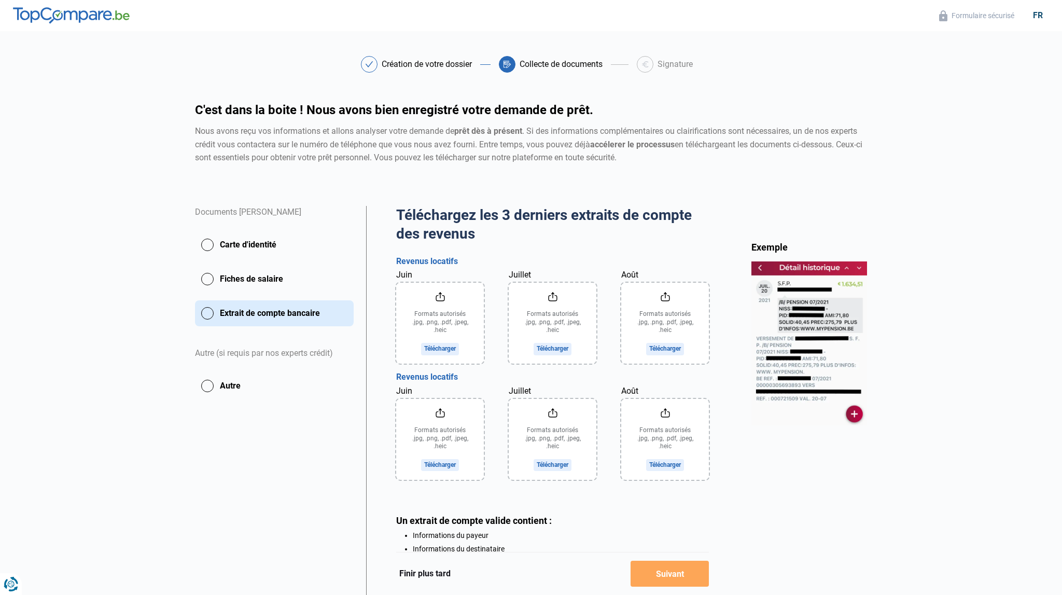
click at [210, 279] on button "Fiches de salaire" at bounding box center [274, 279] width 159 height 26
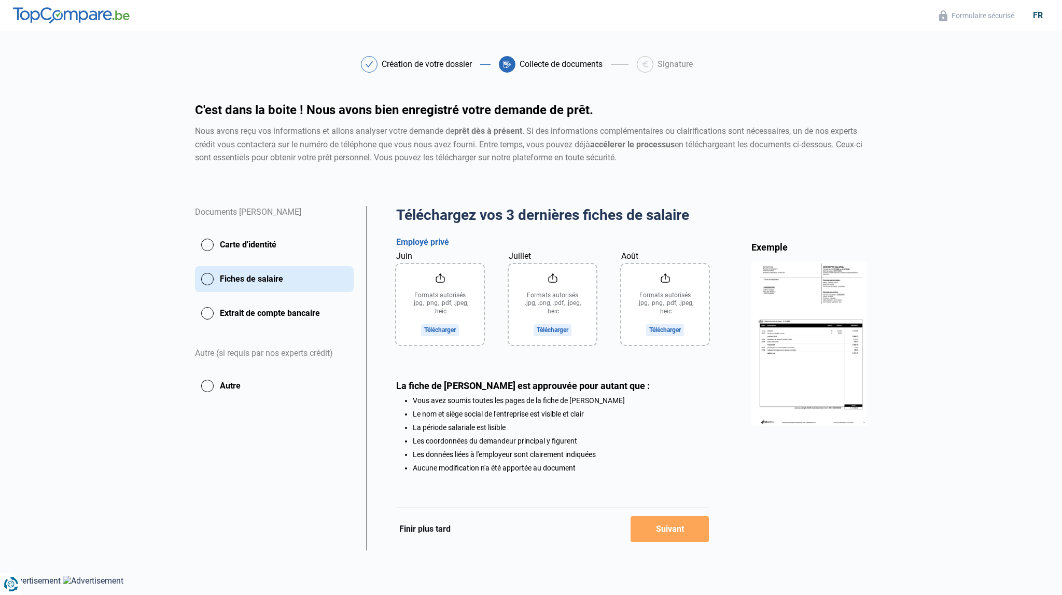
click at [210, 248] on button "Carte d'identité" at bounding box center [274, 245] width 159 height 26
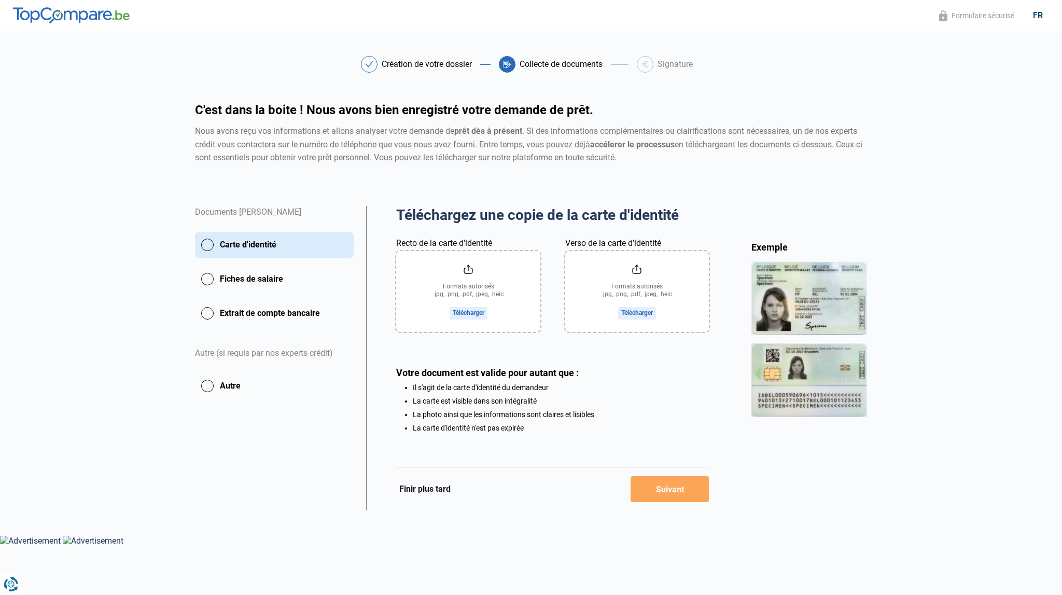
click at [209, 278] on button "Fiches de salaire" at bounding box center [274, 279] width 159 height 26
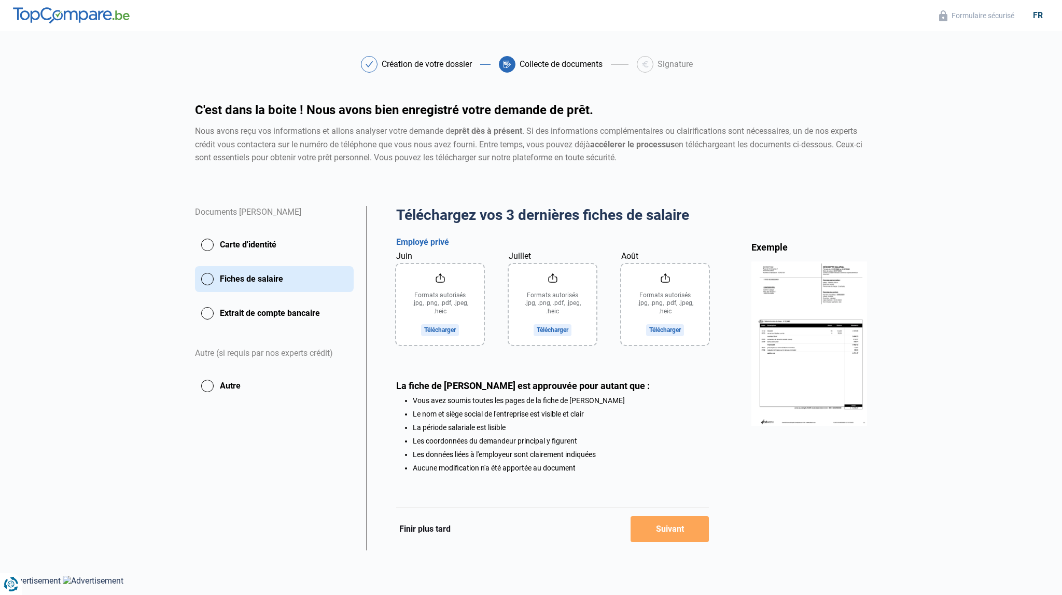
click at [211, 244] on button "Carte d'identité" at bounding box center [274, 245] width 159 height 26
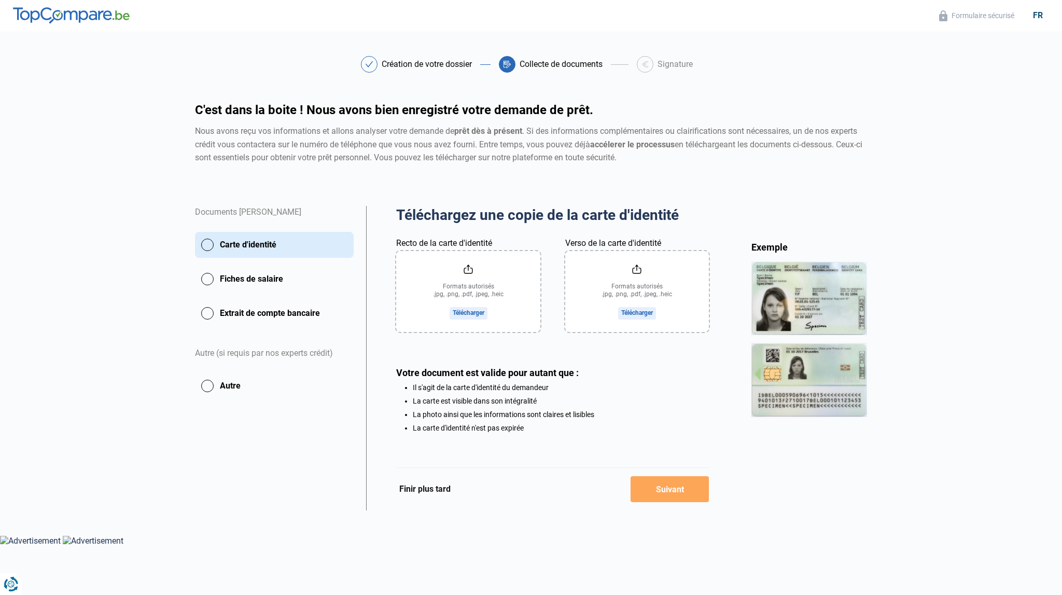
click at [471, 312] on input "Recto de la carte d'identité" at bounding box center [468, 291] width 144 height 81
click at [207, 312] on button "Extrait de compte bancaire" at bounding box center [274, 313] width 159 height 26
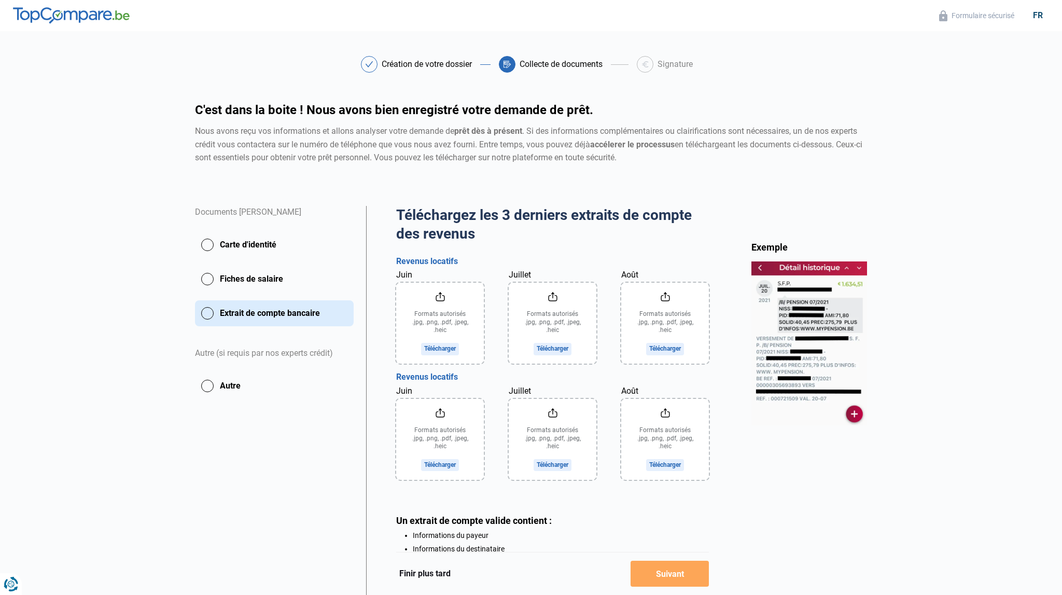
click at [441, 349] on input "Juin" at bounding box center [440, 323] width 88 height 81
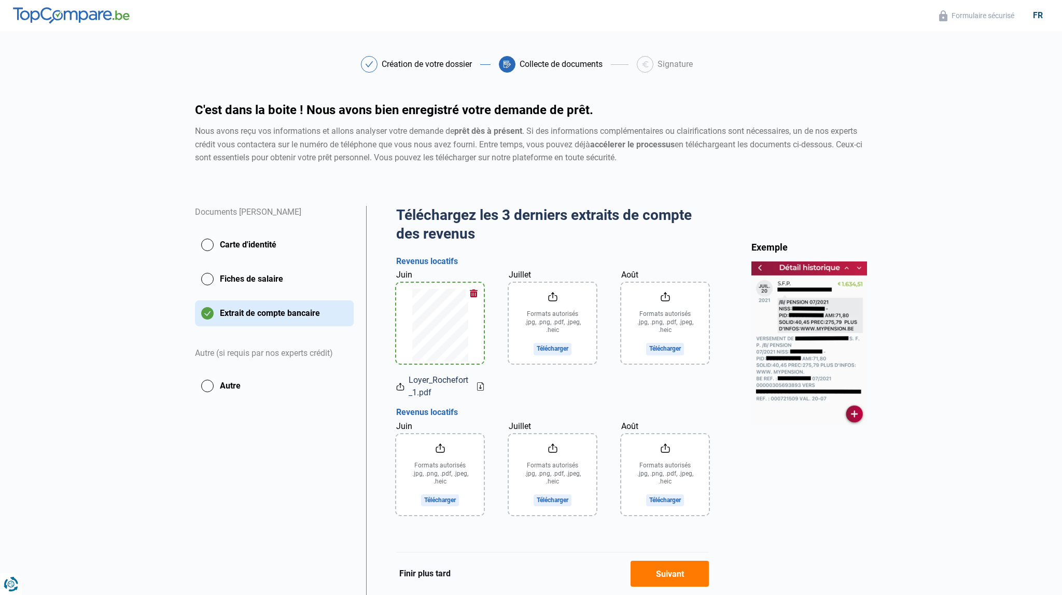
click at [551, 352] on input "Juillet" at bounding box center [553, 323] width 88 height 81
click at [665, 349] on input "Août" at bounding box center [665, 323] width 88 height 81
click at [437, 499] on input "Juin" at bounding box center [440, 474] width 88 height 81
click at [444, 498] on input "Juin" at bounding box center [440, 474] width 88 height 81
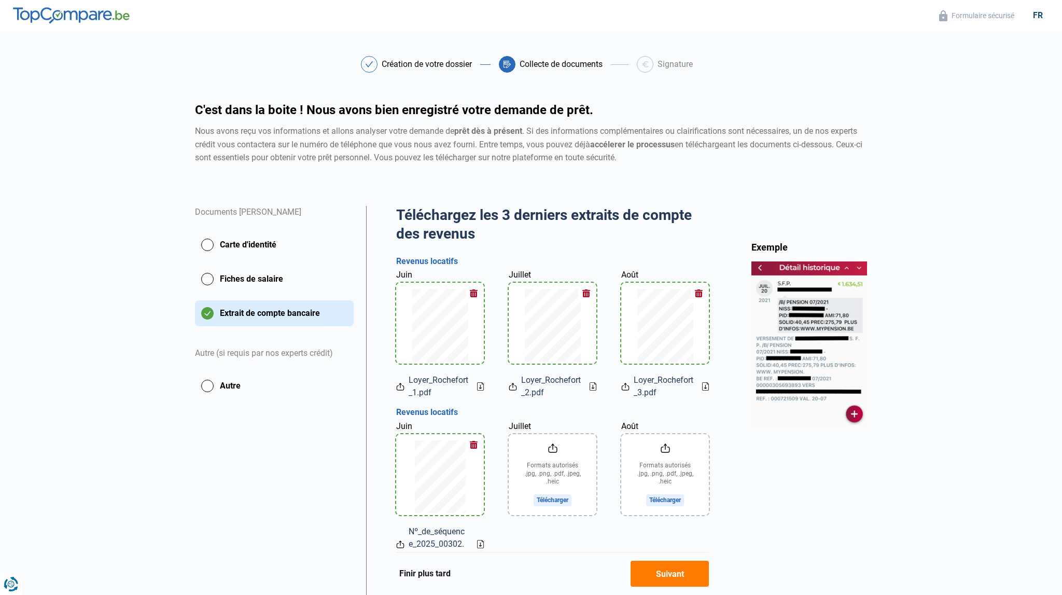
click at [554, 501] on input "Juillet" at bounding box center [553, 474] width 88 height 81
click at [655, 501] on input "Août" at bounding box center [665, 474] width 88 height 81
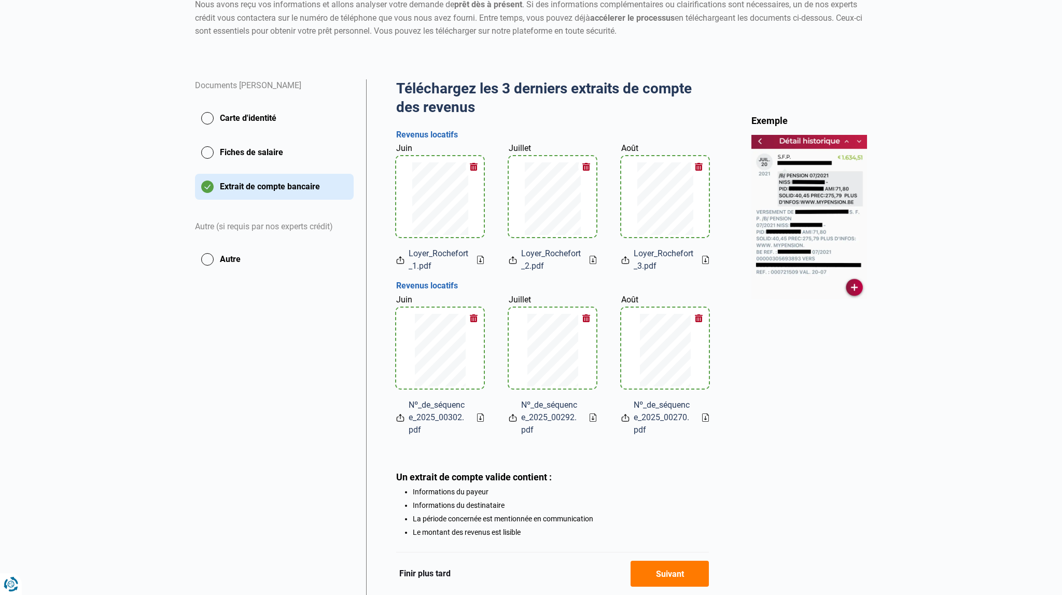
scroll to position [164, 0]
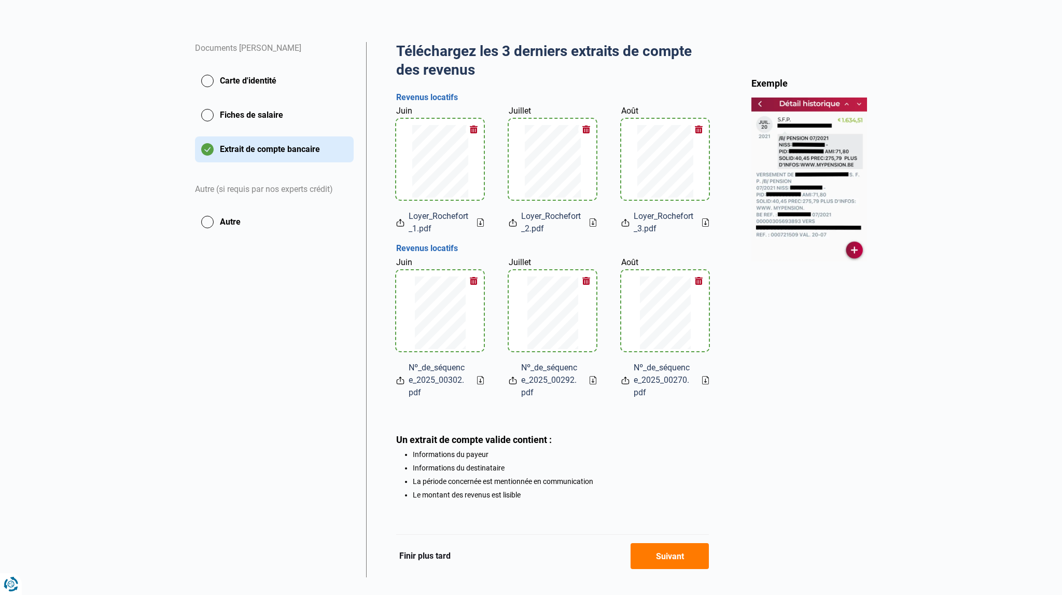
click at [668, 559] on button "Suivant" at bounding box center [669, 556] width 78 height 26
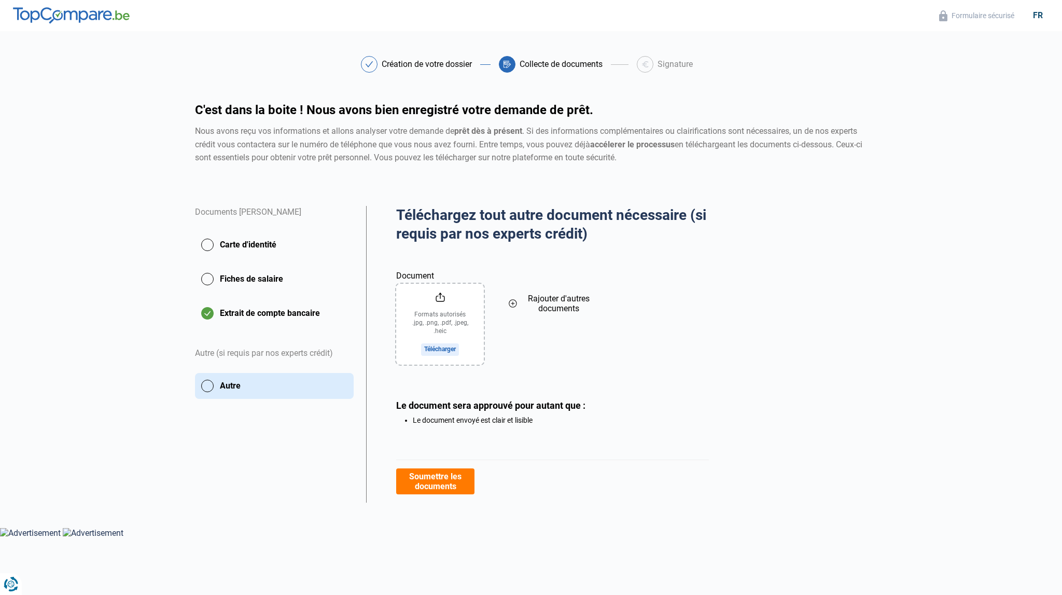
click at [244, 243] on button "Carte d'identité" at bounding box center [274, 245] width 159 height 26
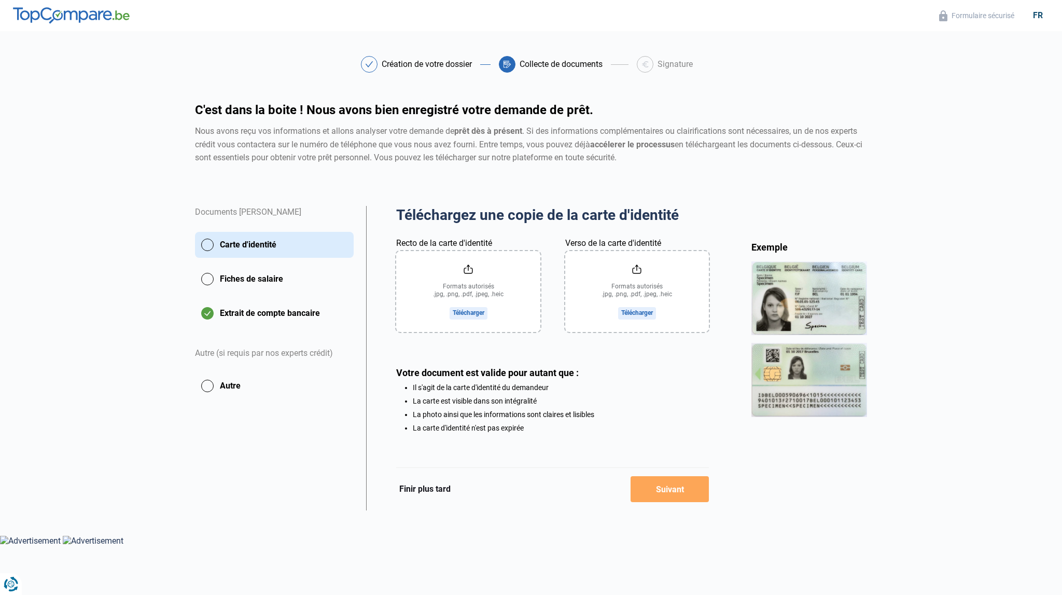
click at [463, 312] on input "Recto de la carte d'identité" at bounding box center [468, 291] width 144 height 81
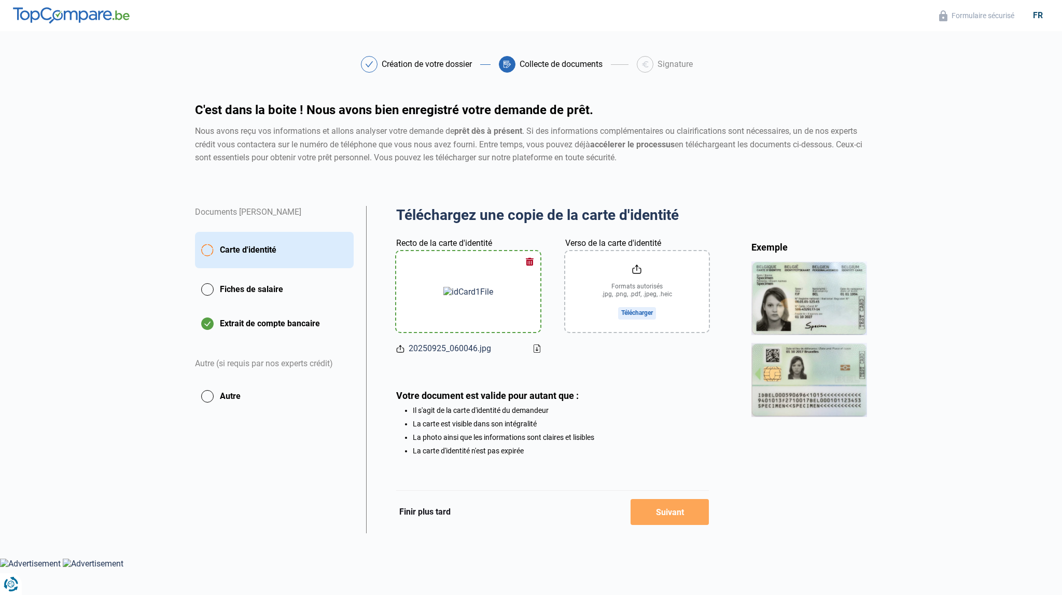
click at [637, 312] on input "Verso de la carte d'identité" at bounding box center [637, 291] width 144 height 81
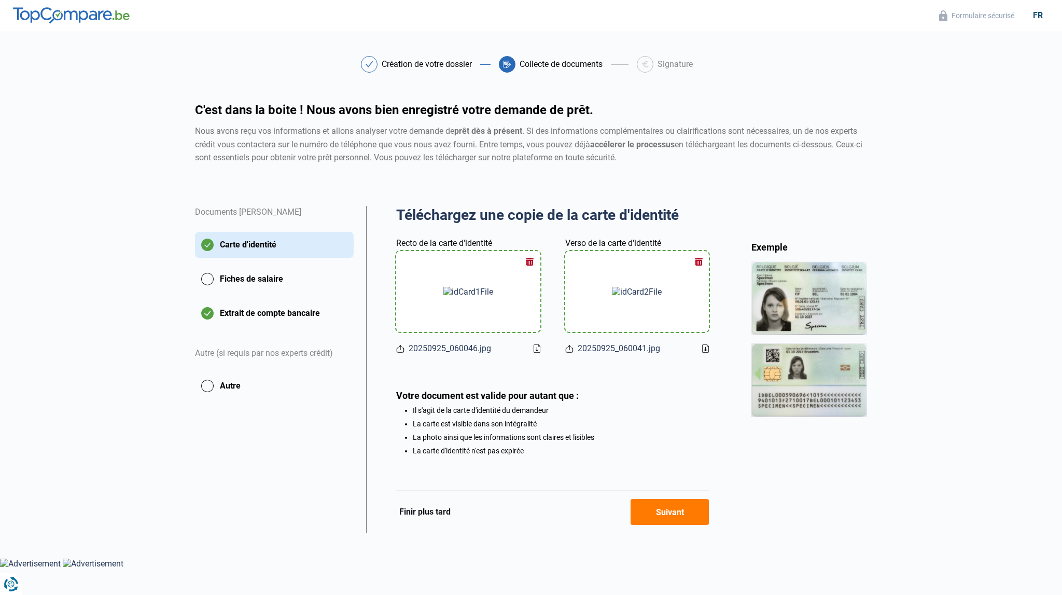
click at [666, 514] on button "Suivant" at bounding box center [669, 512] width 78 height 26
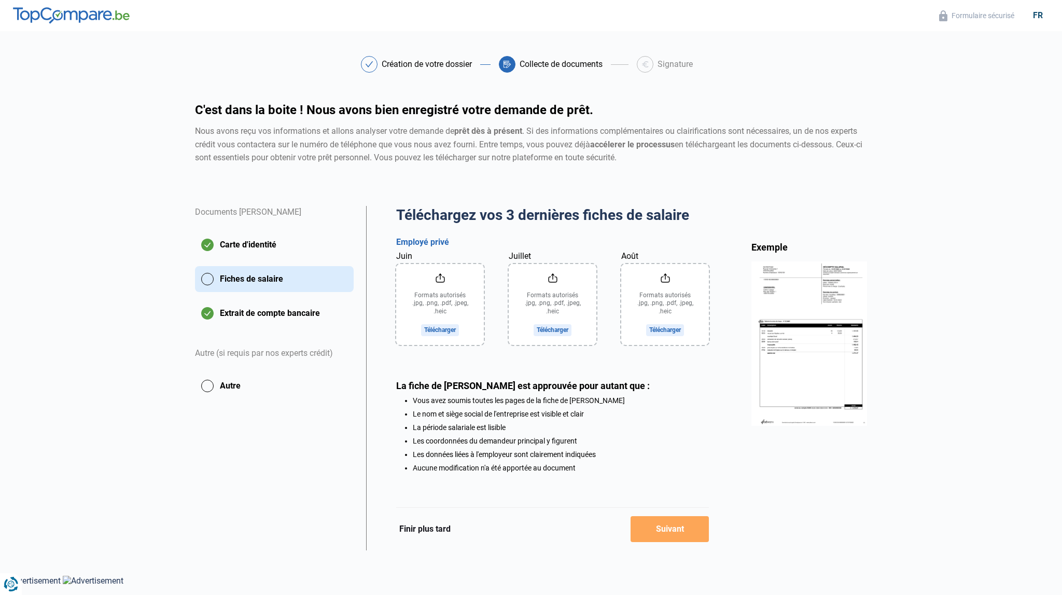
click at [446, 331] on input "Juin" at bounding box center [440, 304] width 88 height 81
click at [443, 330] on input "Juin" at bounding box center [440, 304] width 88 height 81
click at [443, 329] on input "Juin" at bounding box center [440, 304] width 88 height 81
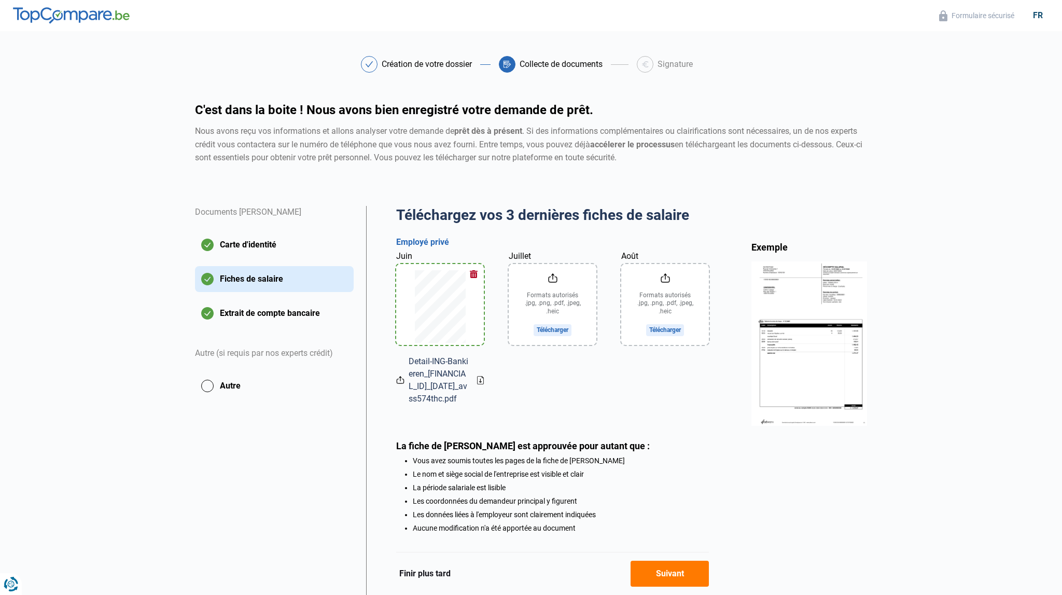
click at [551, 327] on input "Juillet" at bounding box center [553, 304] width 88 height 81
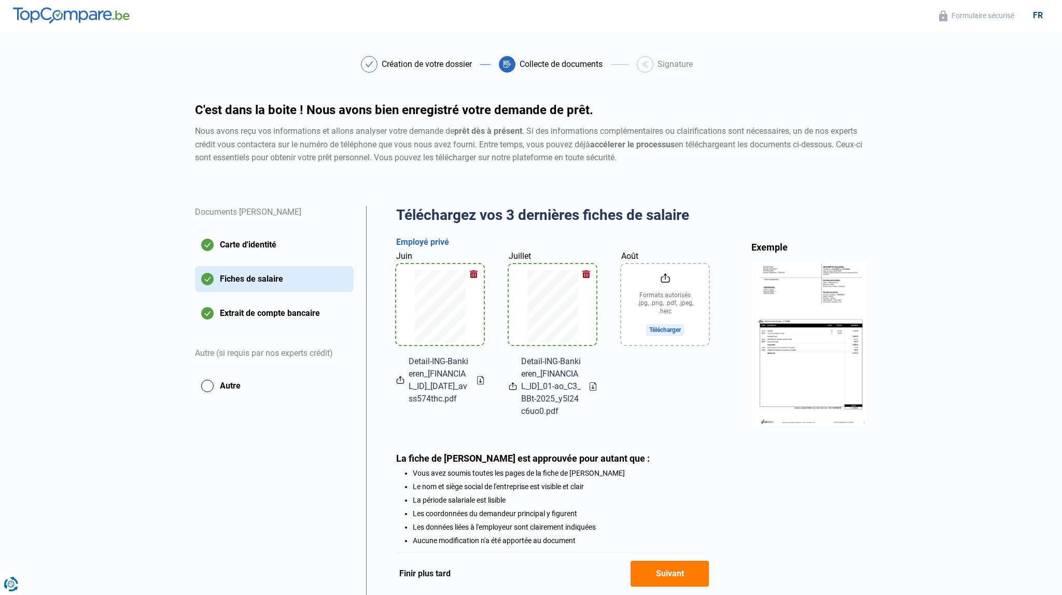
click at [673, 329] on input "Août" at bounding box center [665, 304] width 88 height 81
click at [210, 387] on button "Autre" at bounding box center [274, 386] width 159 height 26
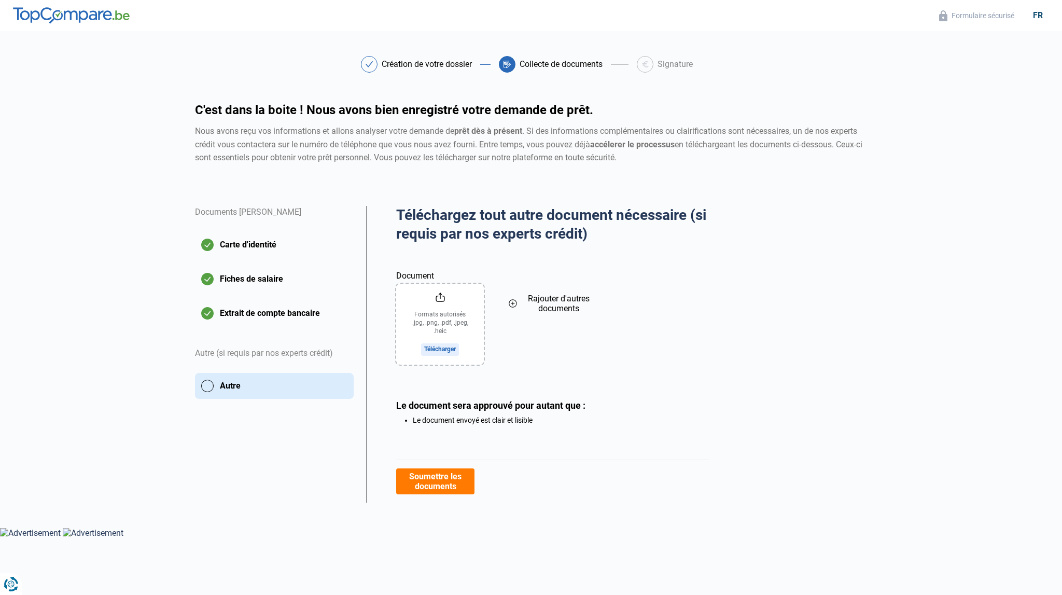
click at [436, 481] on button "Soumettre les documents" at bounding box center [435, 481] width 78 height 26
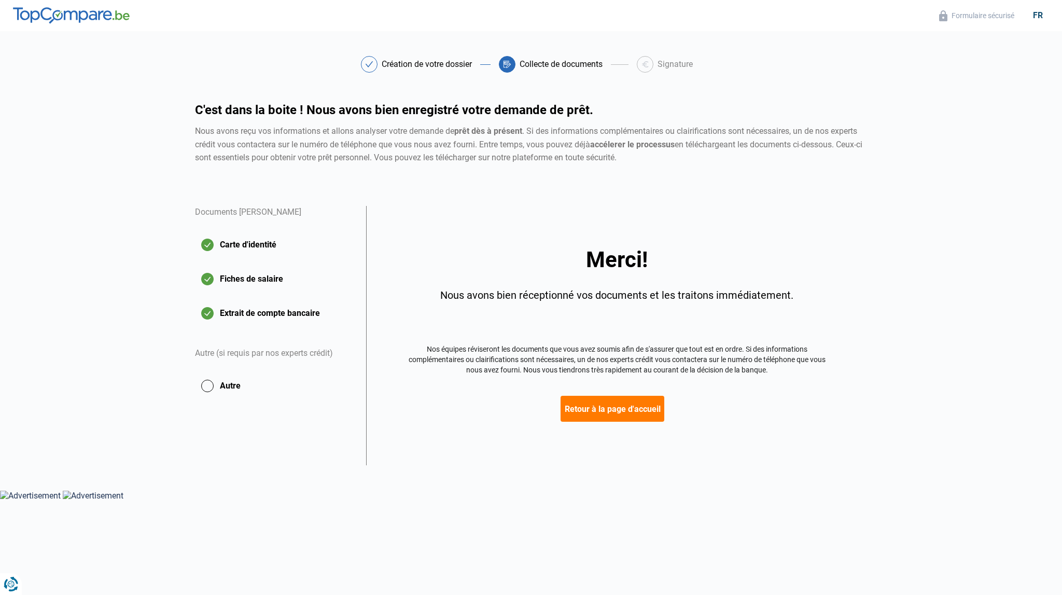
click at [623, 407] on button "Retour à la page d'accueil" at bounding box center [612, 409] width 104 height 26
